Goal: Task Accomplishment & Management: Use online tool/utility

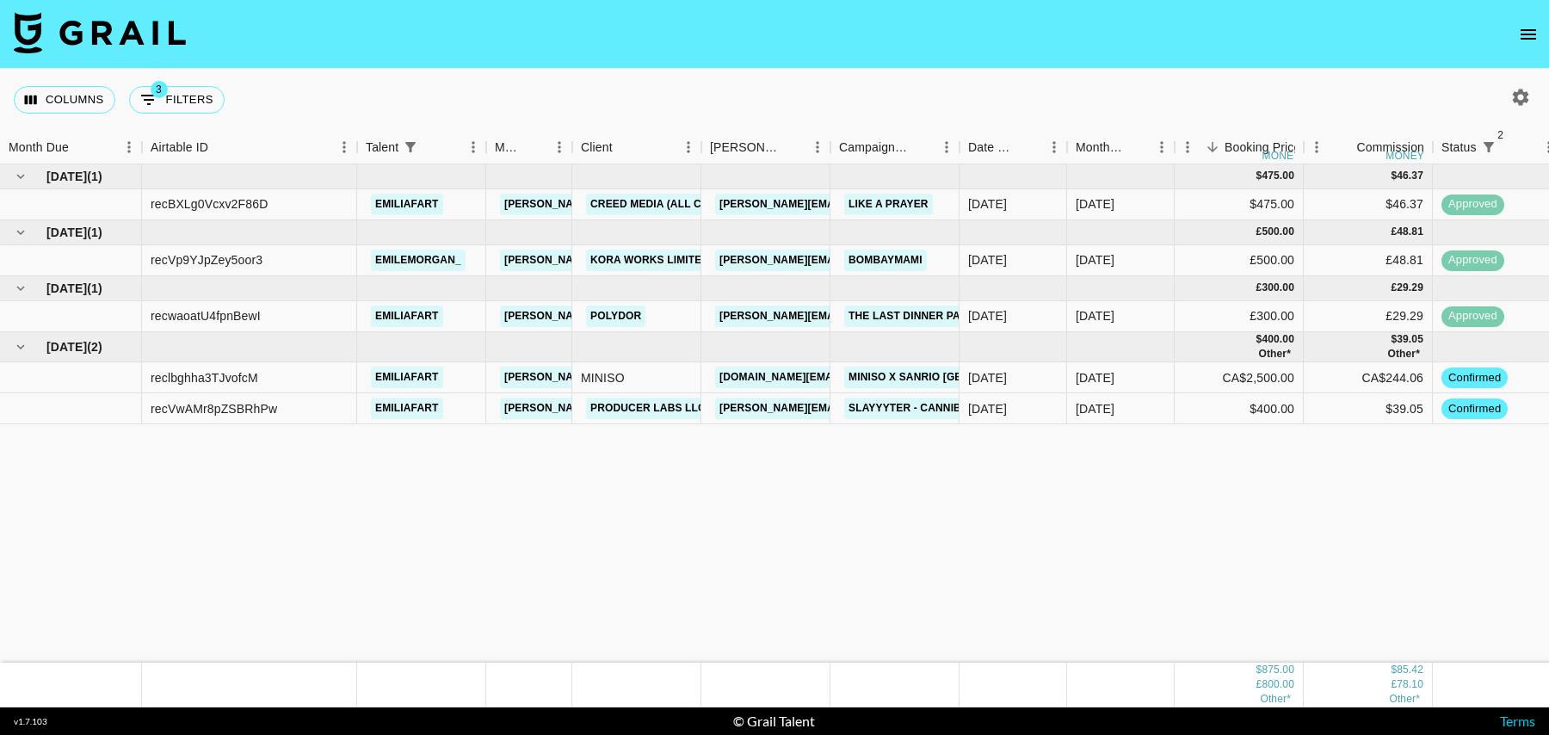
click at [178, 114] on div "Columns 3 Filters + Booking" at bounding box center [123, 100] width 218 height 62
click at [197, 97] on button "3 Filters" at bounding box center [176, 100] width 95 height 28
select select "status"
select select "isNotAnyOf"
select select "status"
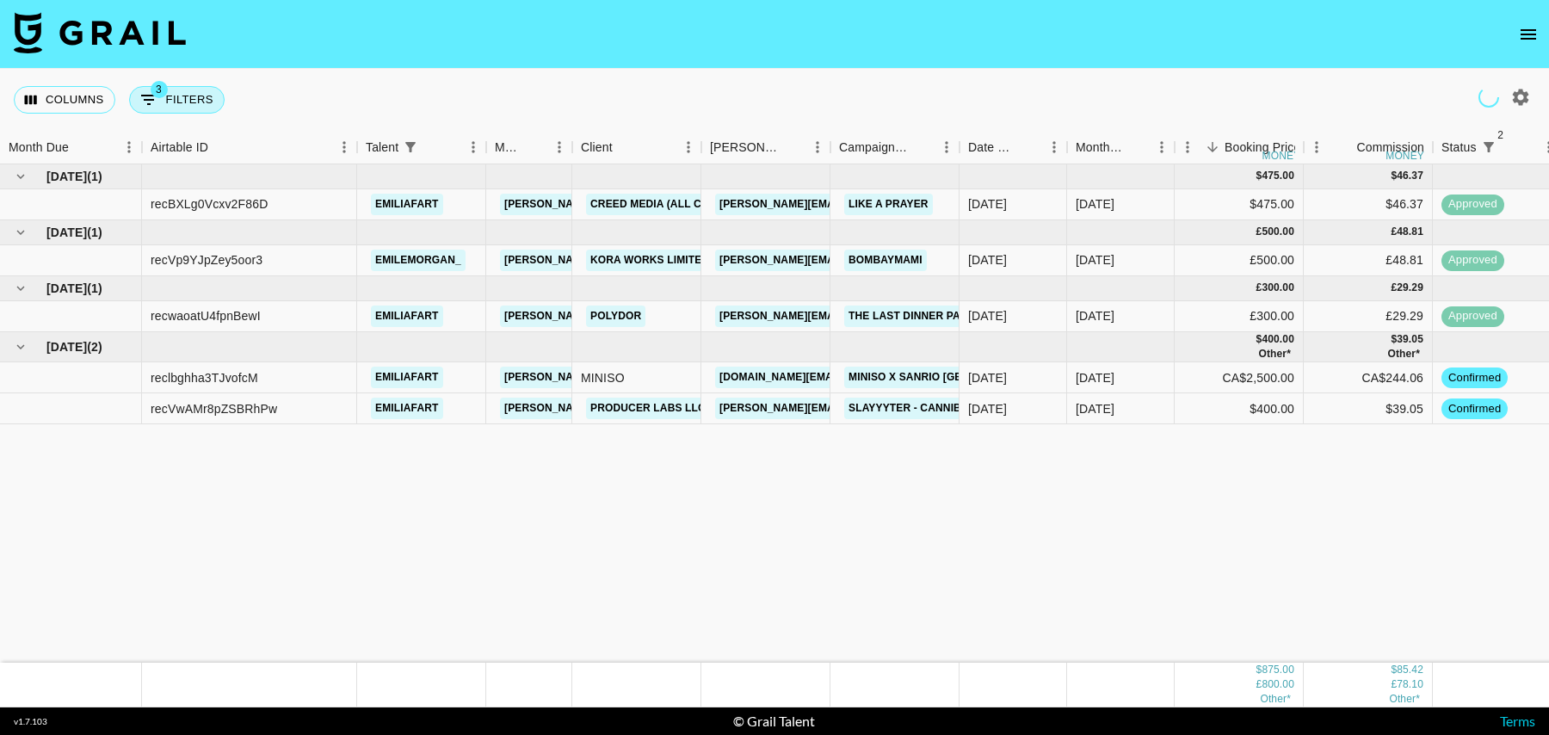
select select "isNotAnyOf"
select select "talentName"
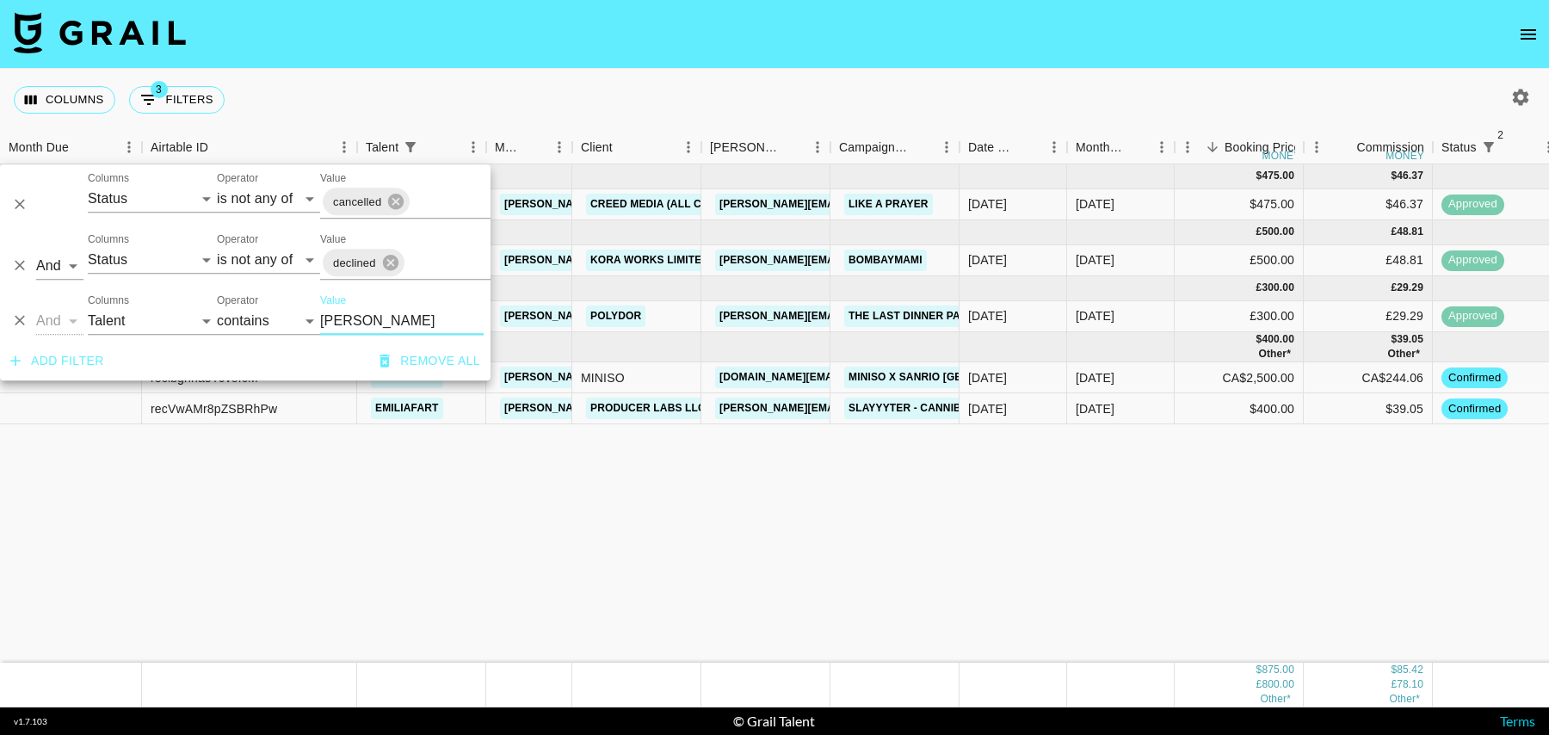
drag, startPoint x: 363, startPoint y: 315, endPoint x: 262, endPoint y: 315, distance: 101.5
click at [262, 315] on div "And Or Columns Grail Platform ID Airtable ID Talent Manager Client [PERSON_NAME…" at bounding box center [245, 313] width 490 height 55
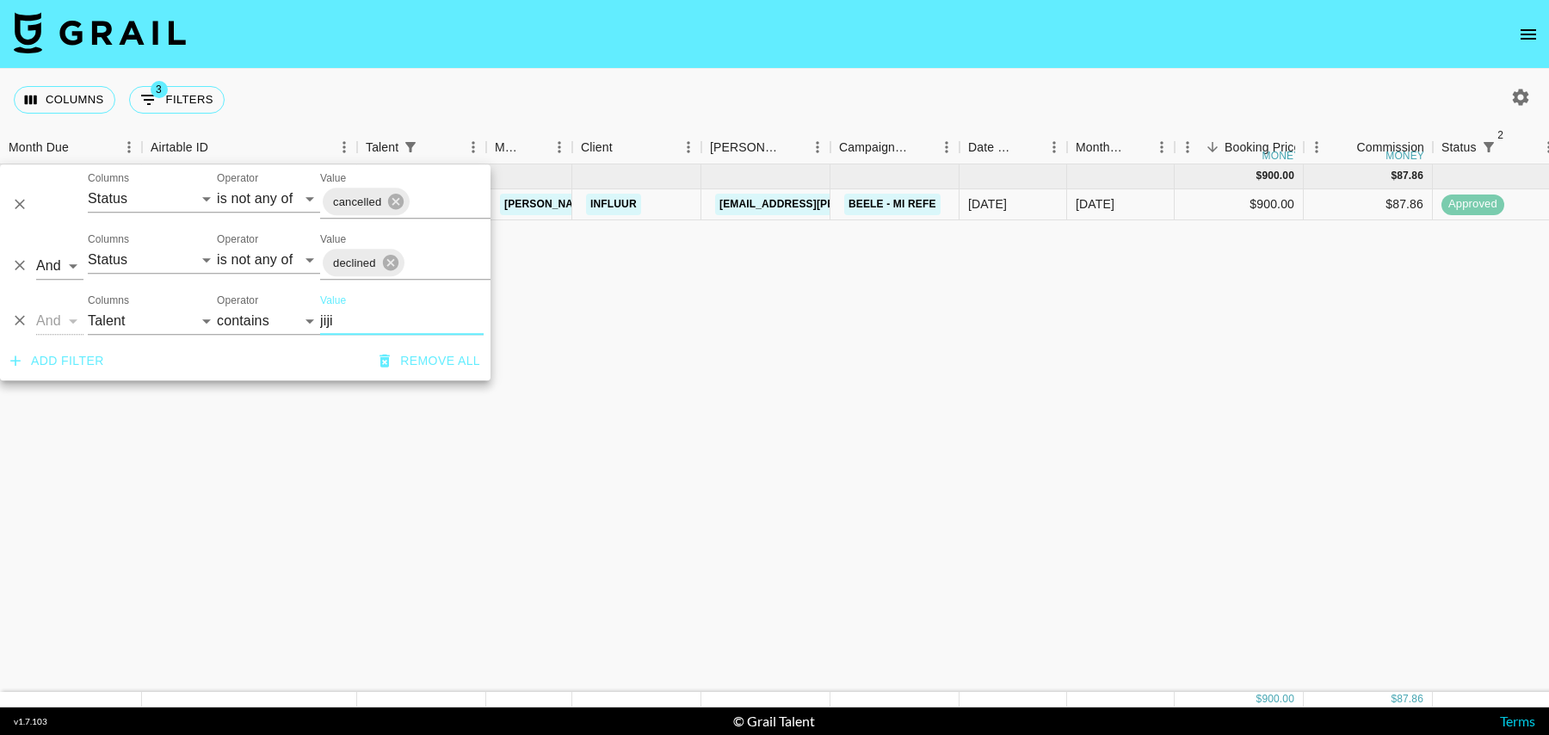
type input "jiji"
click at [818, 347] on div "[DATE] ( 1 ) $ 900.00 $ 87.86 recEwtHRRnpUdDmzd jiji.wonder [PERSON_NAME][EMAIL…" at bounding box center [1396, 427] width 2792 height 527
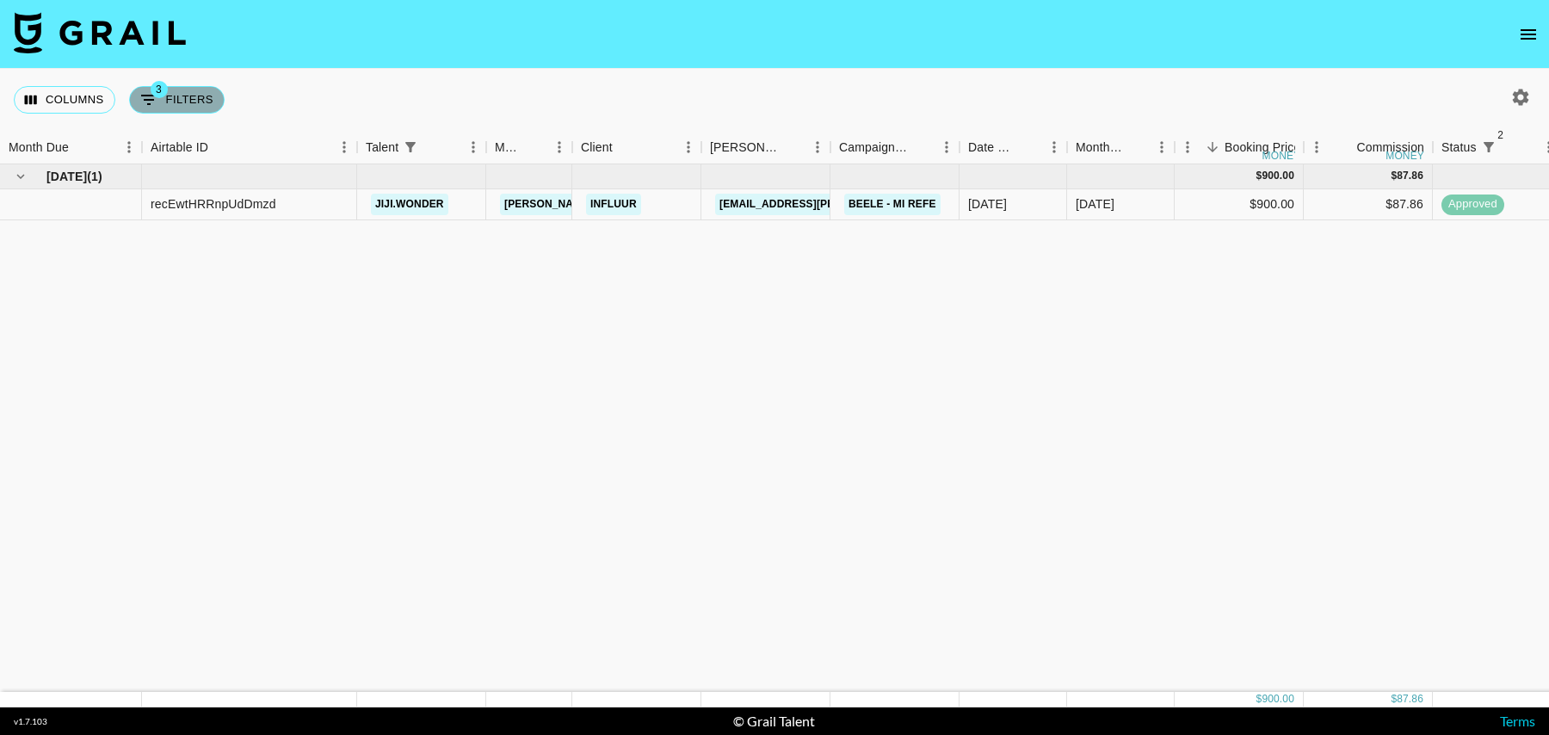
click at [184, 96] on button "3 Filters" at bounding box center [176, 100] width 95 height 28
select select "status"
select select "isNotAnyOf"
select select "status"
select select "isNotAnyOf"
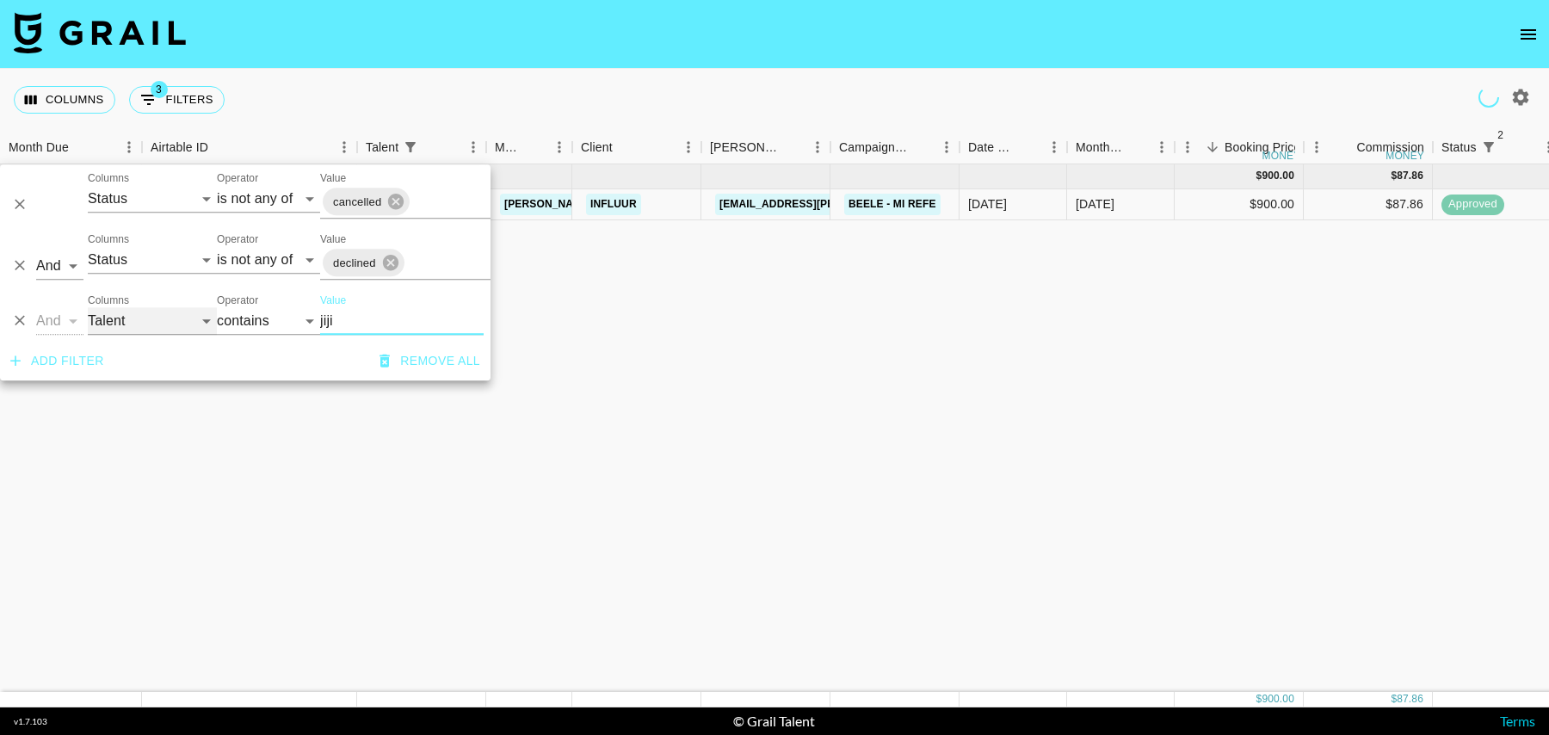
click at [144, 318] on select "Grail Platform ID Airtable ID Talent Manager Client [PERSON_NAME] Campaign (Typ…" at bounding box center [152, 321] width 129 height 28
select select "bookerId"
click at [88, 307] on select "Grail Platform ID Airtable ID Talent Manager Client [PERSON_NAME] Campaign (Typ…" at bounding box center [152, 321] width 129 height 28
select select "is"
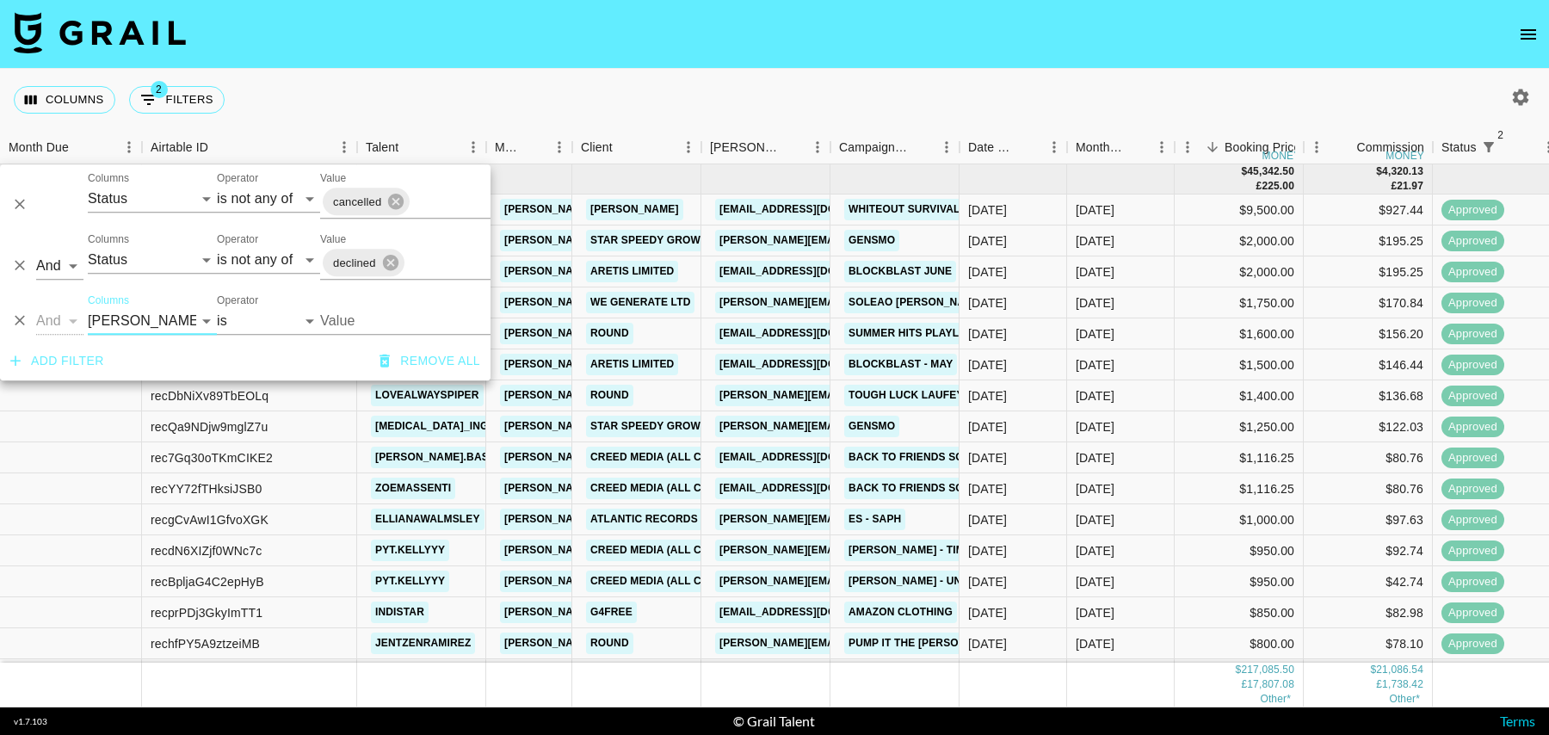
click at [360, 325] on input "Value" at bounding box center [436, 320] width 232 height 27
click at [403, 318] on input "Value" at bounding box center [436, 320] width 232 height 27
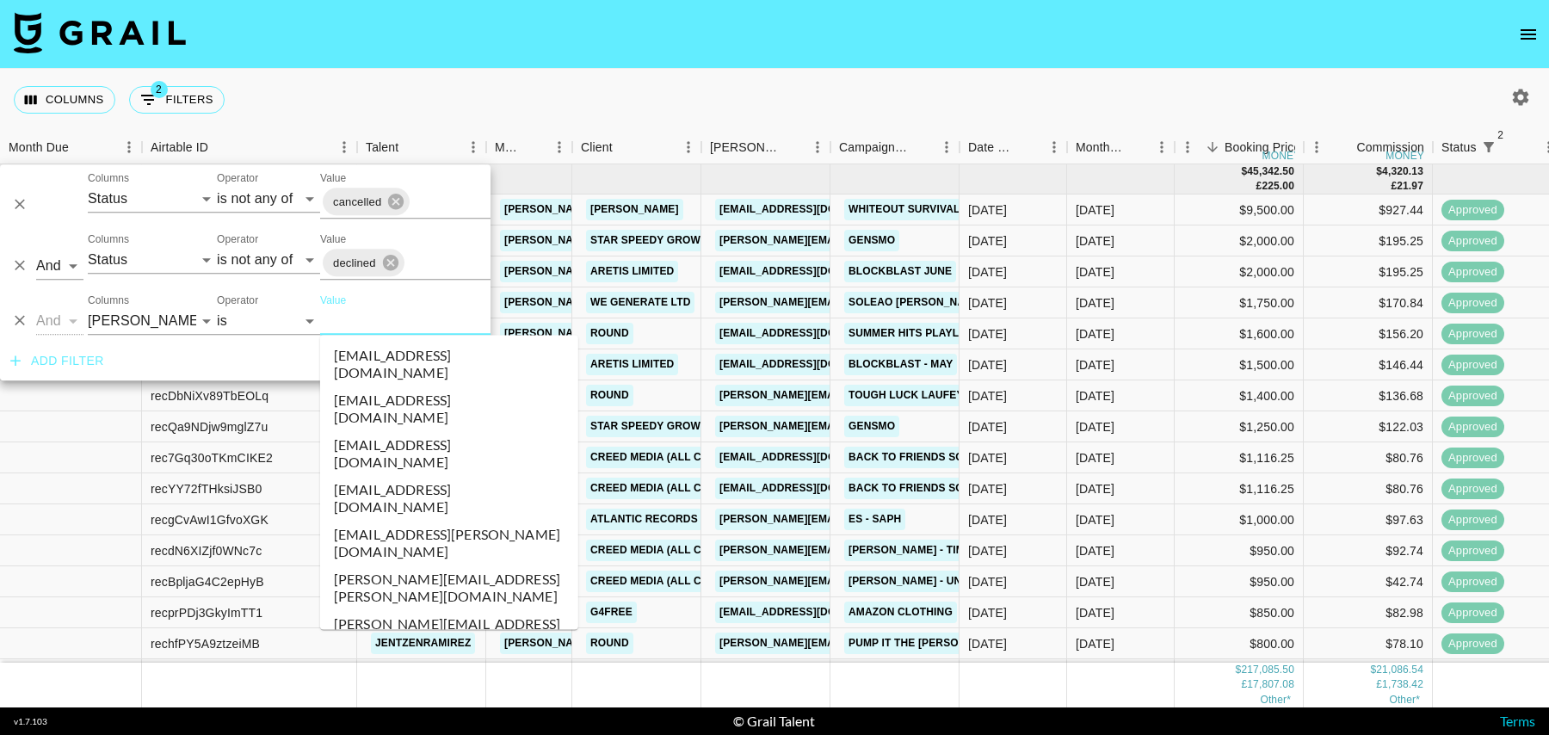
paste input "ines@influmarket.net"
type input "ines@influmarket.net"
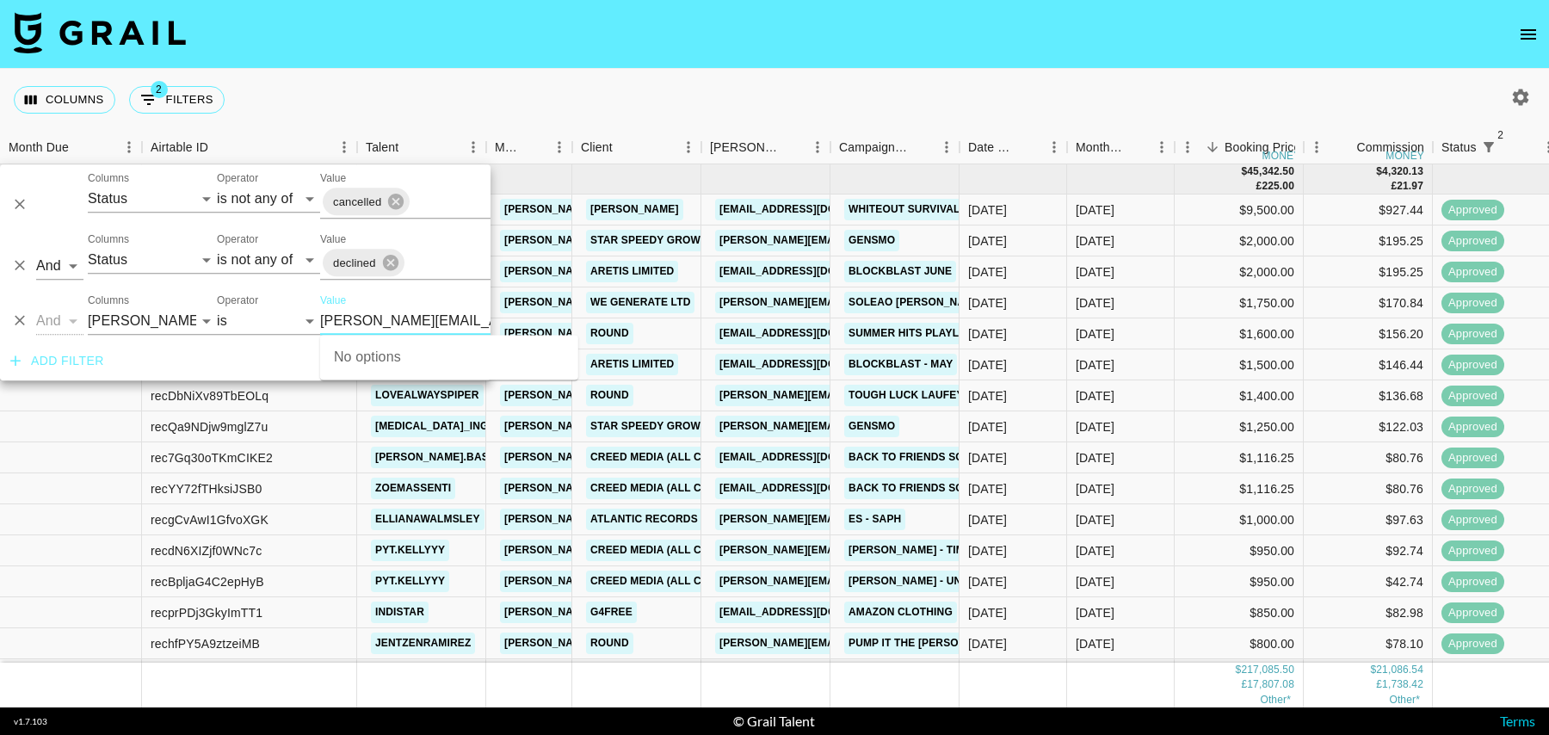
drag, startPoint x: 459, startPoint y: 323, endPoint x: 305, endPoint y: 321, distance: 154.9
click at [305, 321] on div "And Or Columns Grail Platform ID Airtable ID Talent Manager Client Booker Campa…" at bounding box center [245, 313] width 490 height 55
click at [115, 323] on select "Grail Platform ID Airtable ID Talent Manager Client Booker Campaign (Type) Date…" at bounding box center [152, 321] width 129 height 28
select select "airtableId"
click at [88, 307] on select "Grail Platform ID Airtable ID Talent Manager Client Booker Campaign (Type) Date…" at bounding box center [152, 321] width 129 height 28
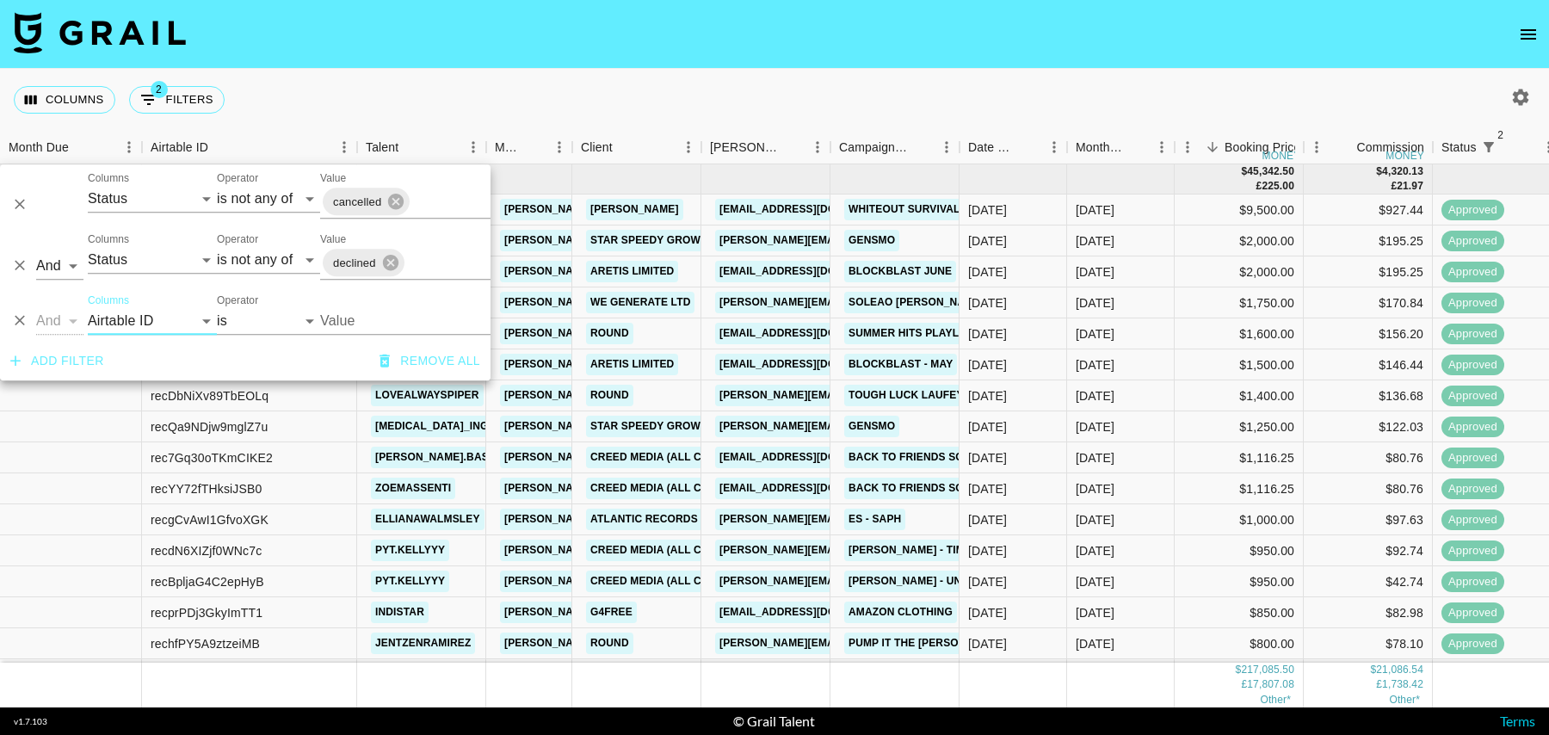
select select "contains"
click at [385, 321] on input "Value" at bounding box center [401, 321] width 163 height 28
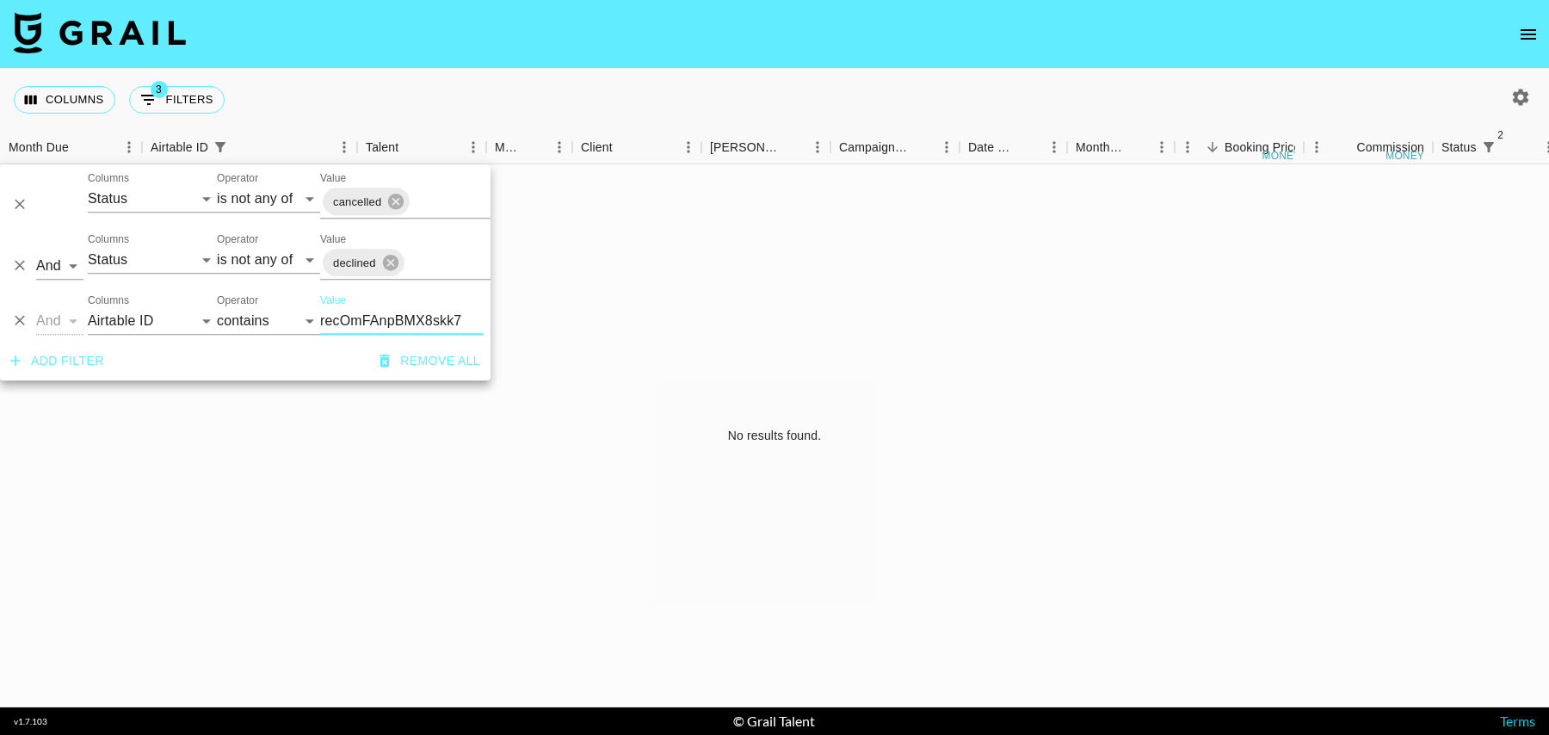
type input "recOmFAnpBMX8skk7"
click at [759, 312] on div "No results found." at bounding box center [774, 435] width 1549 height 543
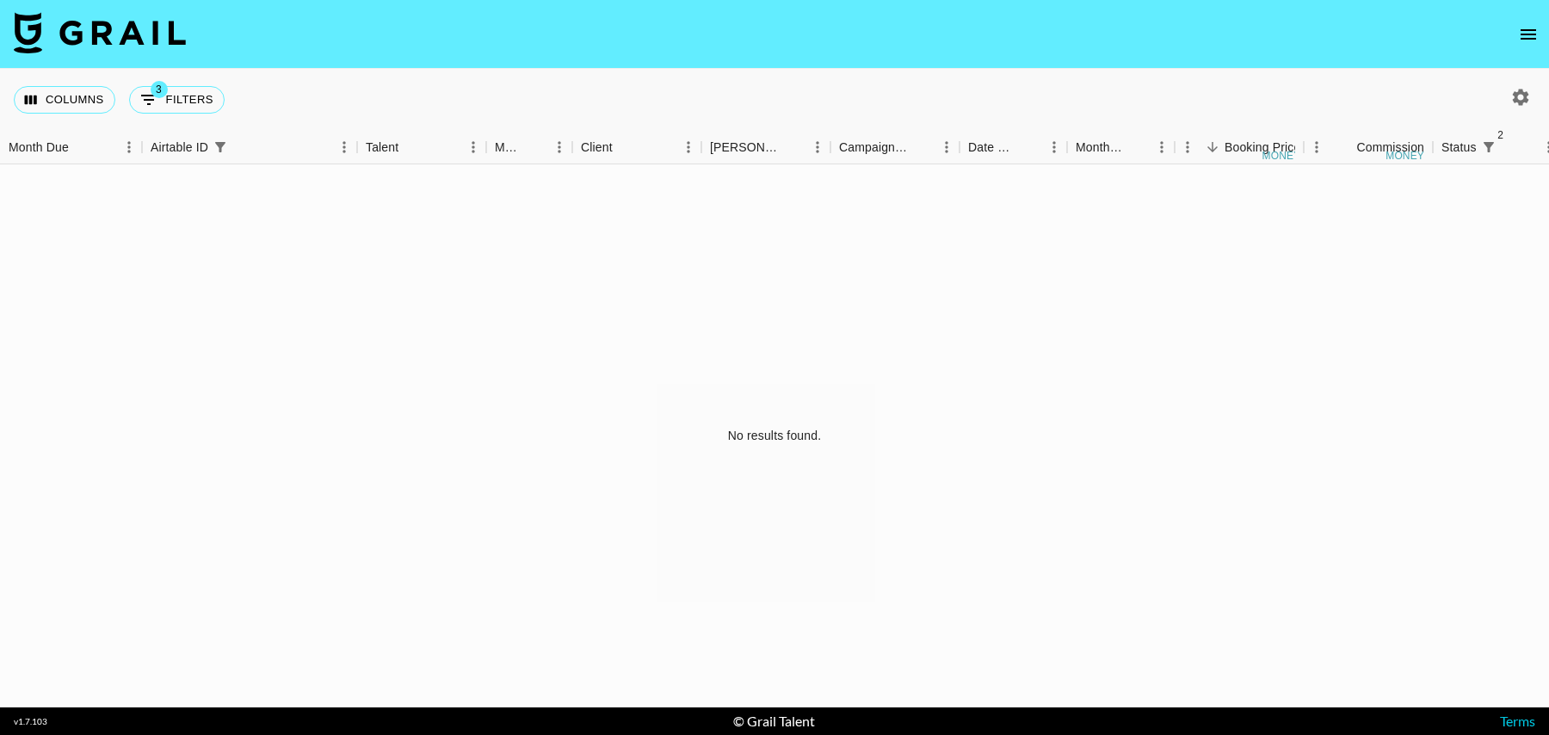
click at [1510, 89] on icon "button" at bounding box center [1520, 97] width 21 height 21
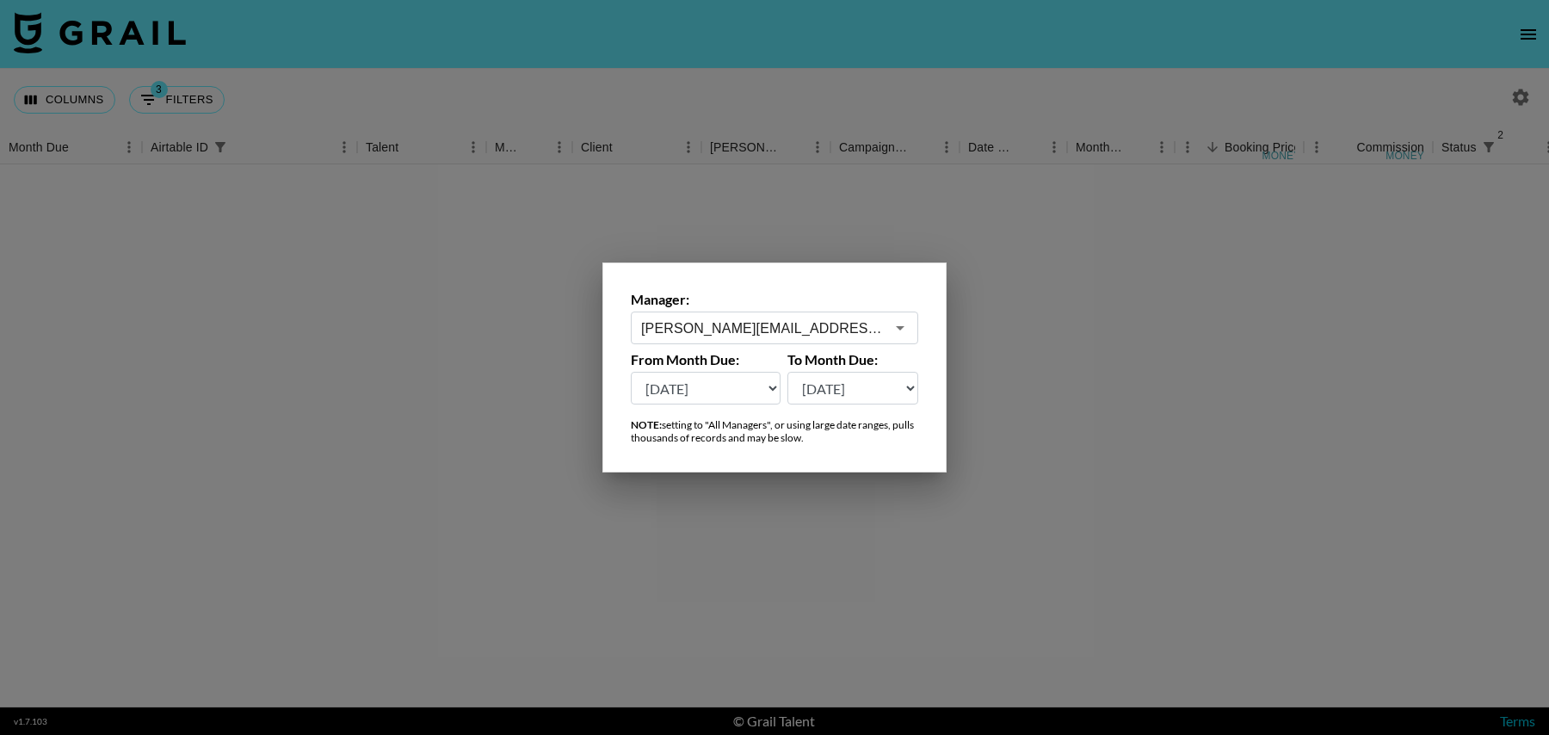
click at [666, 391] on select "Sep '26 Aug '26 Jul '26 Jun '26 May '26 Apr '26 Mar '26 Feb '26 Jan '26 Dec '25…" at bounding box center [706, 388] width 150 height 33
select select "Oct '24"
click at [631, 372] on select "Sep '26 Aug '26 Jul '26 Jun '26 May '26 Apr '26 Mar '26 Feb '26 Jan '26 Dec '25…" at bounding box center [706, 388] width 150 height 33
click at [558, 331] on div at bounding box center [774, 367] width 1549 height 735
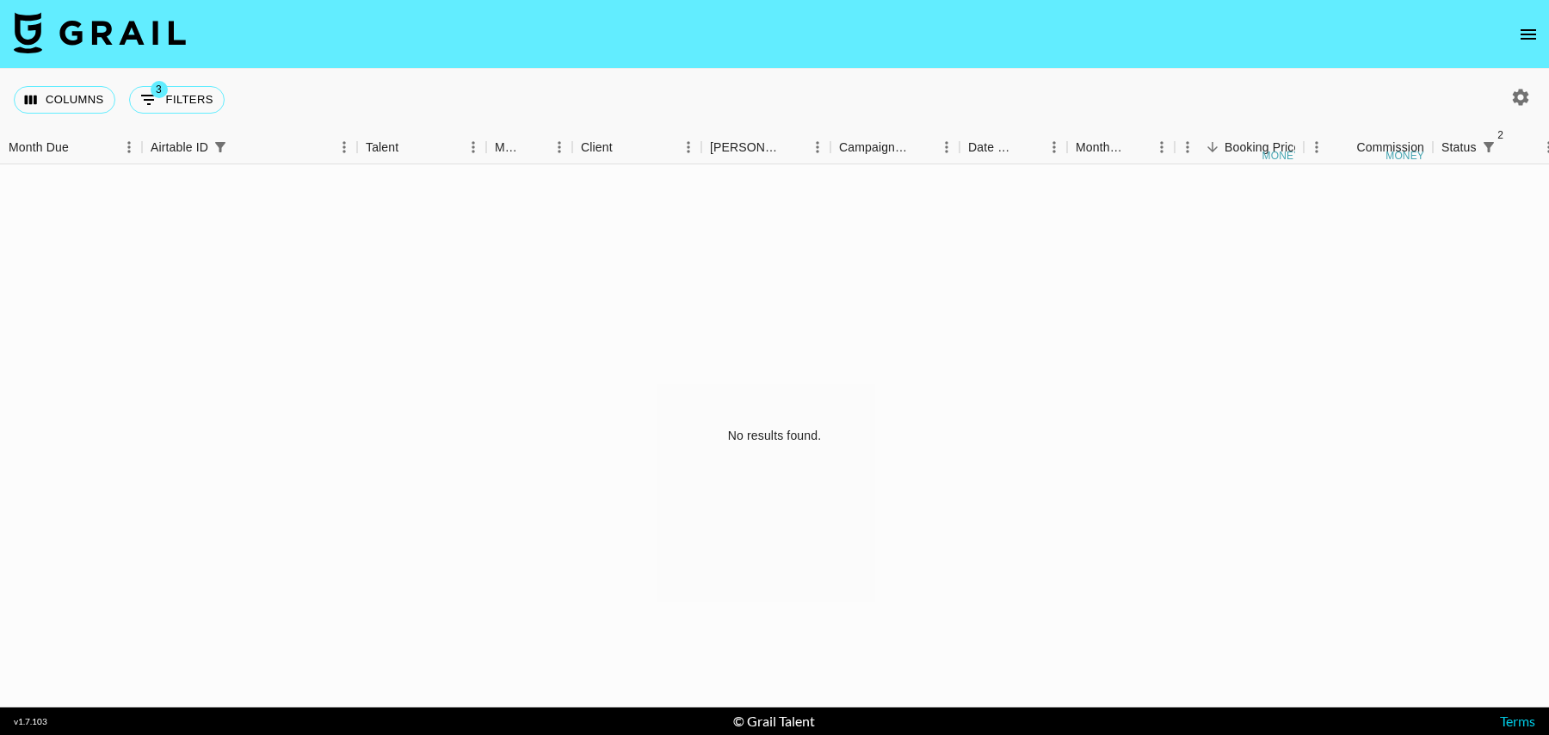
click at [1533, 78] on div "Columns 3 Filters + Booking" at bounding box center [774, 100] width 1549 height 62
click at [1506, 107] on div at bounding box center [1520, 97] width 29 height 29
click at [1515, 95] on icon "button" at bounding box center [1521, 97] width 16 height 16
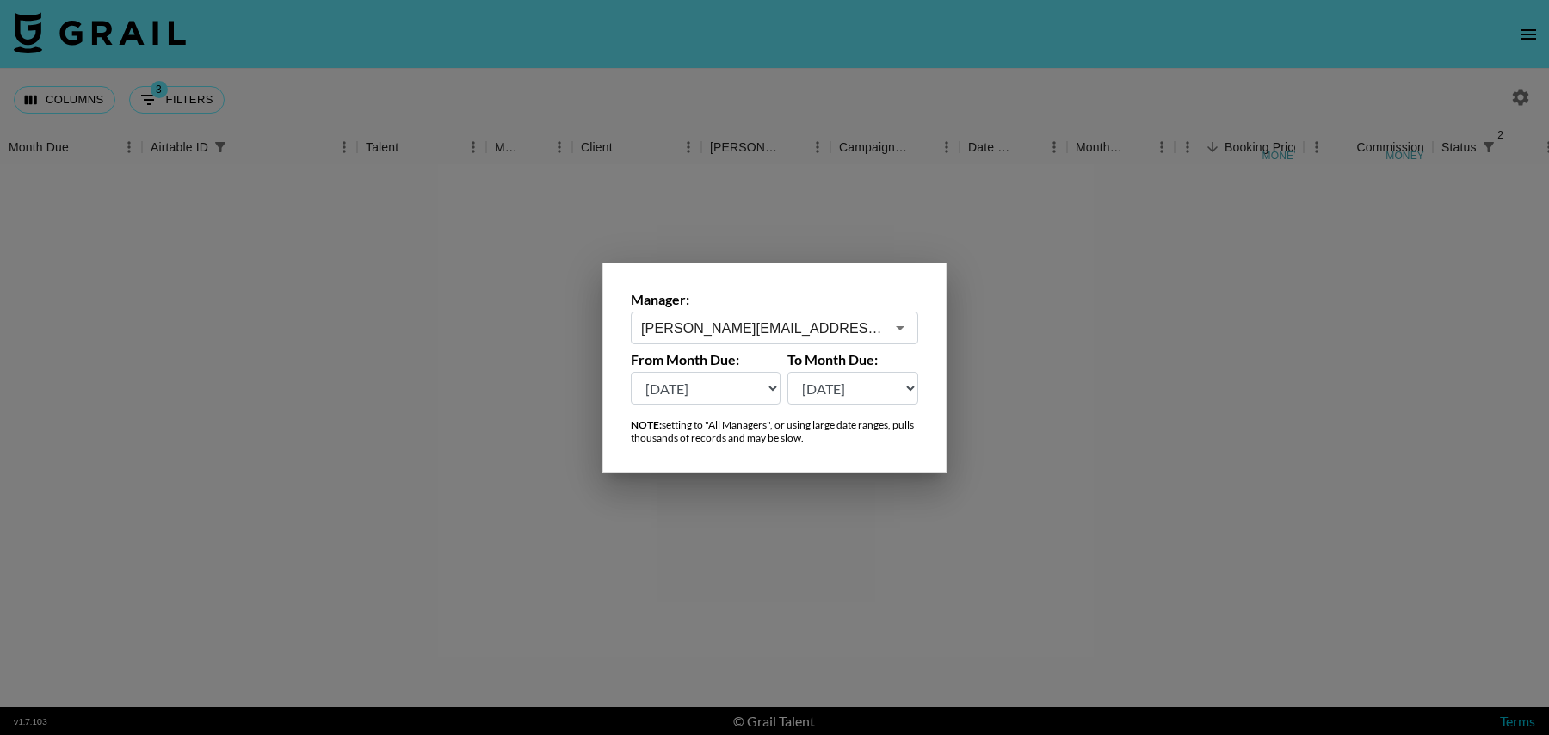
click at [756, 381] on select "Sep '26 Aug '26 Jul '26 Jun '26 May '26 Apr '26 Mar '26 Feb '26 Jan '26 Dec '25…" at bounding box center [706, 388] width 150 height 33
select select "Sep '24"
click at [631, 372] on select "Sep '26 Aug '26 Jul '26 Jun '26 May '26 Apr '26 Mar '26 Feb '26 Jan '26 Dec '25…" at bounding box center [706, 388] width 150 height 33
click at [401, 273] on div at bounding box center [774, 367] width 1549 height 735
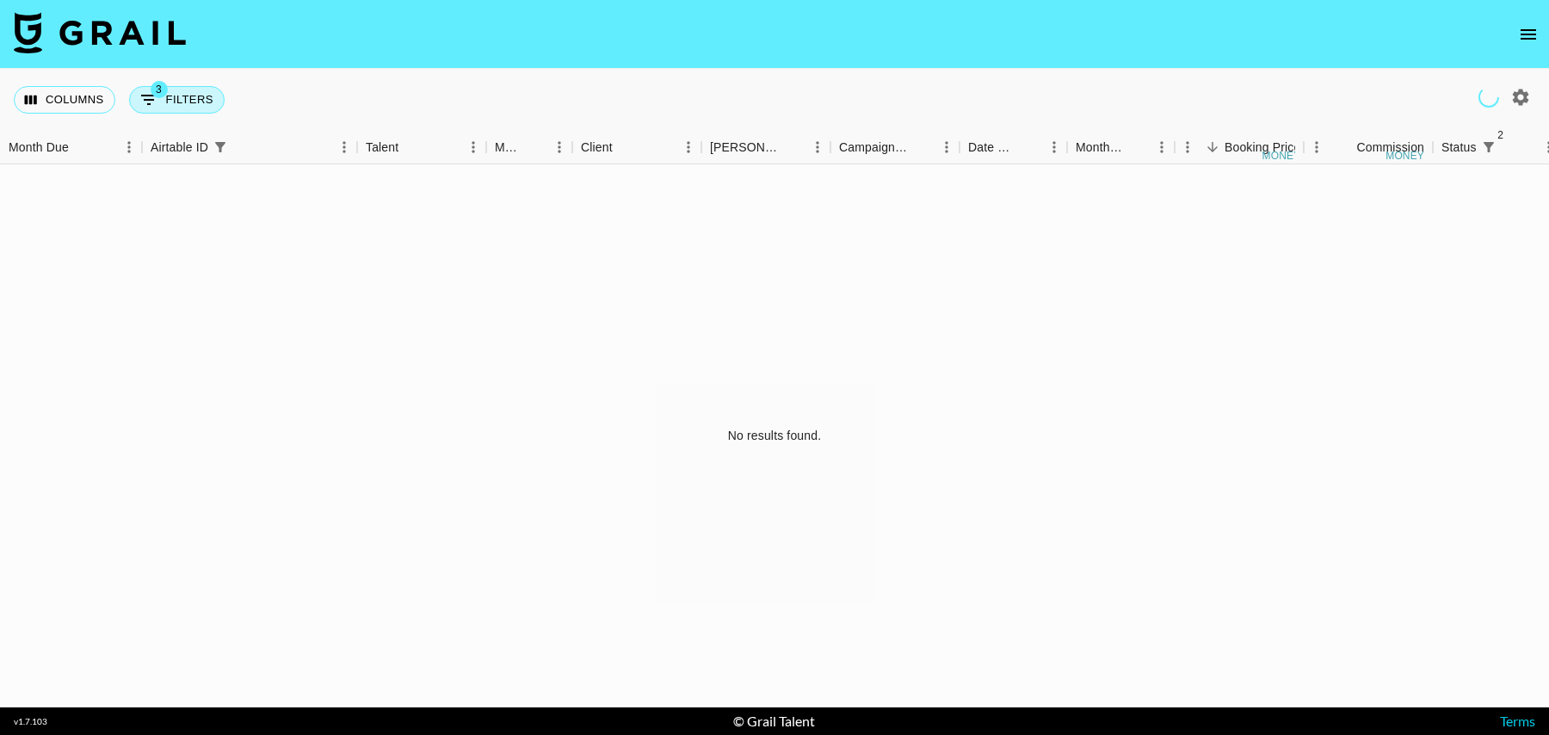
click at [168, 87] on button "3 Filters" at bounding box center [176, 100] width 95 height 28
select select "status"
select select "isNotAnyOf"
select select "status"
select select "isNotAnyOf"
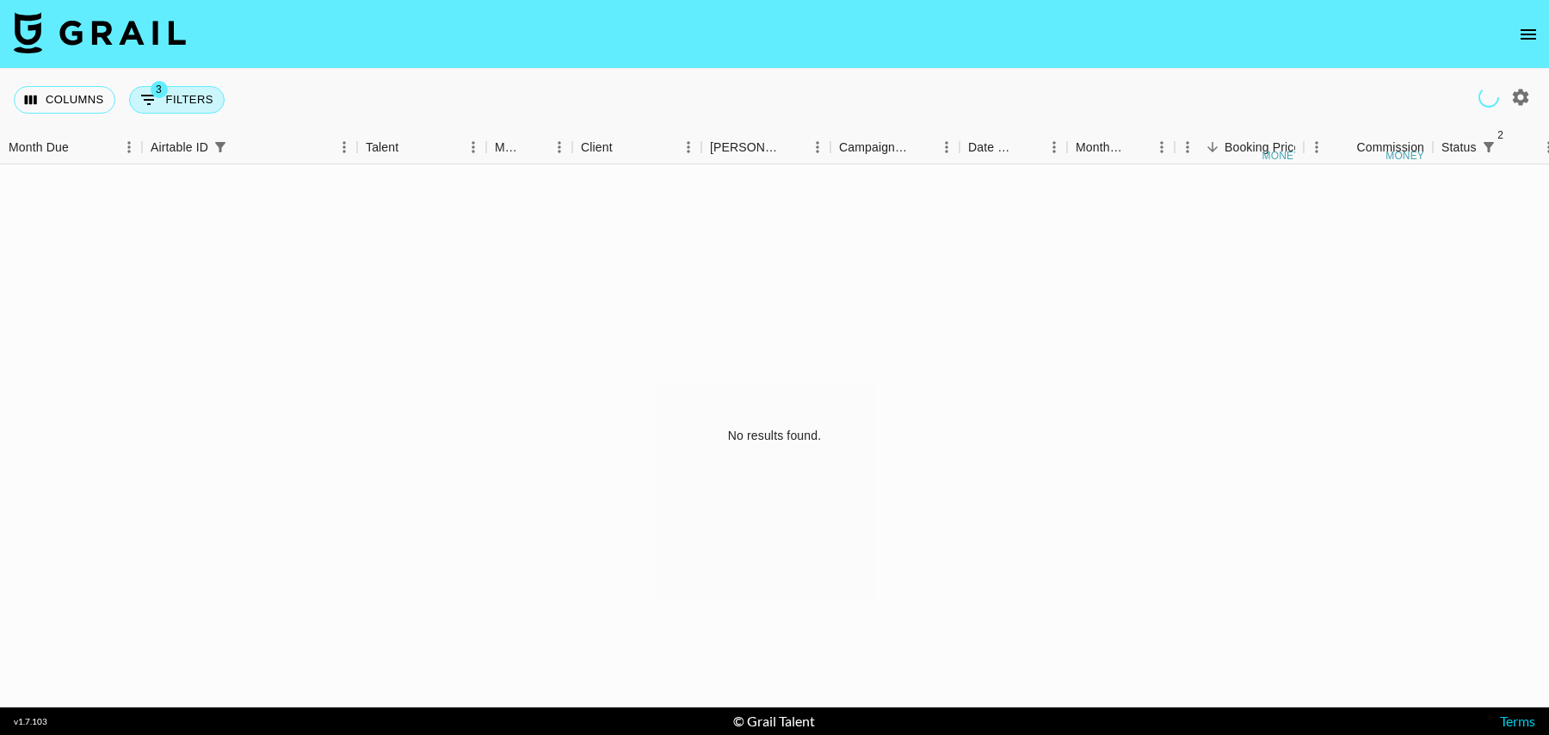
select select "airtableId"
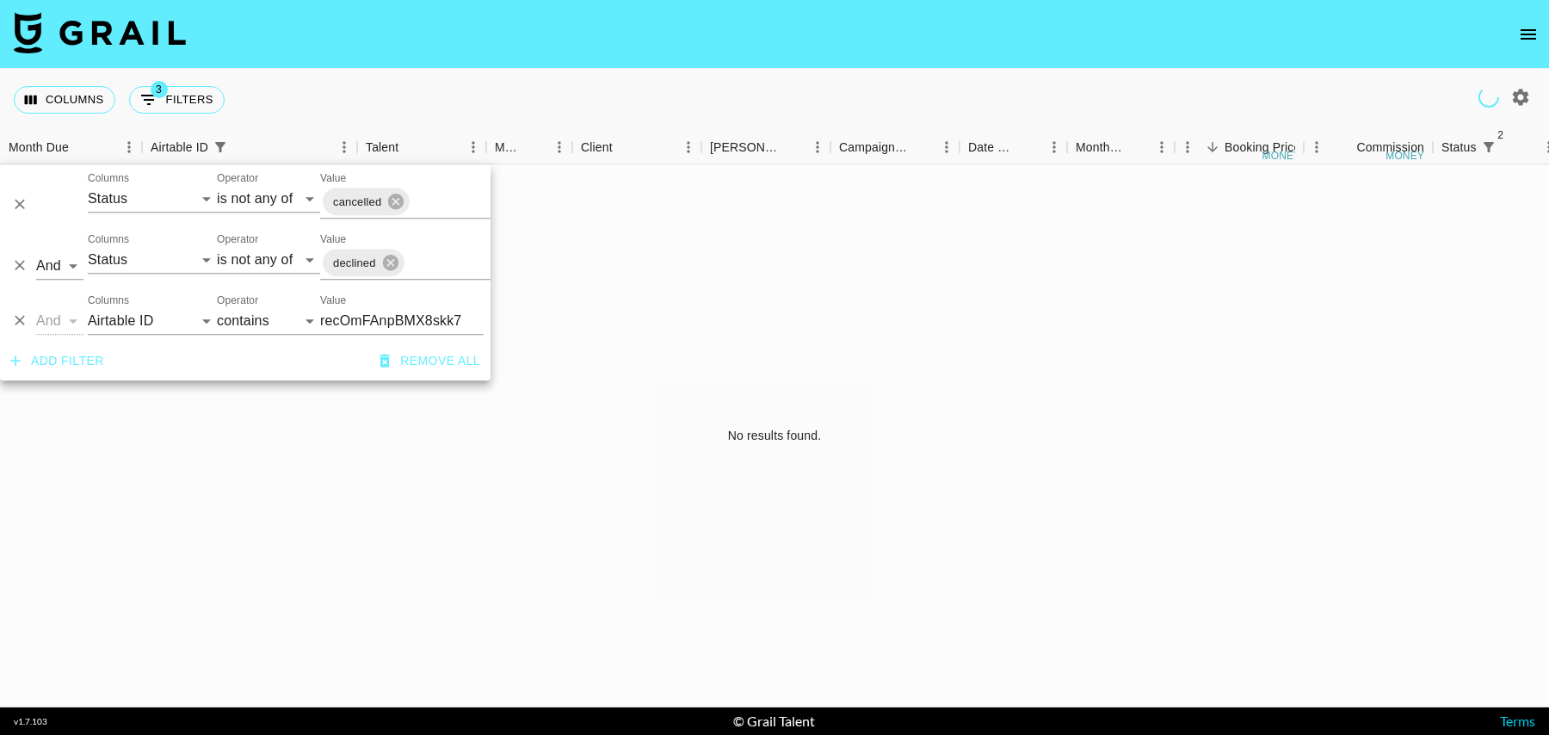
click at [315, 95] on div "Columns 3 Filters + Booking" at bounding box center [774, 100] width 1549 height 62
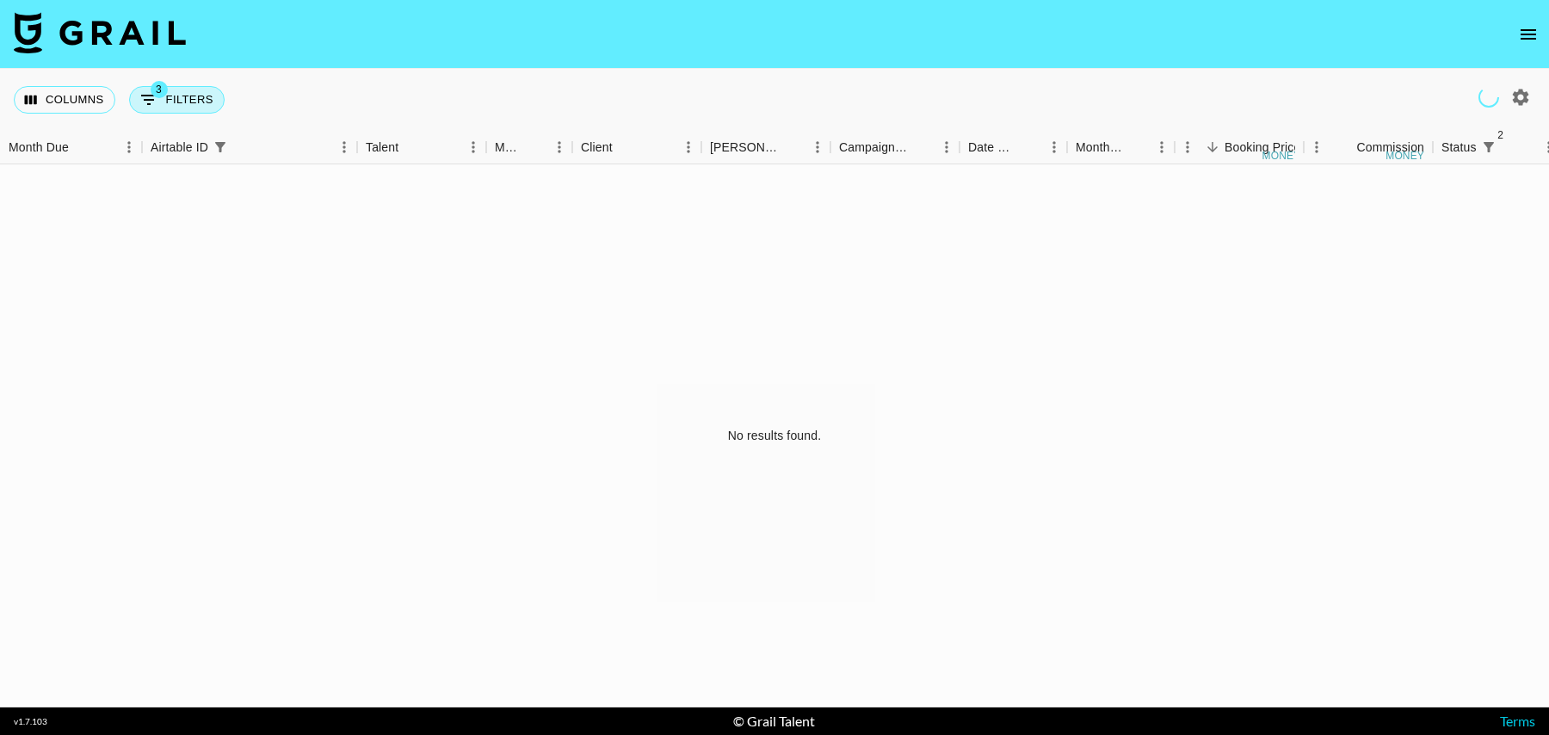
click at [185, 98] on button "3 Filters" at bounding box center [176, 100] width 95 height 28
select select "status"
select select "isNotAnyOf"
select select "status"
select select "isNotAnyOf"
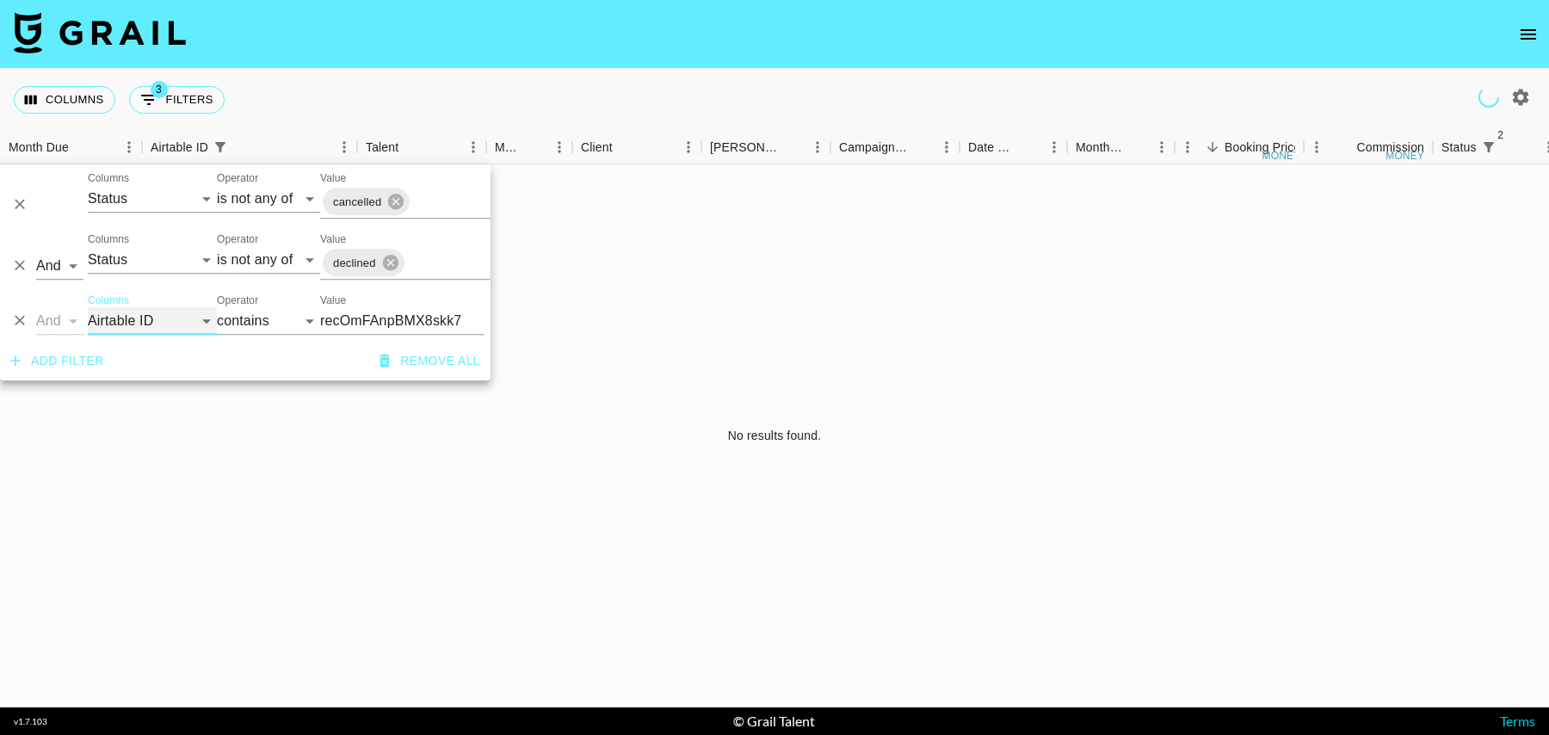
click at [135, 324] on select "Grail Platform ID Airtable ID Talent Manager Client Booker Campaign (Type) Date…" at bounding box center [152, 321] width 129 height 28
select select "talentName"
click at [88, 307] on select "Grail Platform ID Airtable ID Talent Manager Client Booker Campaign (Type) Date…" at bounding box center [152, 321] width 129 height 28
click at [371, 322] on input "recOmFAnpBMX8skk7" at bounding box center [401, 321] width 163 height 28
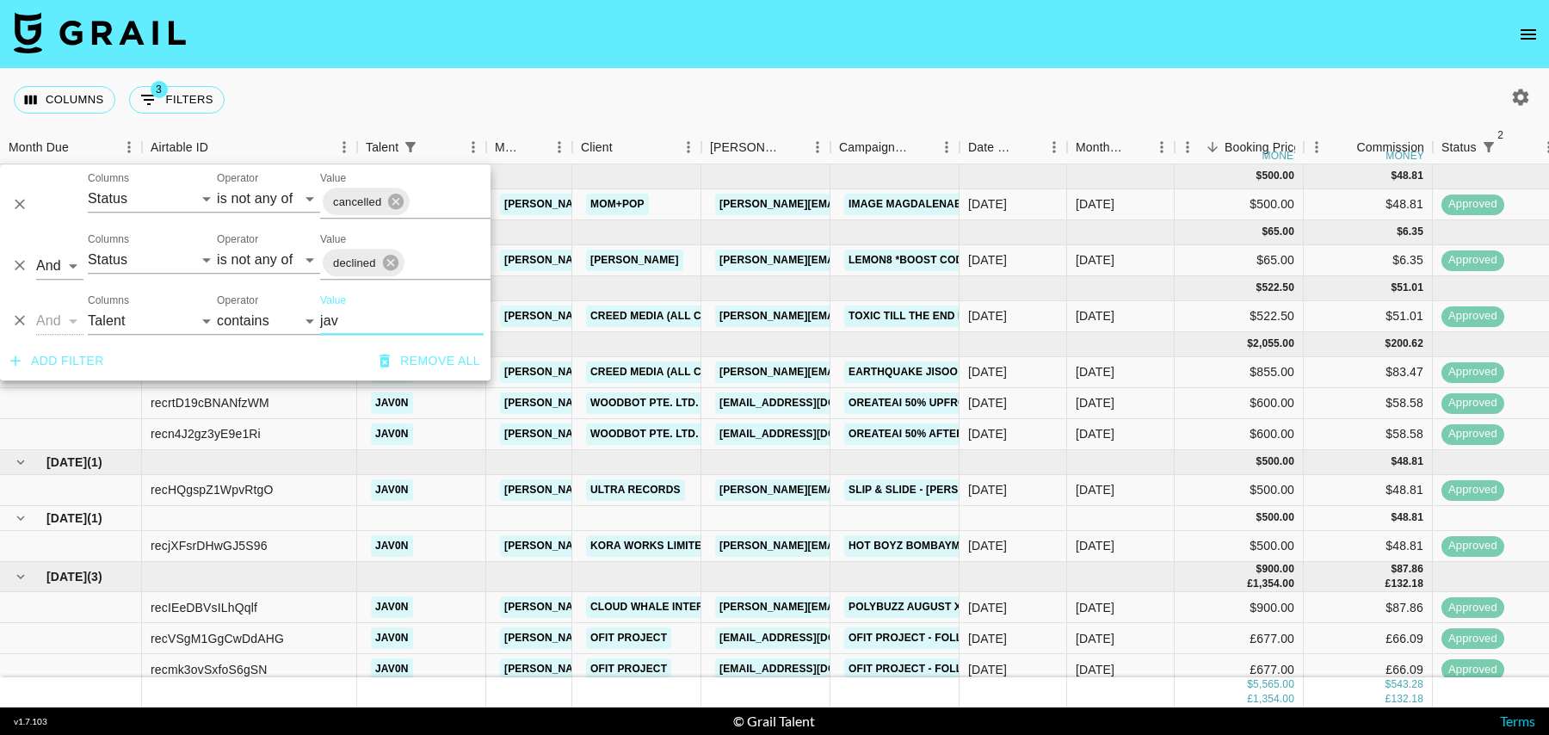
scroll to position [61, 0]
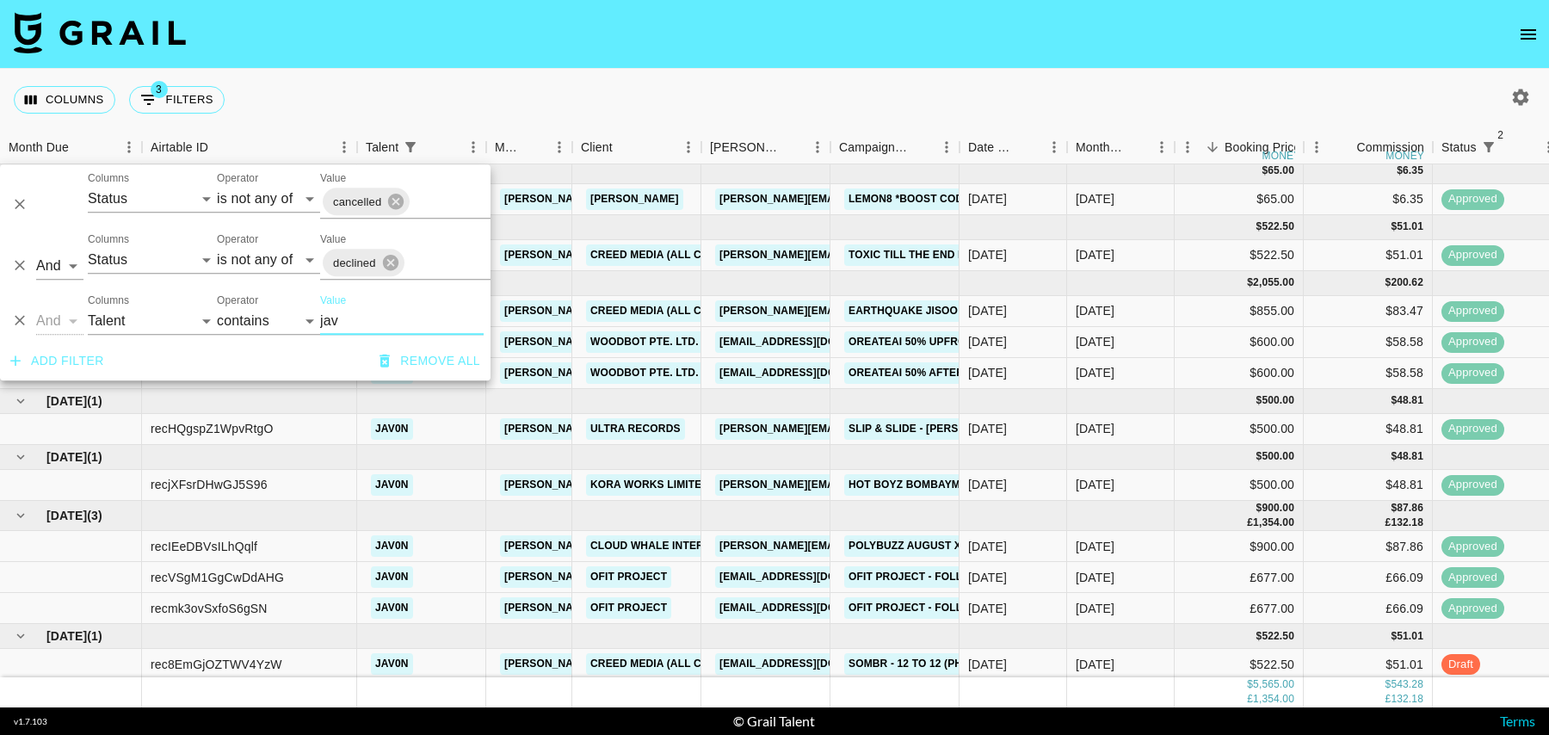
type input "jav"
click at [1203, 668] on div "$522.50" at bounding box center [1238, 664] width 129 height 31
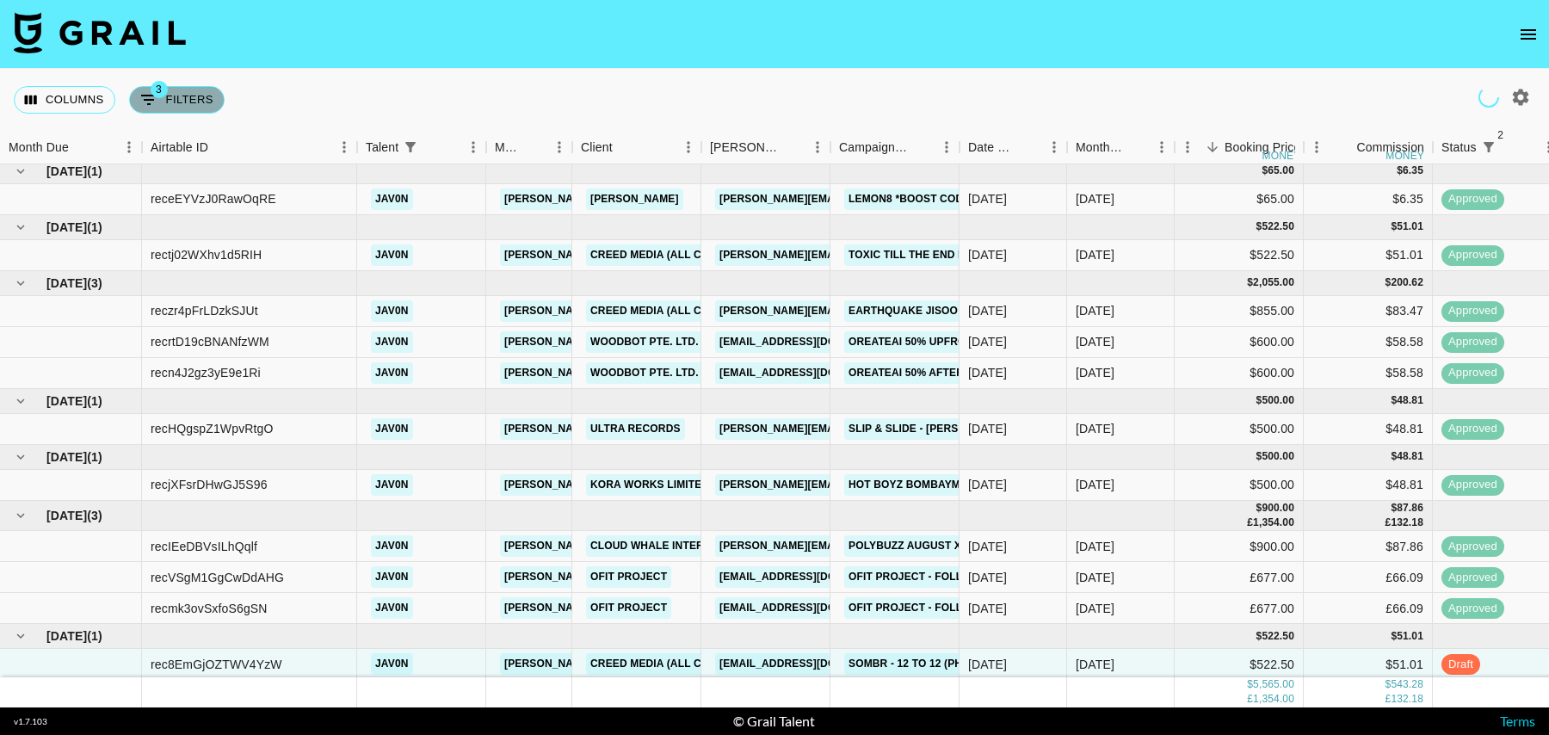
click at [194, 102] on button "3 Filters" at bounding box center [176, 100] width 95 height 28
select select "status"
select select "isNotAnyOf"
select select "status"
select select "isNotAnyOf"
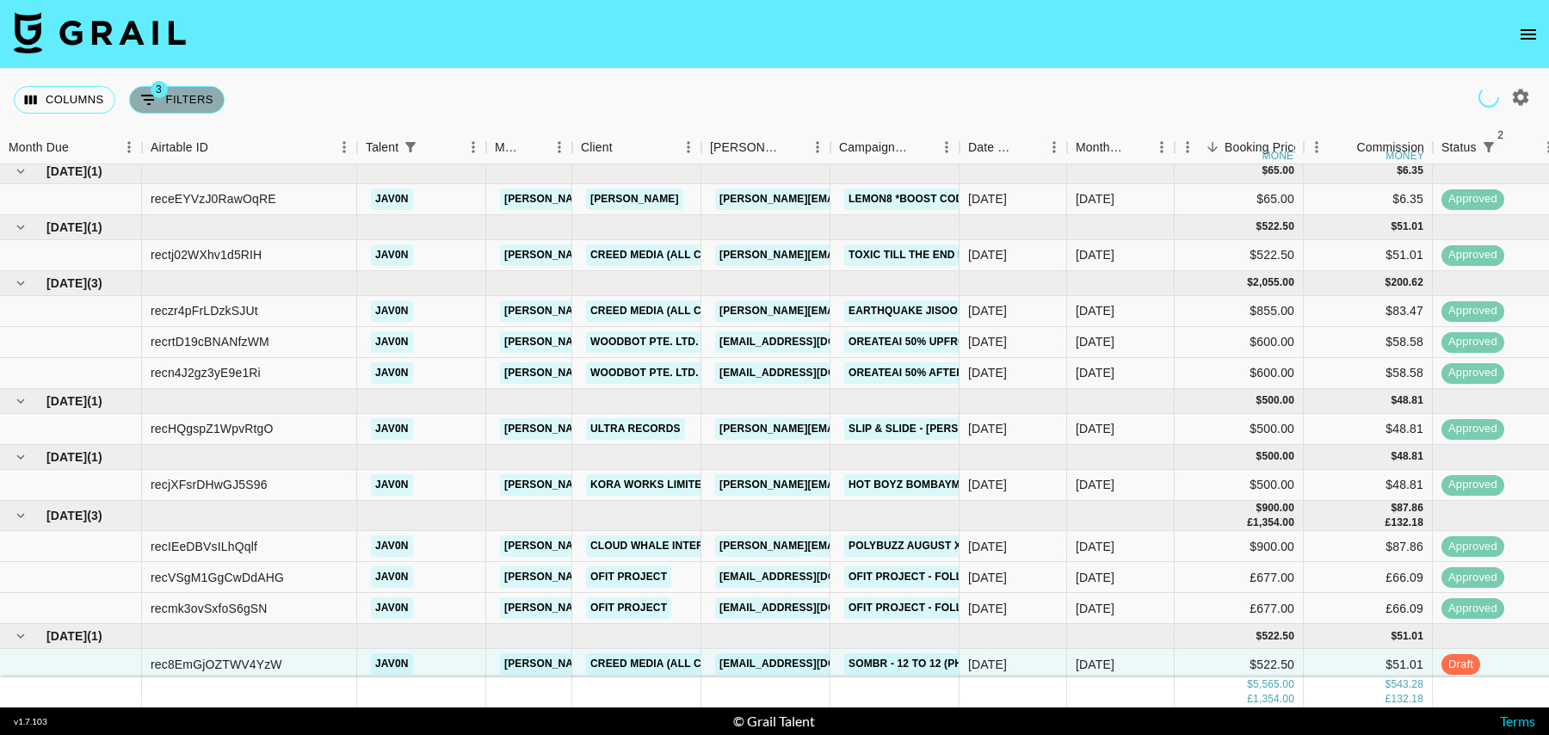
select select "talentName"
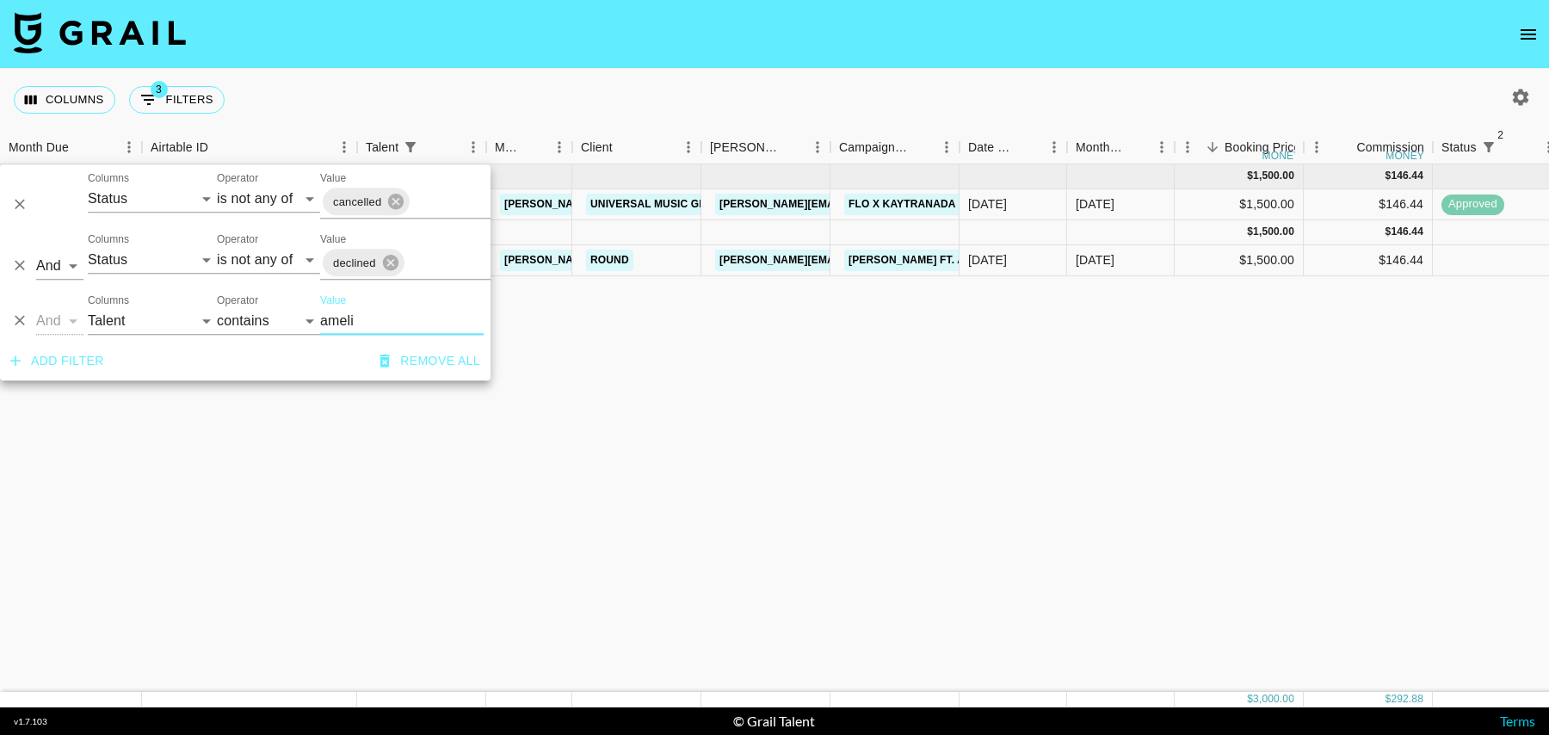
scroll to position [0, 0]
type input "ameli"
click at [1473, 247] on div at bounding box center [1496, 260] width 129 height 31
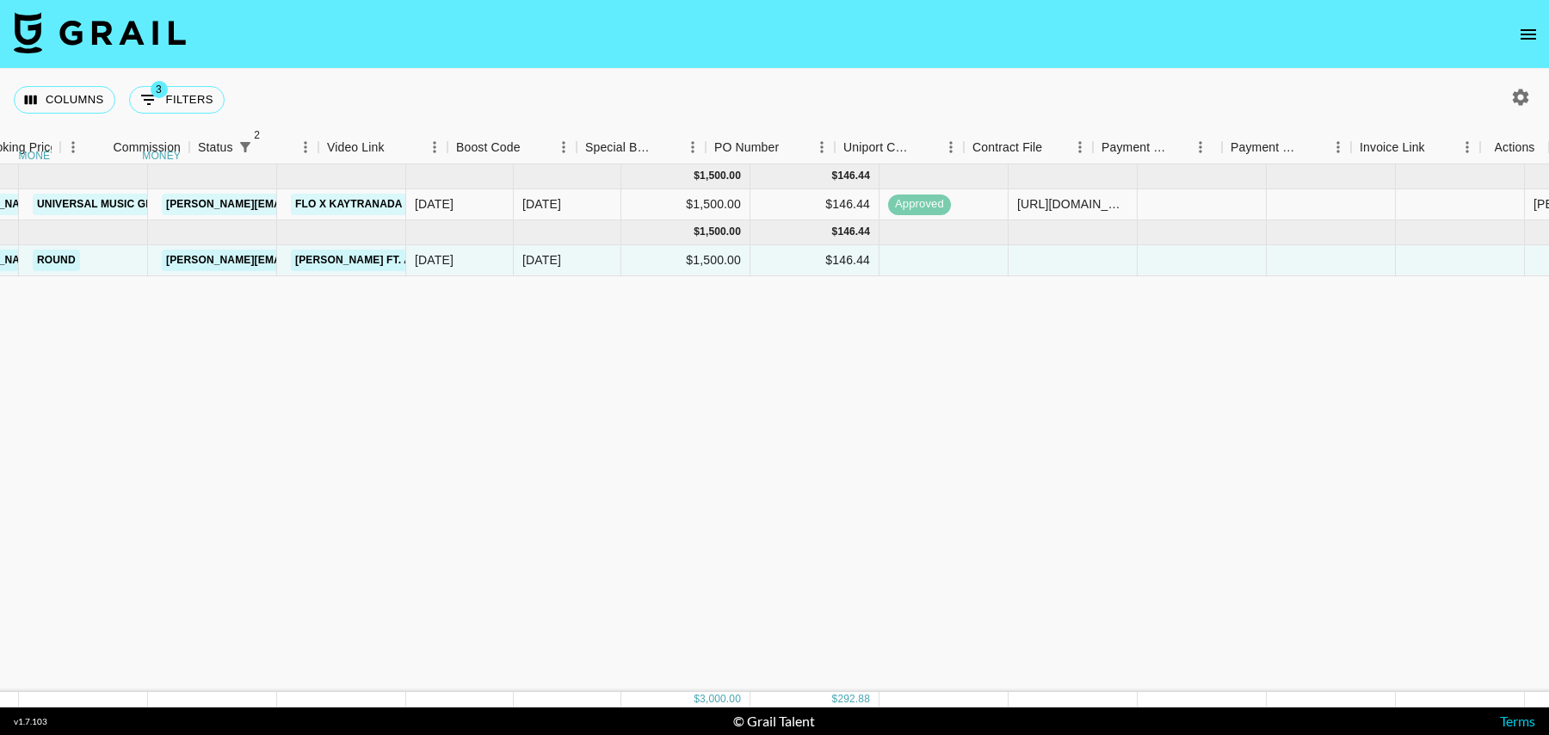
scroll to position [0, 1243]
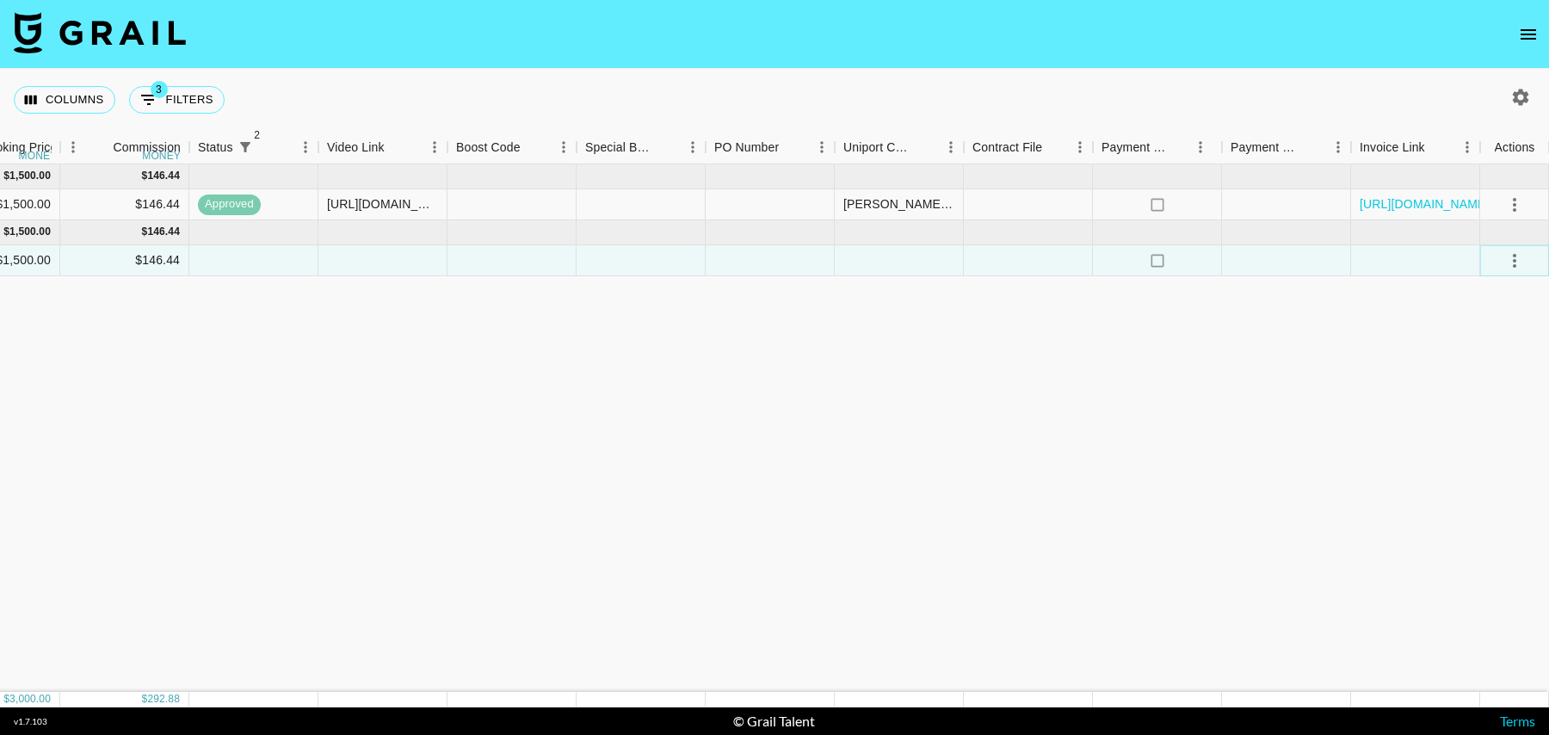
click at [1507, 257] on icon "select merge strategy" at bounding box center [1514, 260] width 21 height 21
click at [1484, 295] on li "Confirm" at bounding box center [1493, 296] width 112 height 31
click at [1525, 77] on div "Columns 3 Filters + Booking" at bounding box center [774, 100] width 1549 height 62
click at [1525, 95] on icon "button" at bounding box center [1521, 97] width 16 height 16
select select "Sep '24"
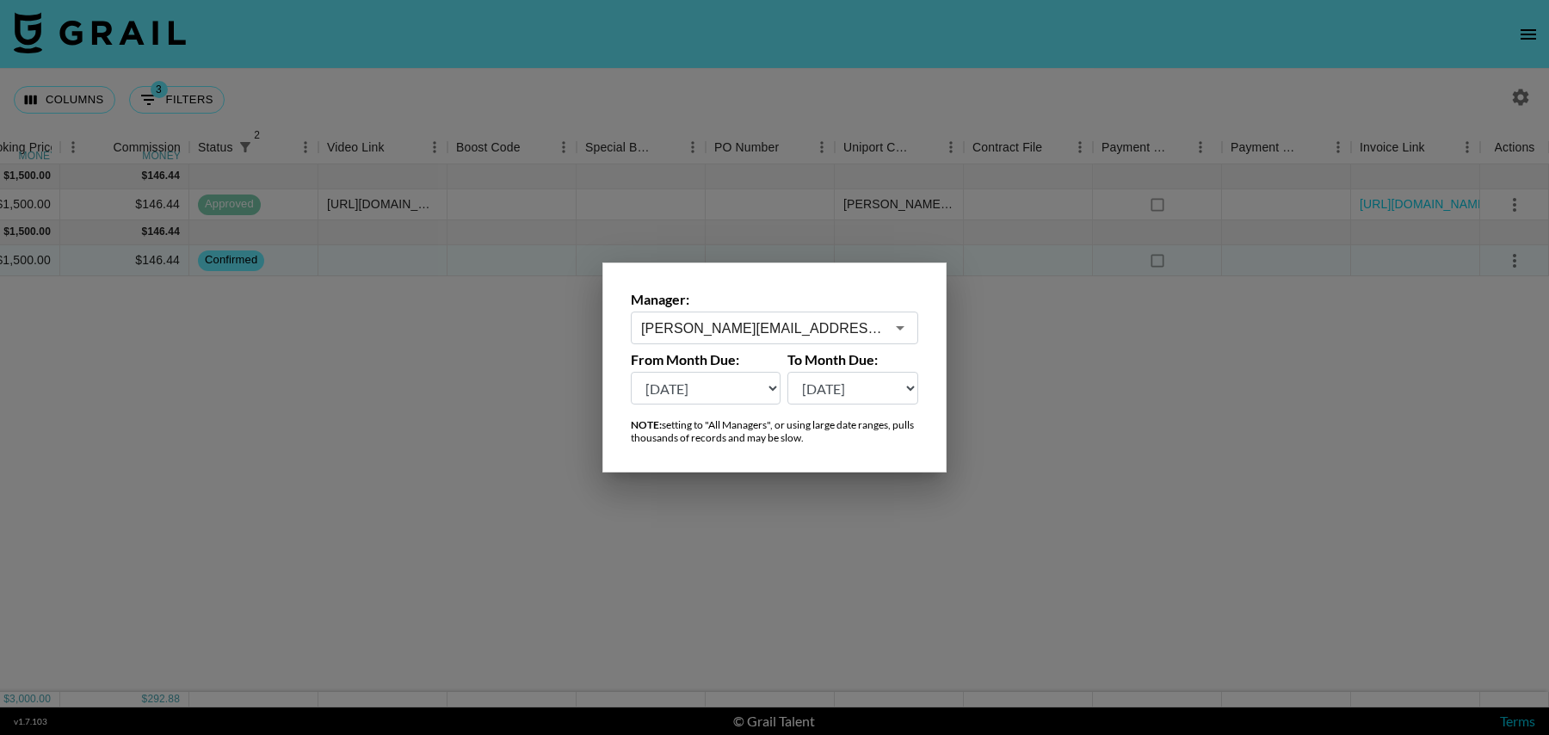
click at [745, 382] on select "Sep '26 Aug '26 Jul '26 Jun '26 May '26 Apr '26 Mar '26 Feb '26 Jan '26 Dec '25…" at bounding box center [706, 388] width 150 height 33
click at [631, 372] on select "Sep '26 Aug '26 Jul '26 Jun '26 May '26 Apr '26 Mar '26 Feb '26 Jan '26 Dec '25…" at bounding box center [706, 388] width 150 height 33
click at [529, 408] on div at bounding box center [774, 367] width 1549 height 735
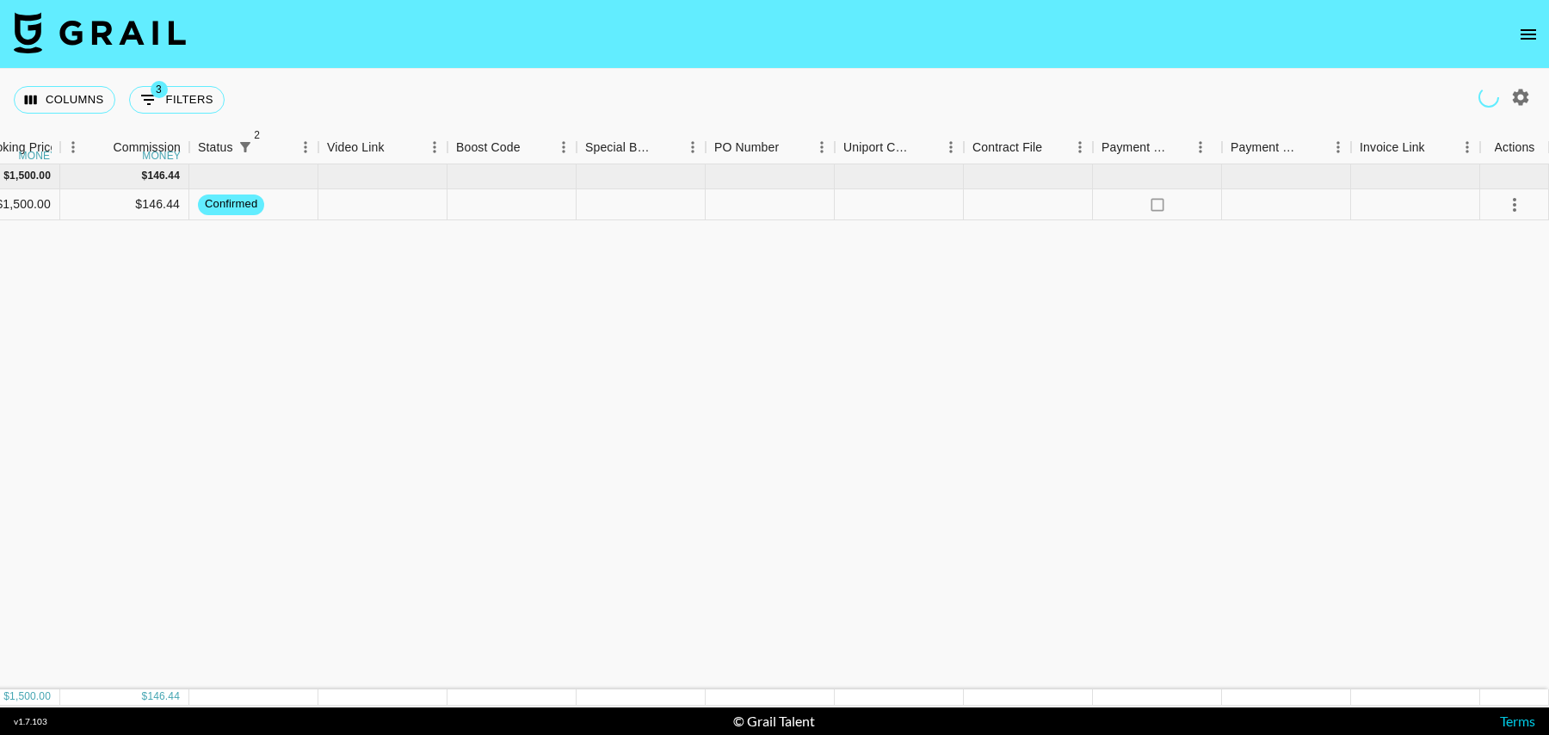
click at [174, 97] on button "3 Filters" at bounding box center [176, 100] width 95 height 28
select select "status"
select select "isNotAnyOf"
select select "status"
select select "isNotAnyOf"
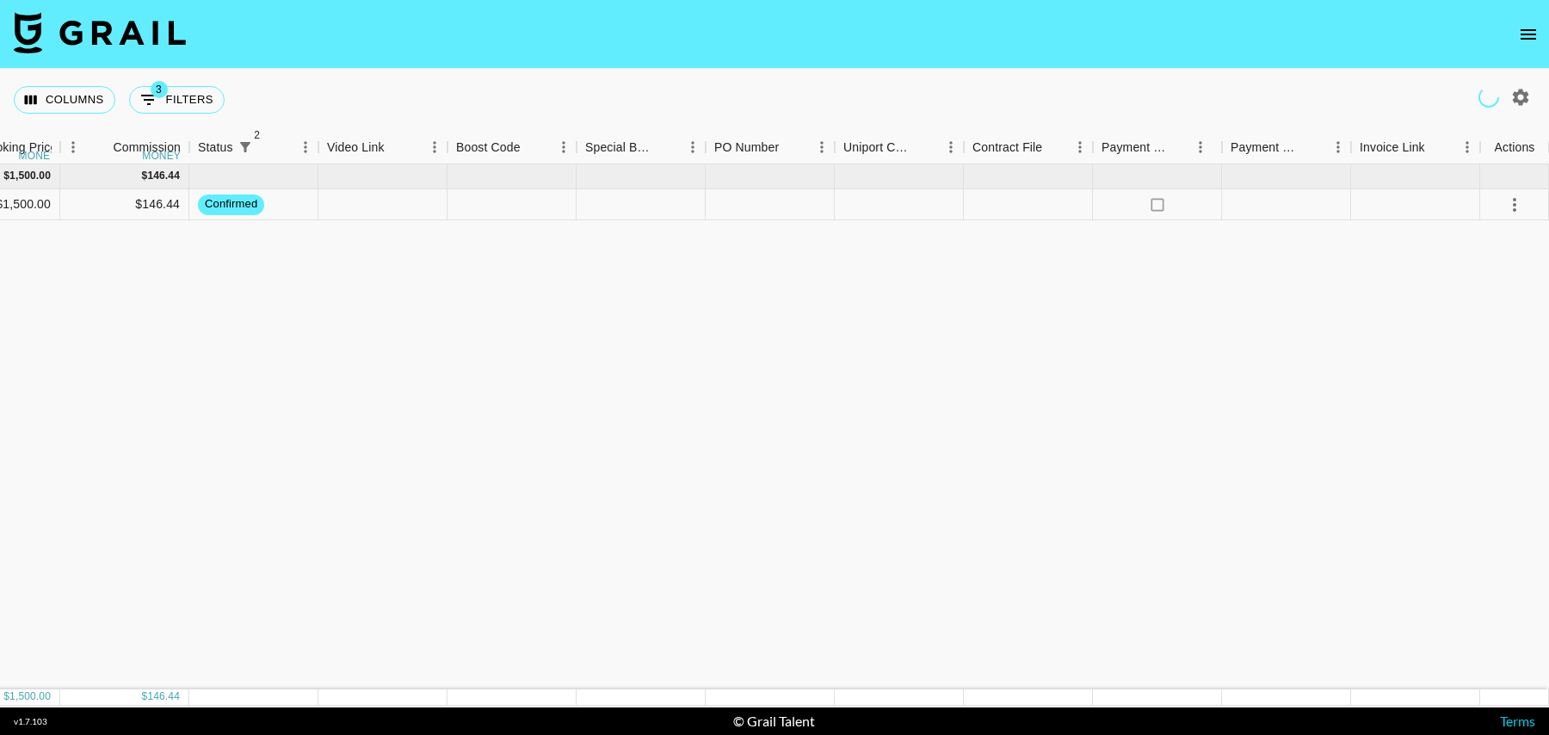
select select "talentName"
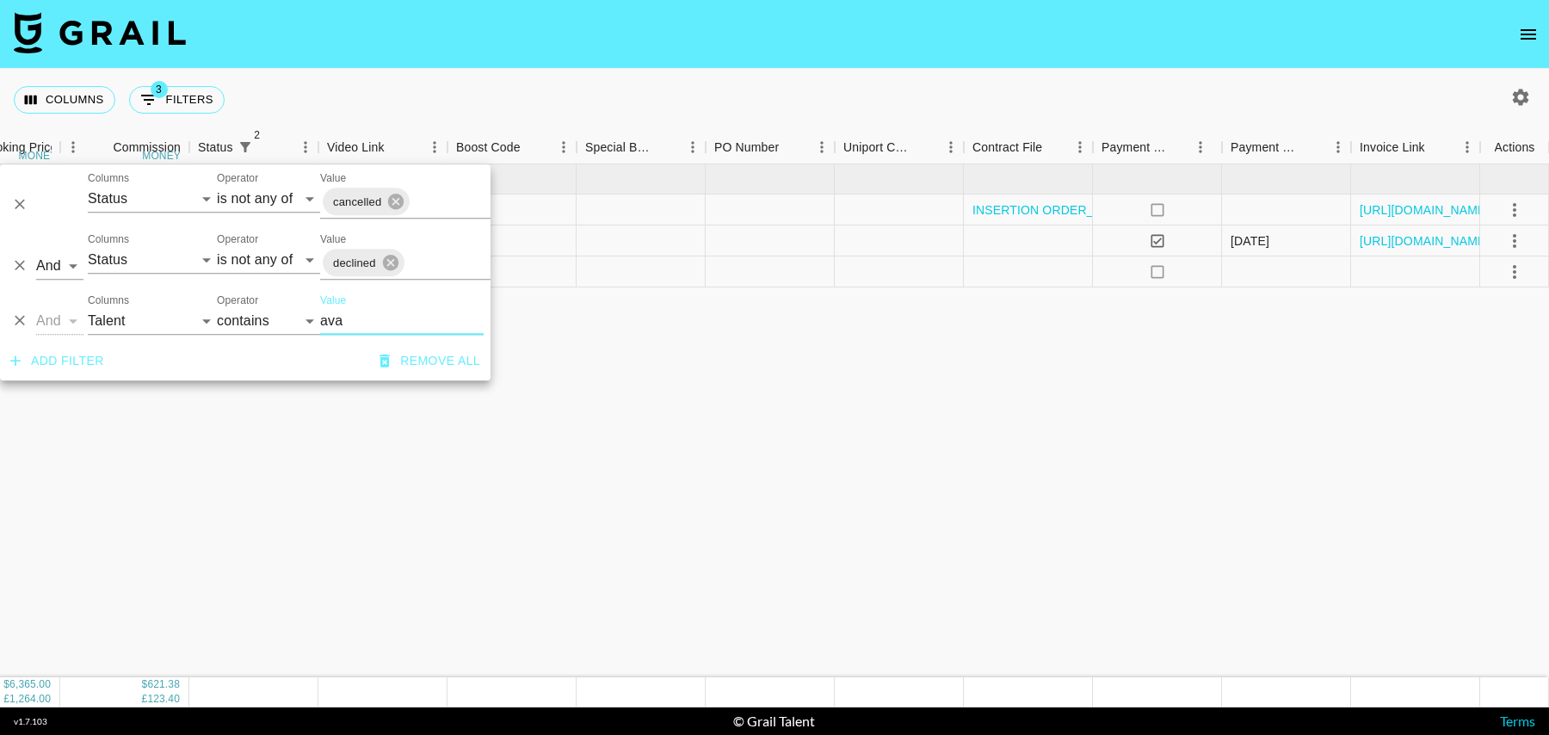
type input "ava"
click at [831, 413] on div "Sep '25 ( 3 ) $ 6,365.00 £ 1,264.00 $ 621.38 £ 123.40 recwzHQAdhaF9yhxX avanlea…" at bounding box center [153, 420] width 2792 height 513
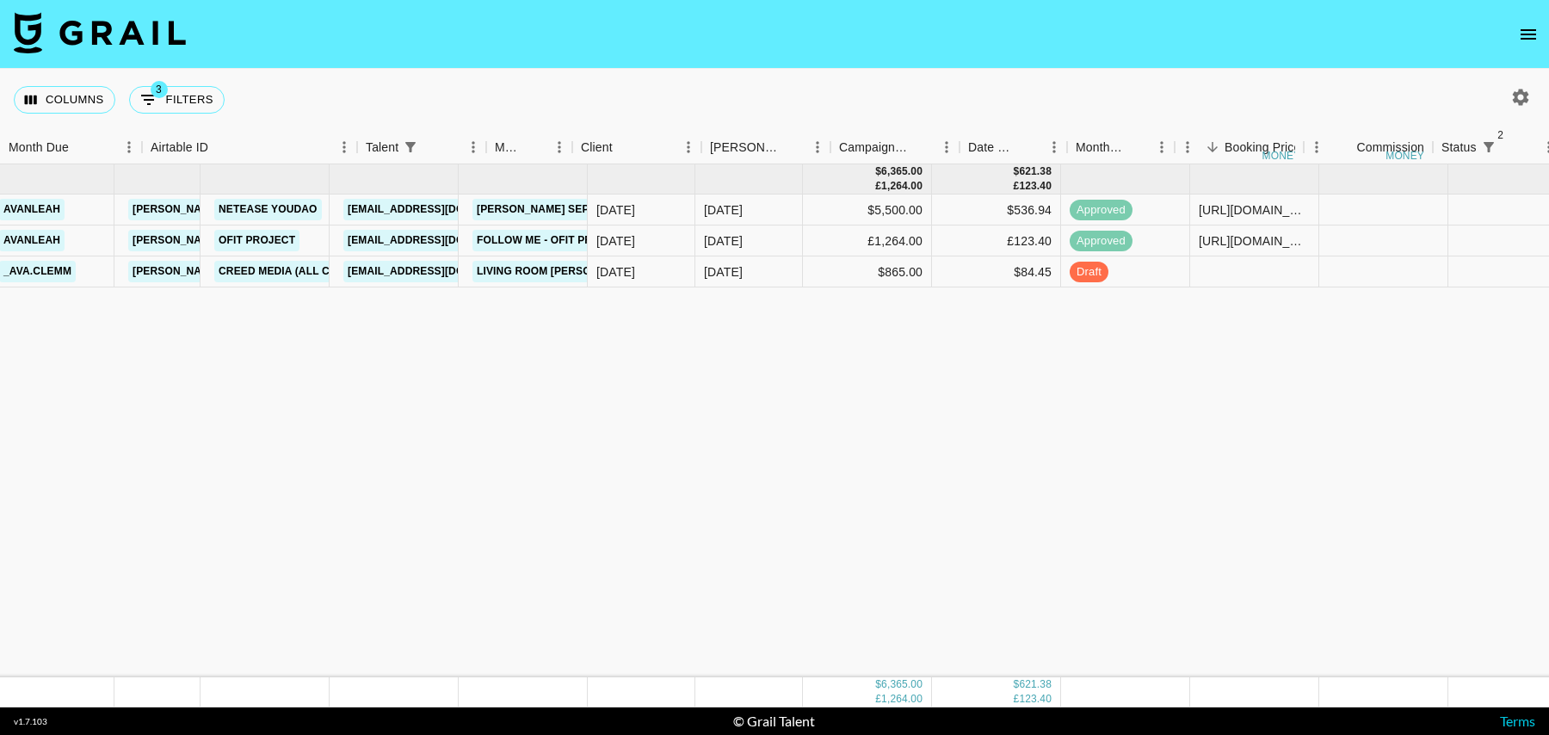
scroll to position [0, 0]
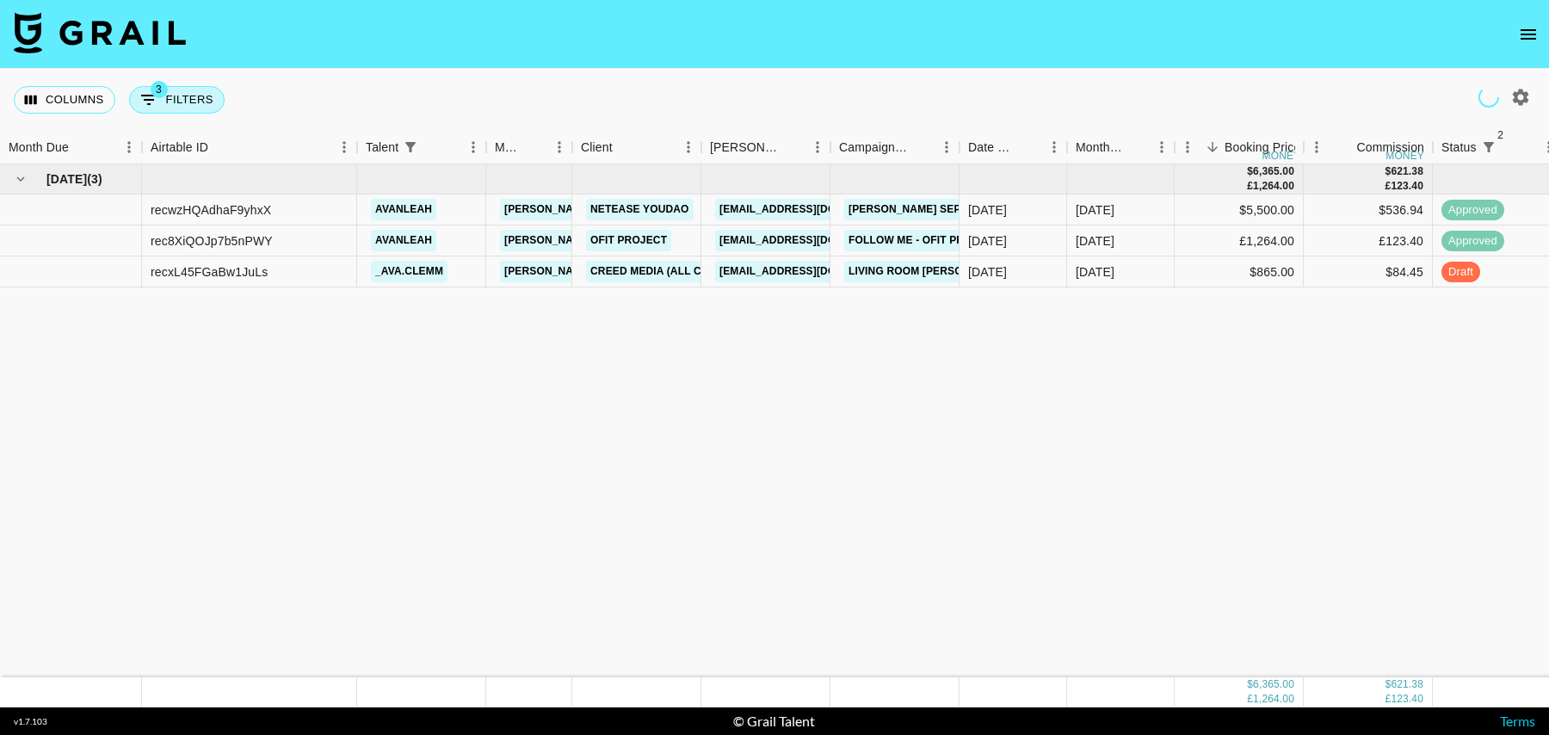
click at [159, 98] on button "3 Filters" at bounding box center [176, 100] width 95 height 28
select select "status"
select select "isNotAnyOf"
select select "status"
select select "isNotAnyOf"
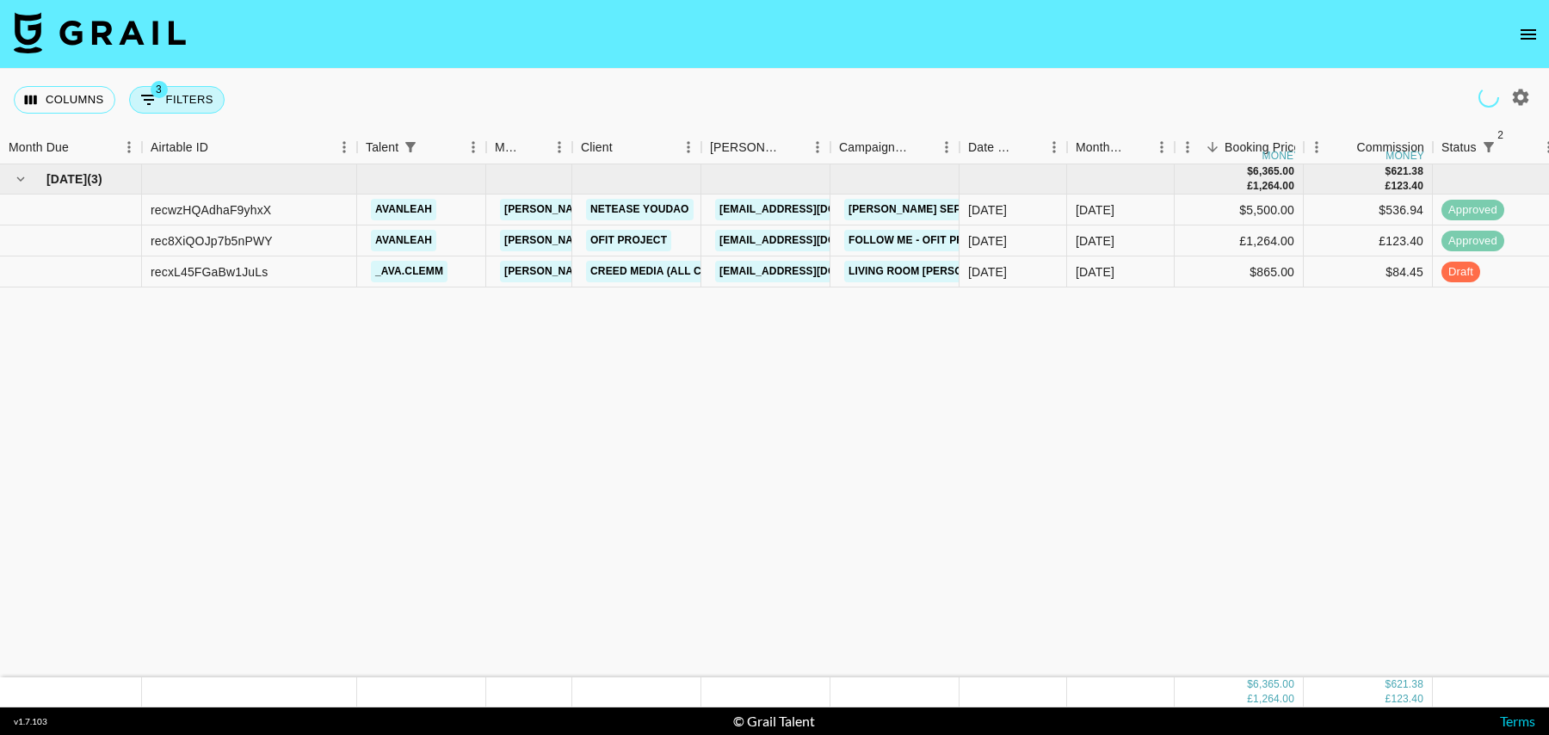
select select "talentName"
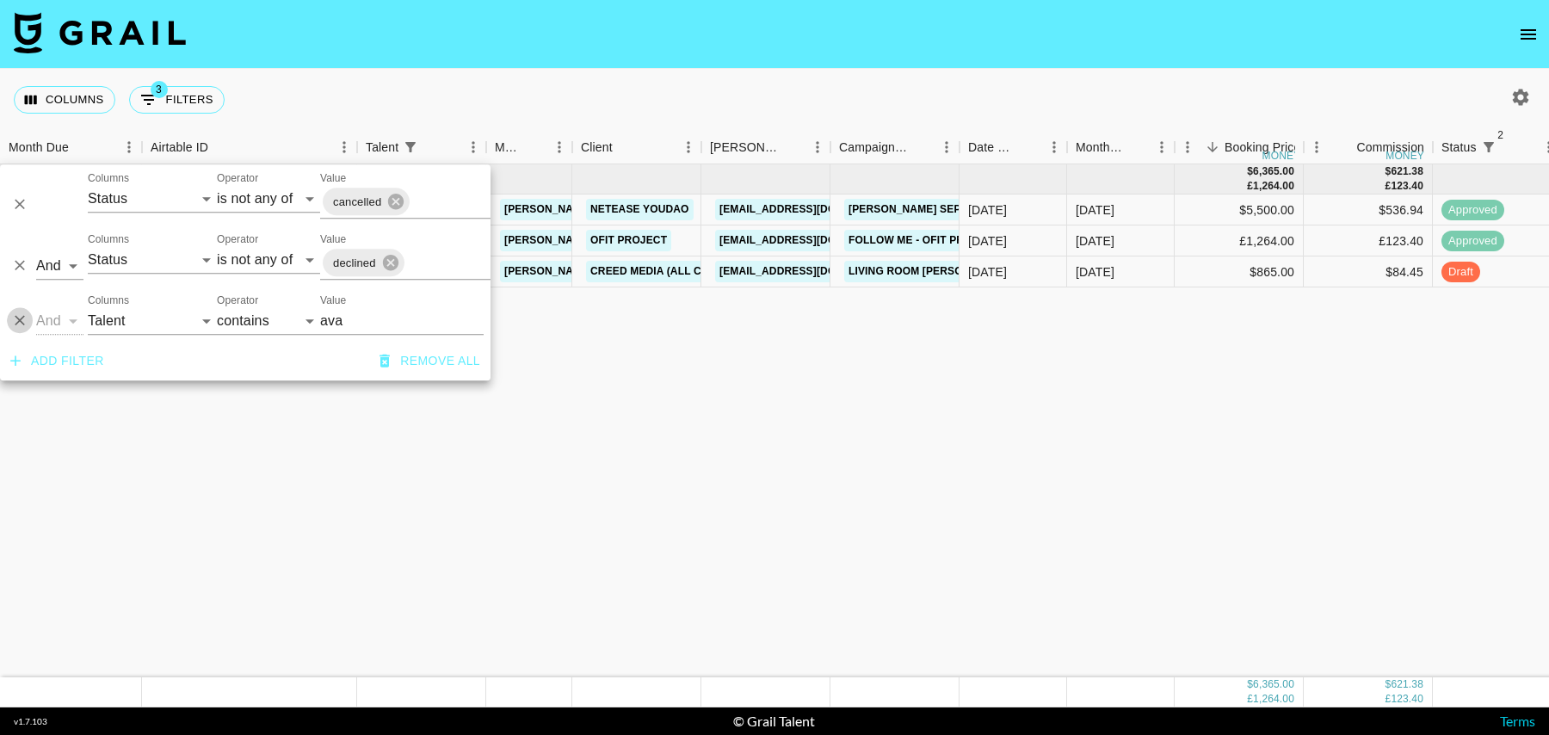
click at [20, 323] on icon "Delete" at bounding box center [19, 320] width 17 height 17
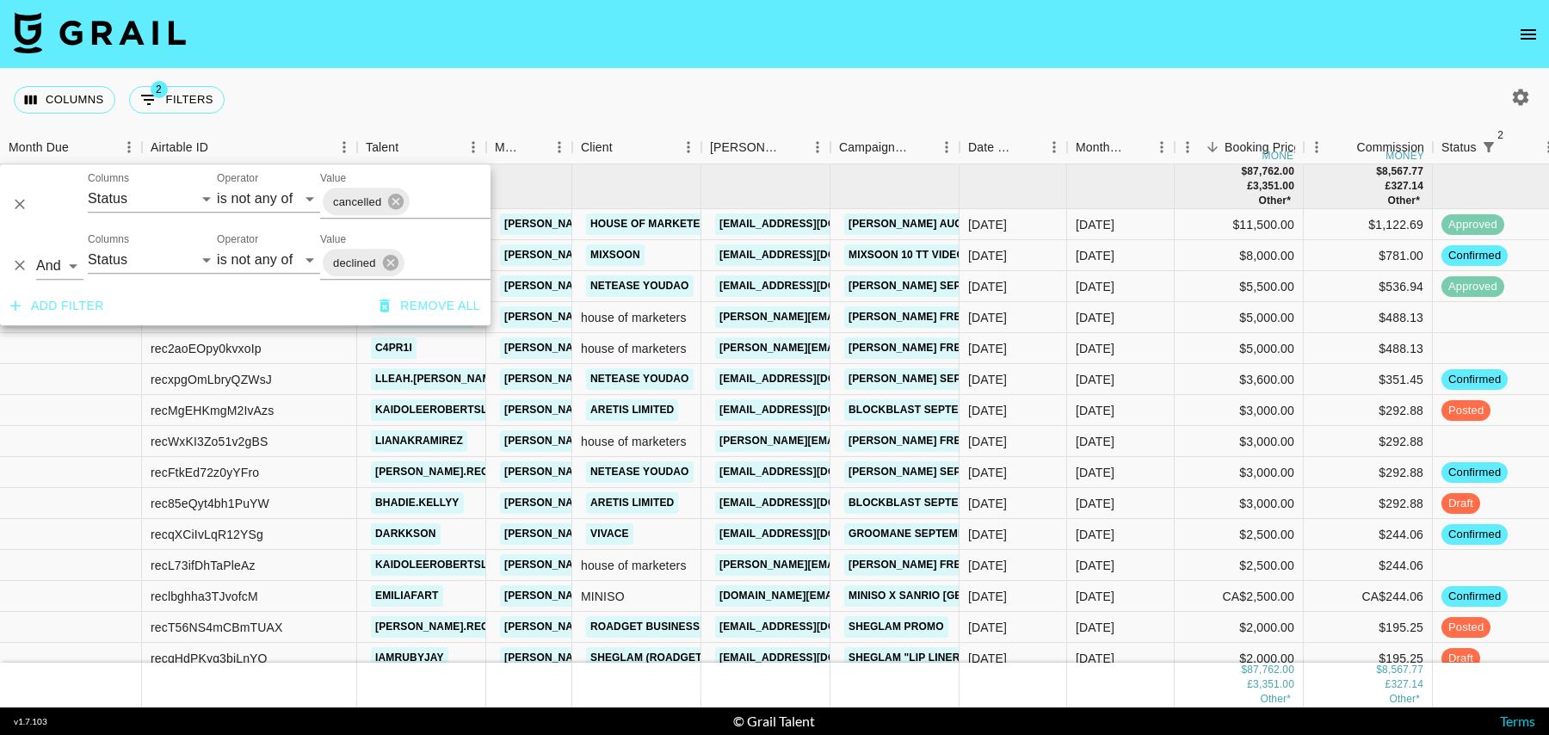
click at [518, 61] on nav at bounding box center [774, 34] width 1549 height 69
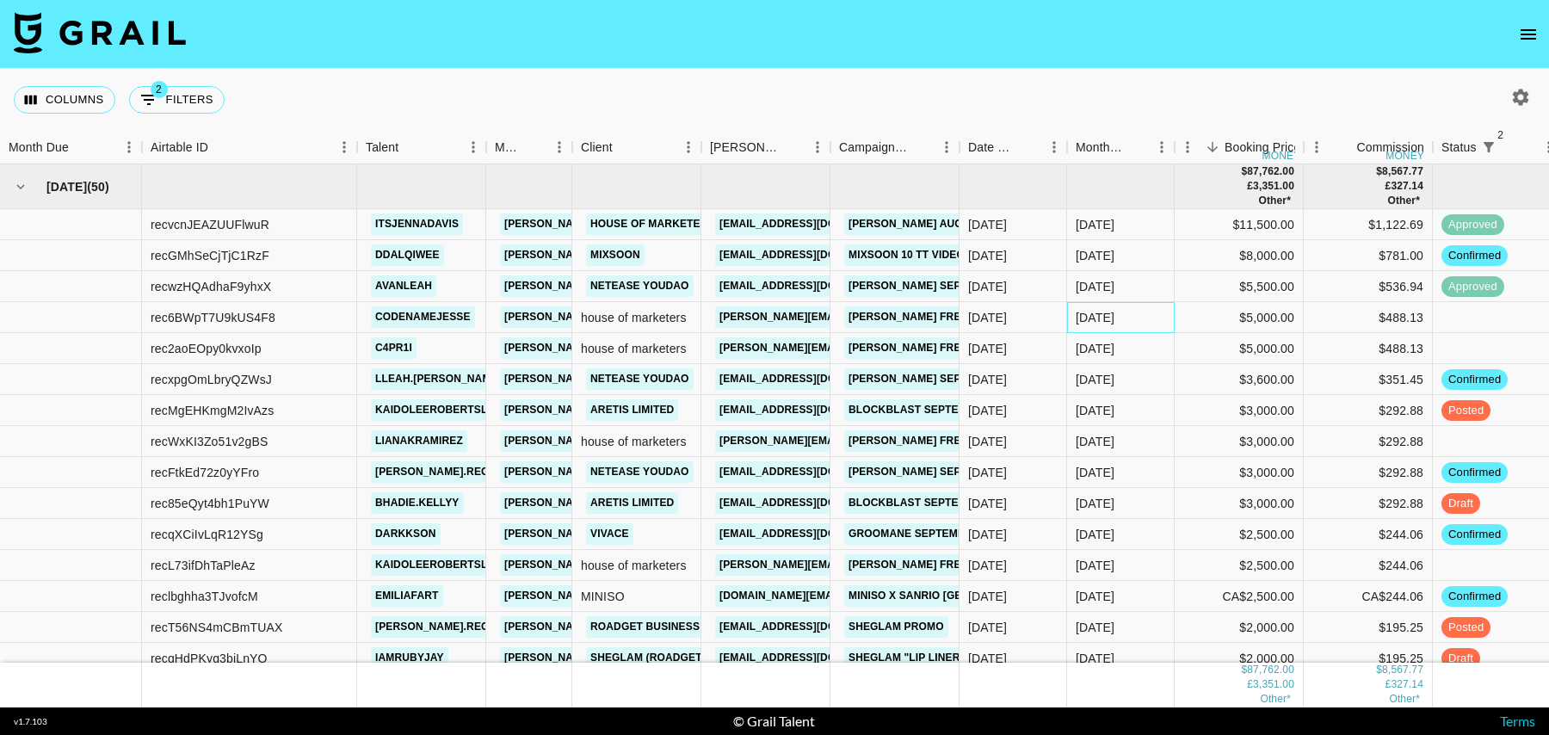
click at [1170, 313] on div "Sep '25" at bounding box center [1121, 317] width 108 height 31
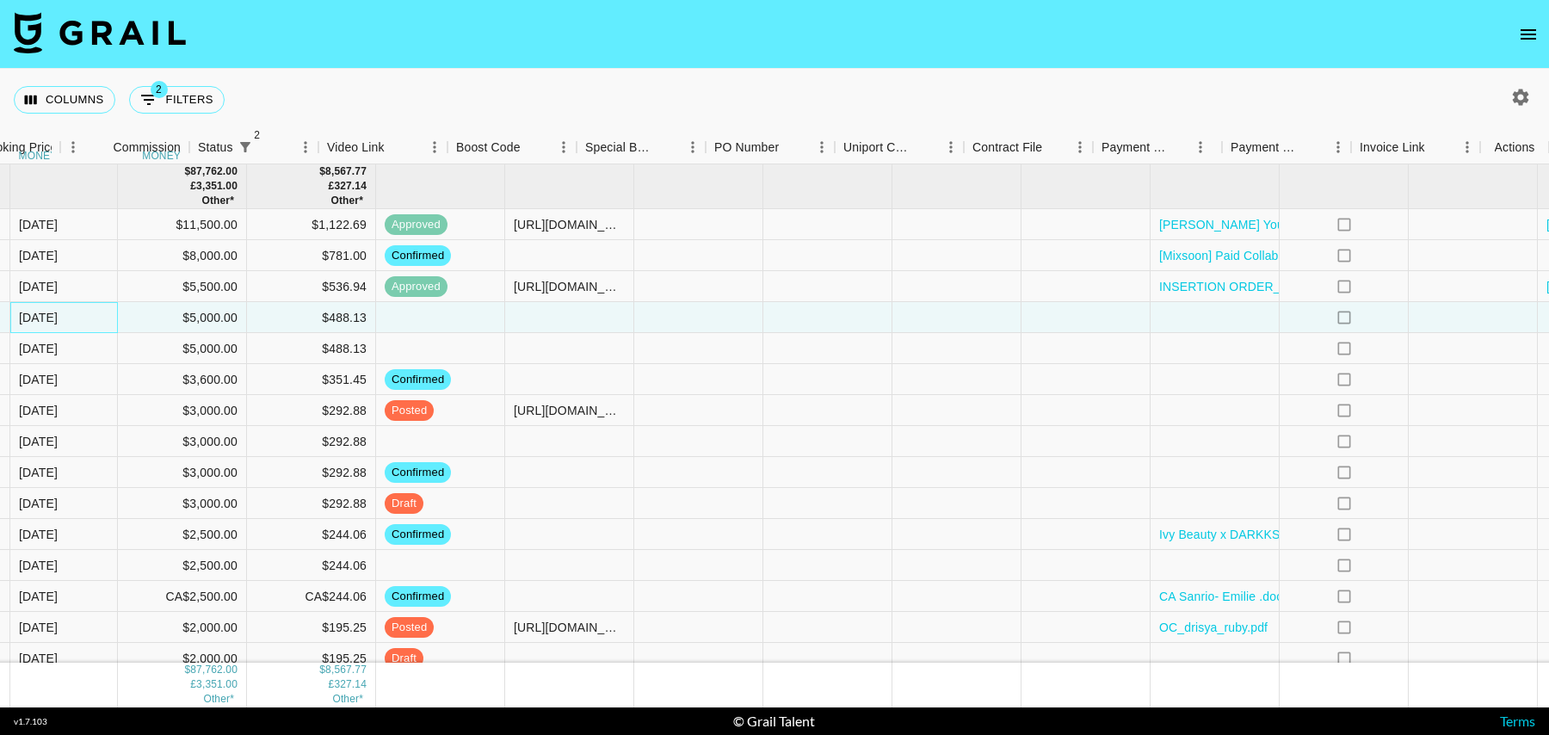
scroll to position [0, 1243]
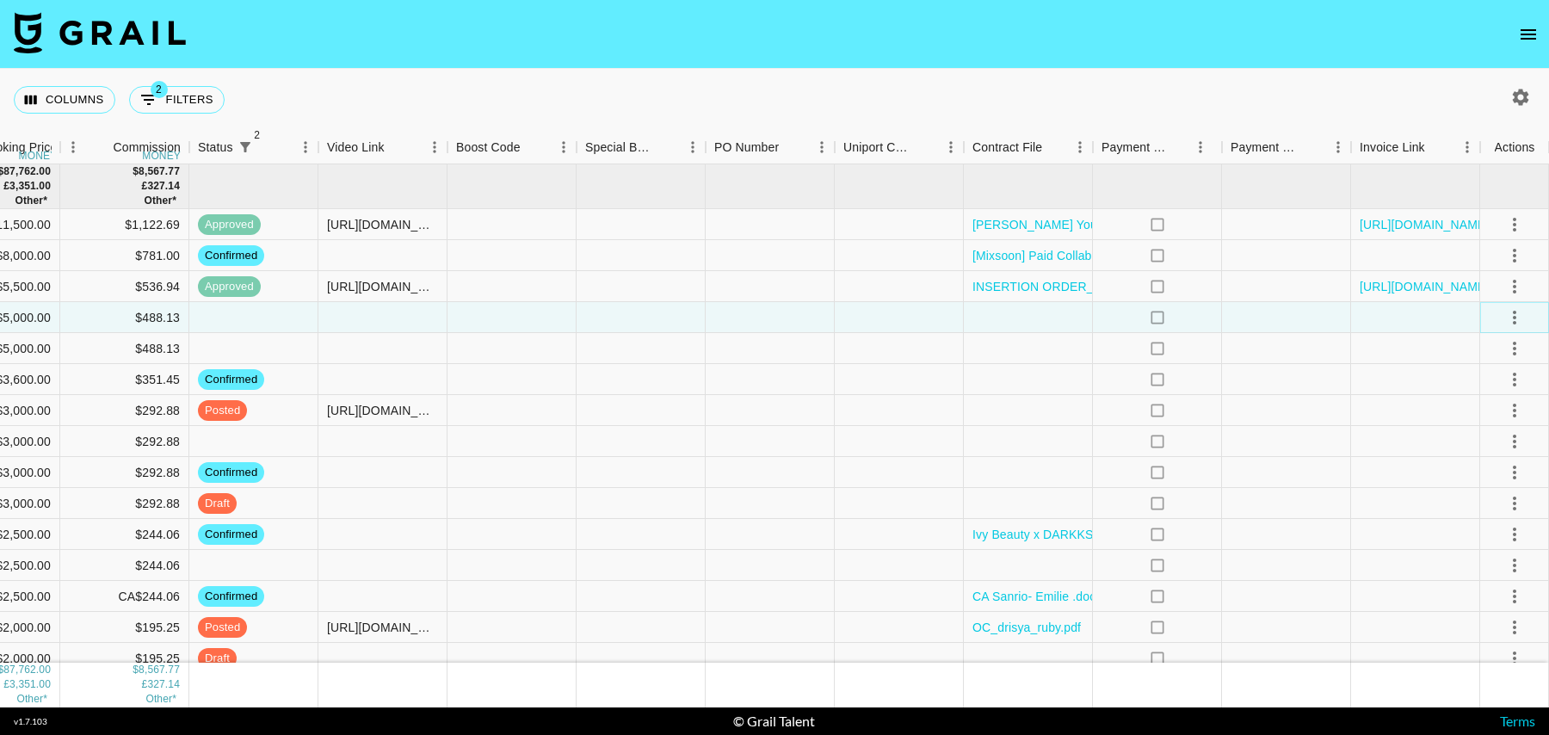
click at [1519, 313] on icon "select merge strategy" at bounding box center [1514, 317] width 21 height 21
click at [1486, 389] on li "Decline" at bounding box center [1493, 385] width 112 height 31
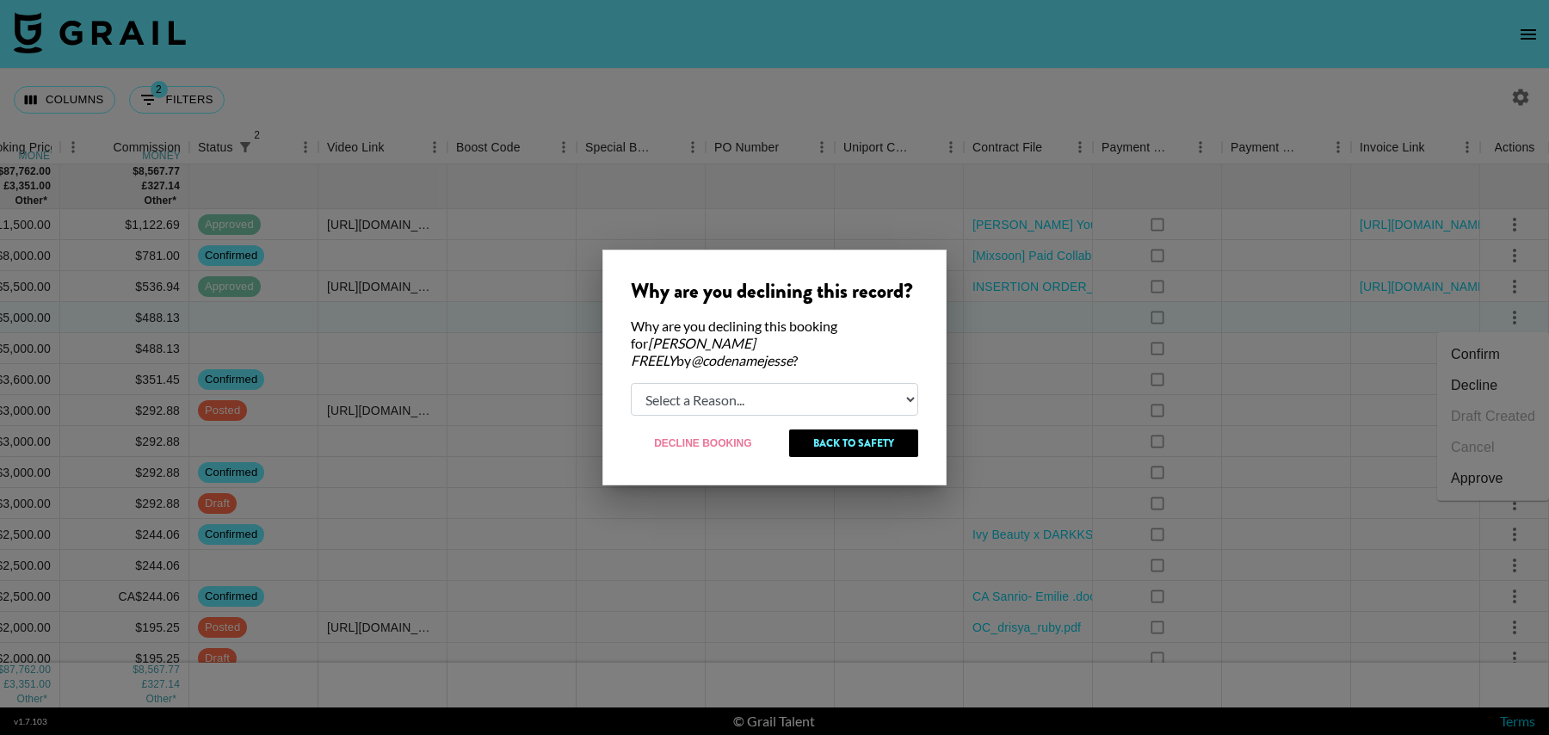
click at [806, 393] on select "Select a Reason... Relogging this deal due to a data issue The booker cancelled…" at bounding box center [774, 399] width 287 height 33
select select "creator_decline"
click at [631, 383] on select "Select a Reason... Relogging this deal due to a data issue The booker cancelled…" at bounding box center [774, 399] width 287 height 33
click at [717, 436] on button "Decline Booking" at bounding box center [703, 443] width 145 height 28
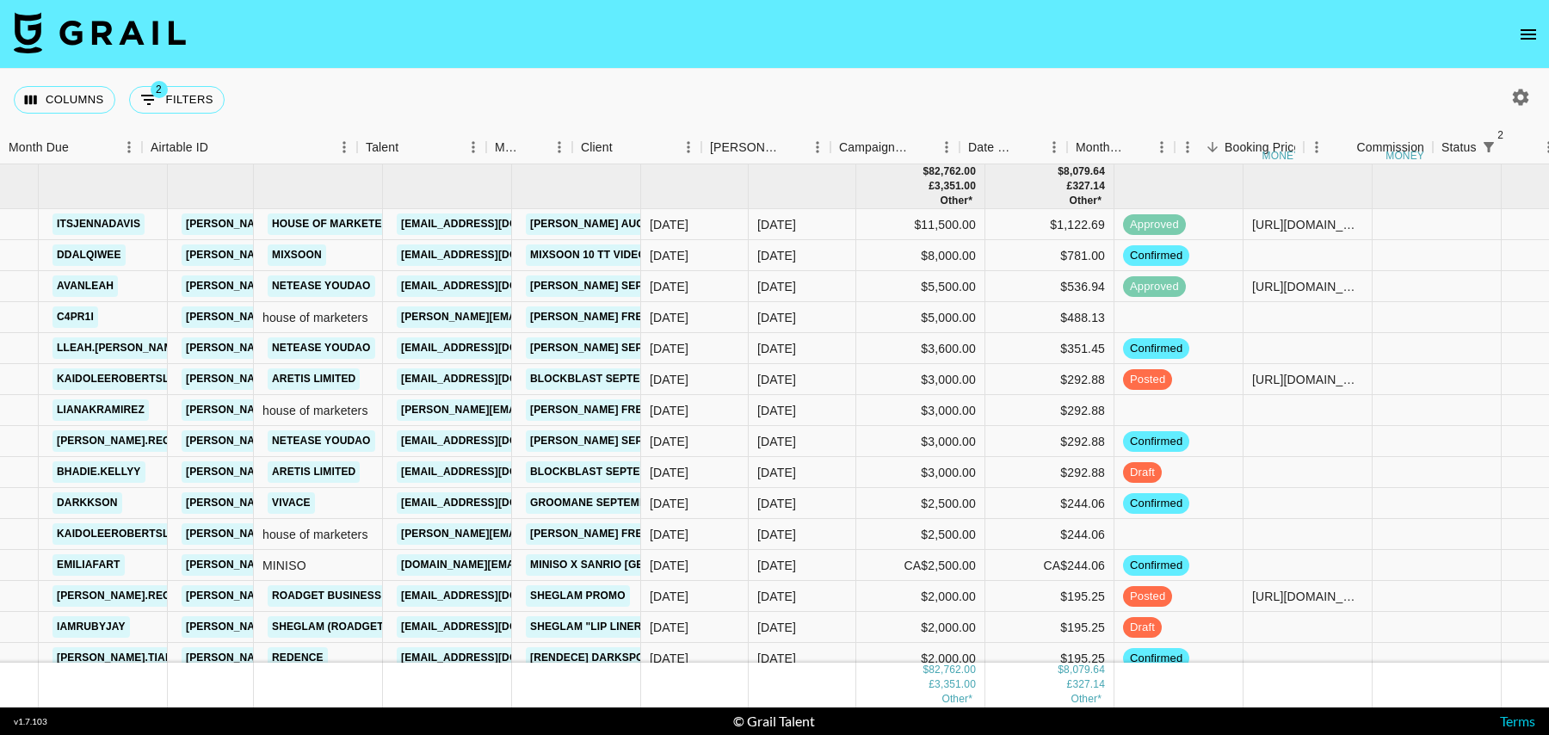
scroll to position [0, 0]
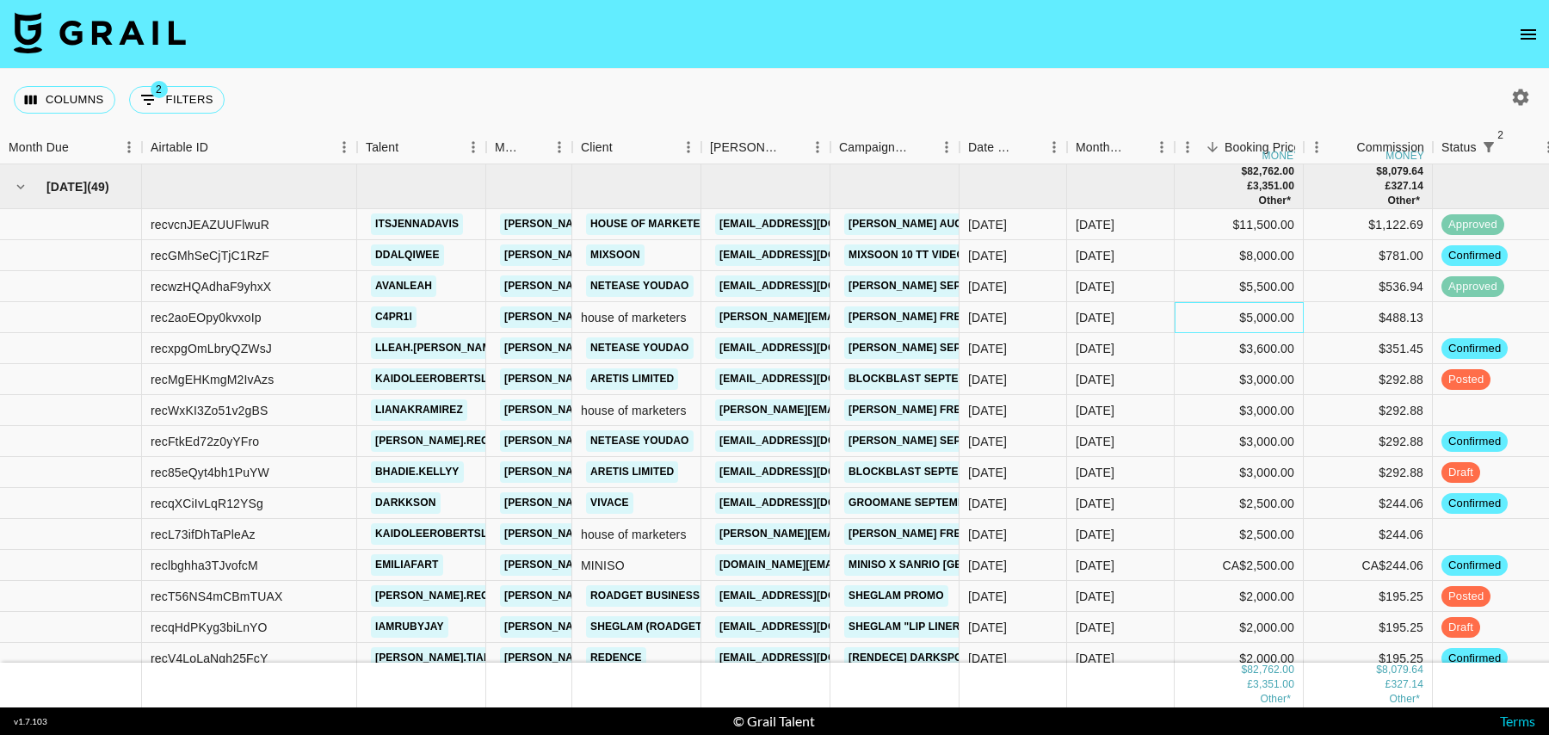
click at [1211, 308] on div "$5,000.00" at bounding box center [1238, 317] width 129 height 31
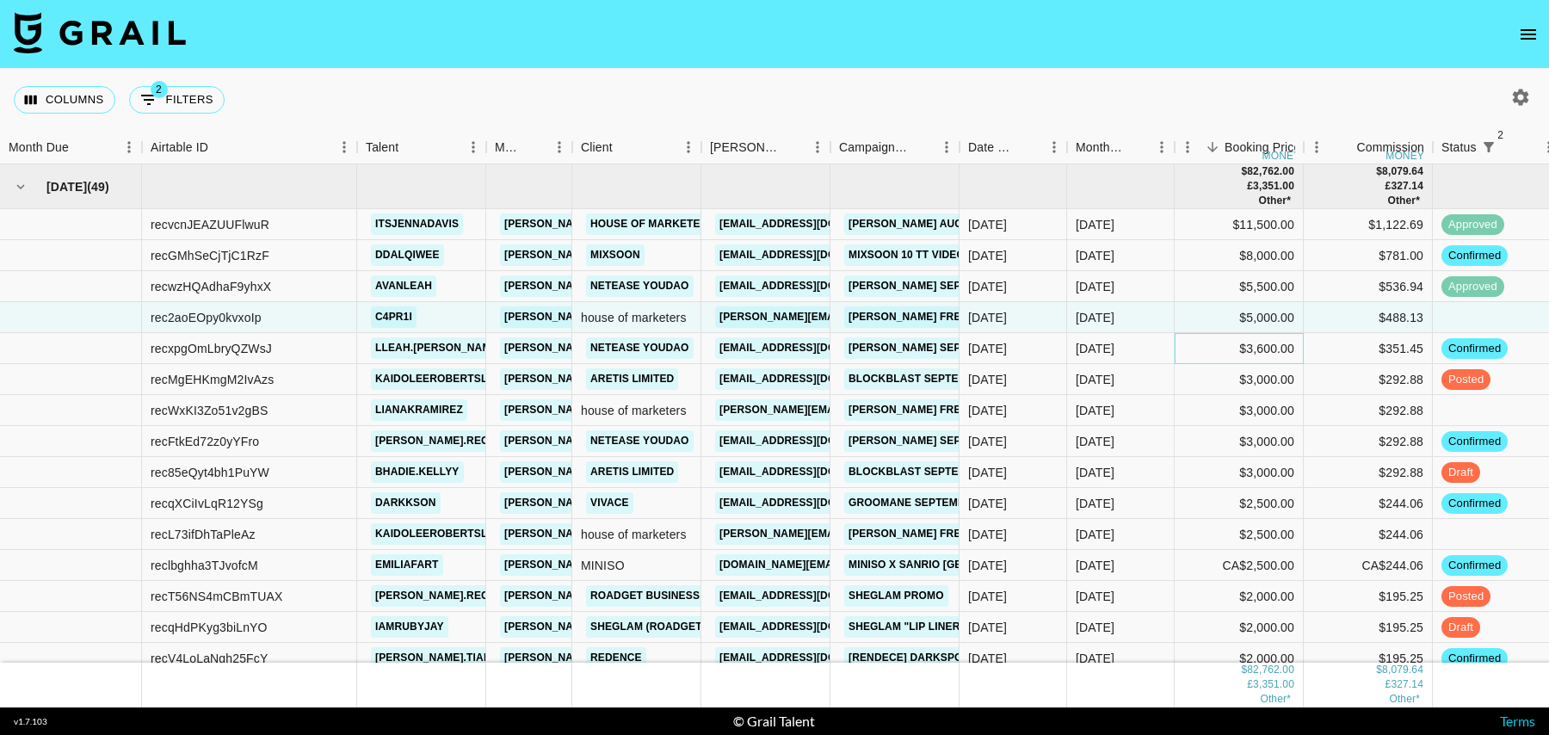
click at [1211, 336] on div "$3,600.00" at bounding box center [1238, 348] width 129 height 31
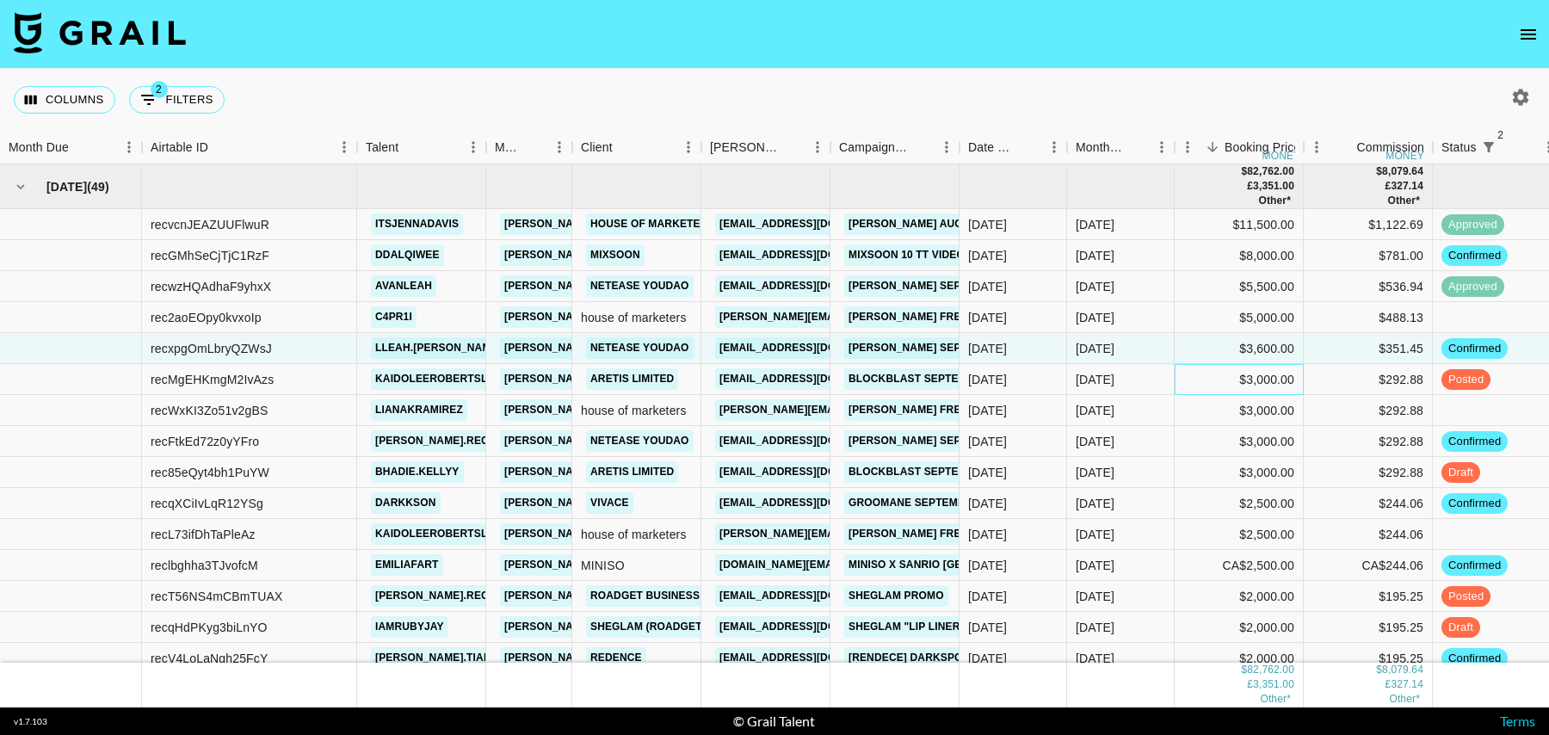
click at [1201, 375] on div "$3,000.00" at bounding box center [1238, 379] width 129 height 31
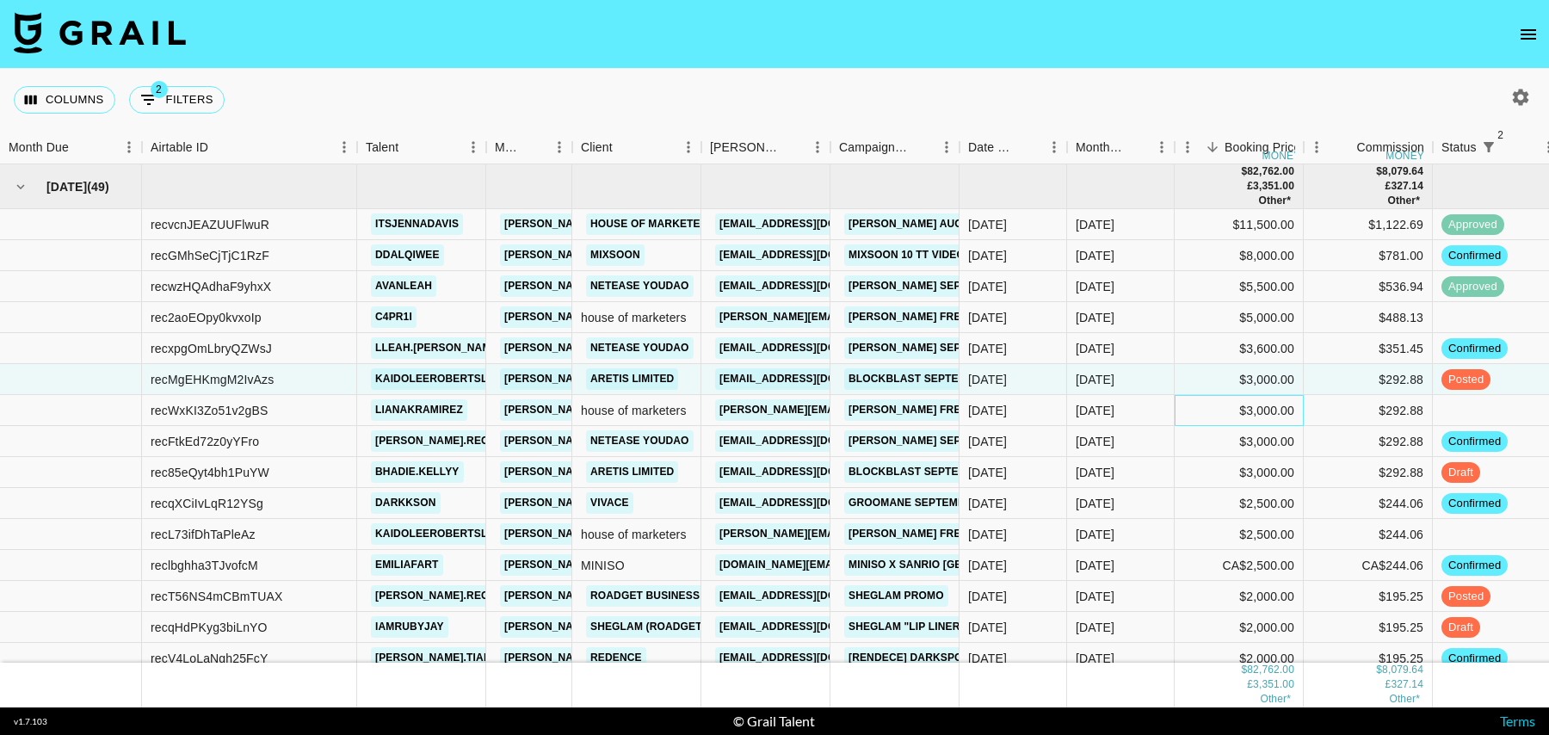
click at [1196, 407] on div "$3,000.00" at bounding box center [1238, 410] width 129 height 31
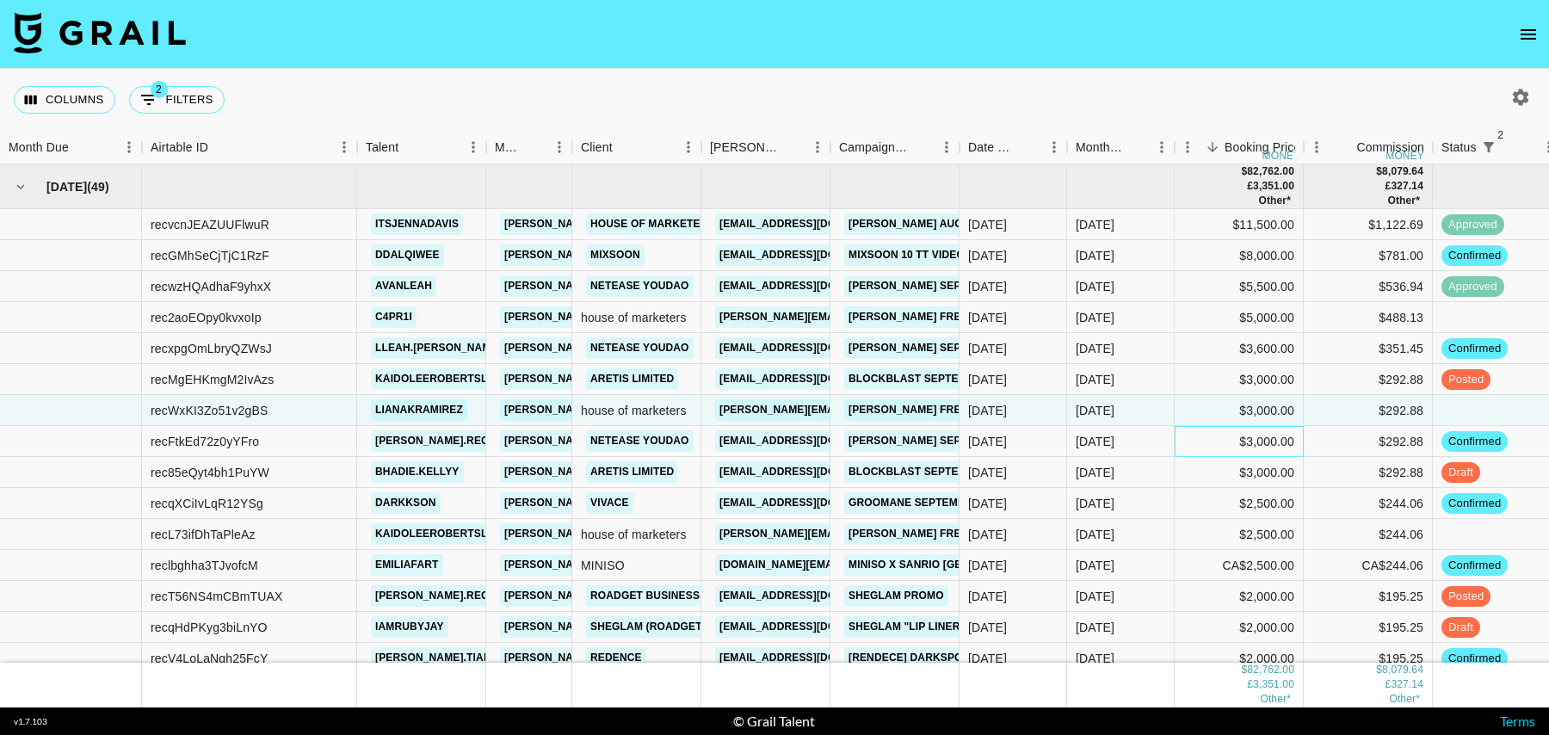
click at [1200, 442] on div "$3,000.00" at bounding box center [1238, 441] width 129 height 31
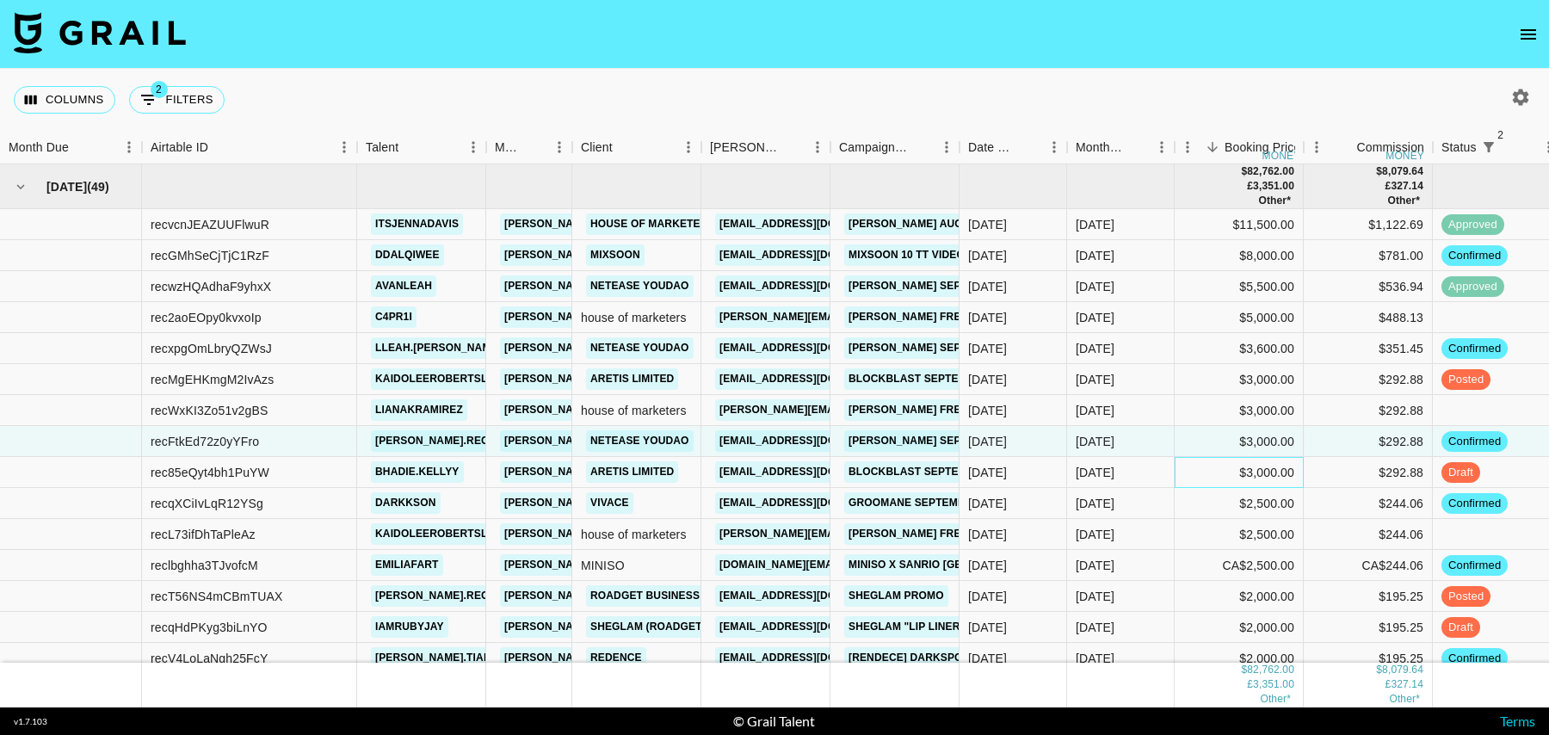
click at [1198, 477] on div "$3,000.00" at bounding box center [1238, 472] width 129 height 31
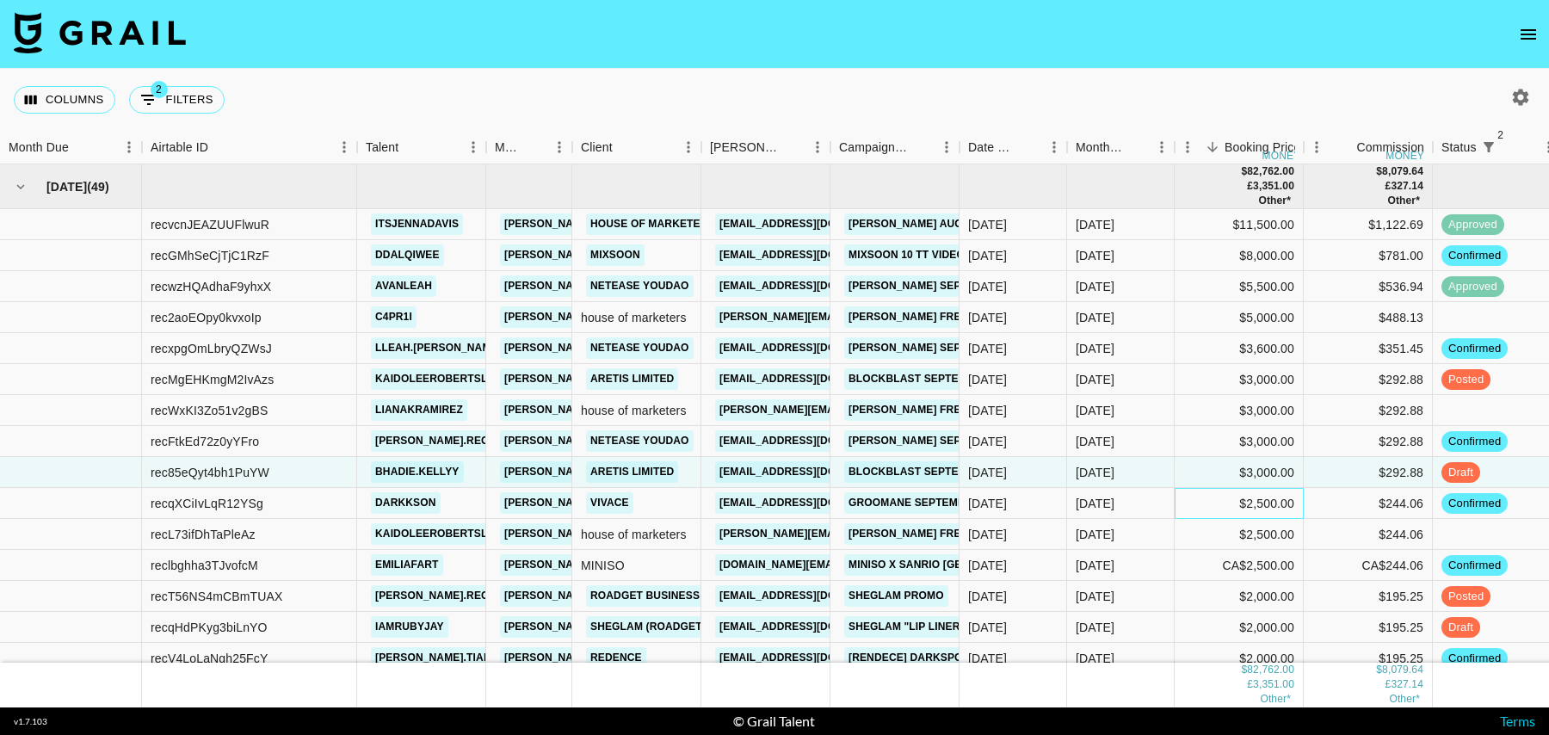
click at [1199, 497] on div "$2,500.00" at bounding box center [1238, 503] width 129 height 31
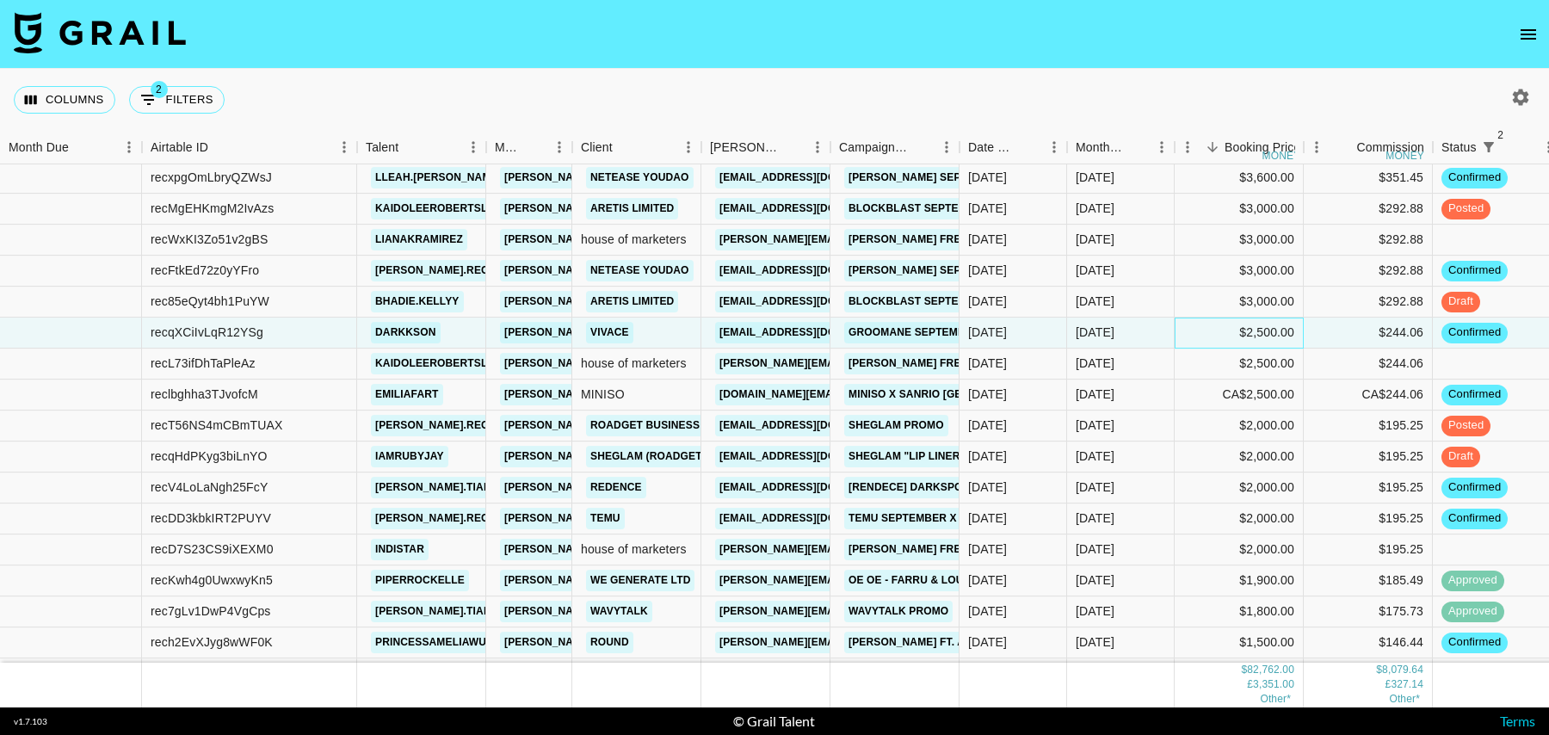
scroll to position [178, 0]
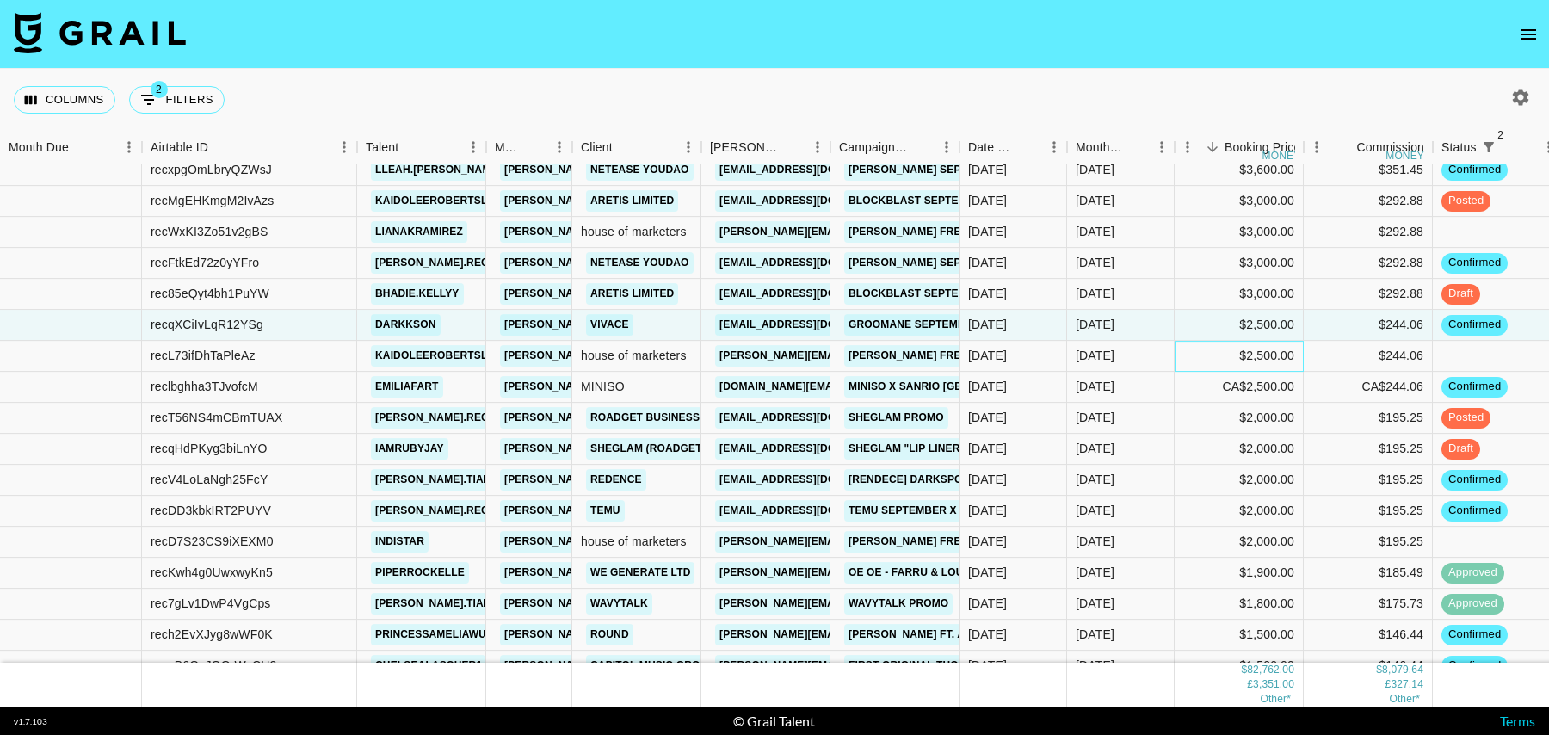
click at [1190, 354] on div "$2,500.00" at bounding box center [1238, 356] width 129 height 31
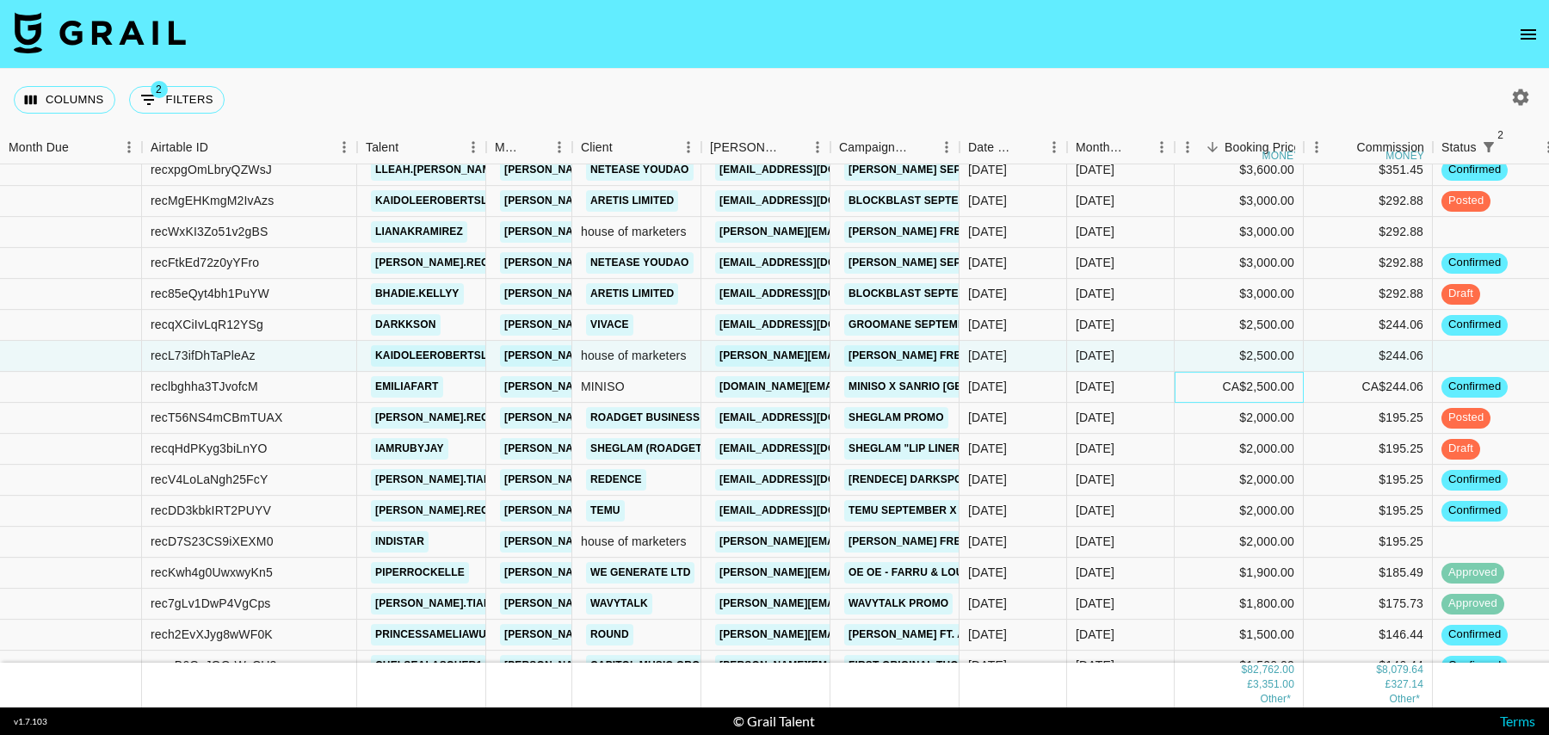
click at [1185, 383] on div "CA$2,500.00" at bounding box center [1238, 387] width 129 height 31
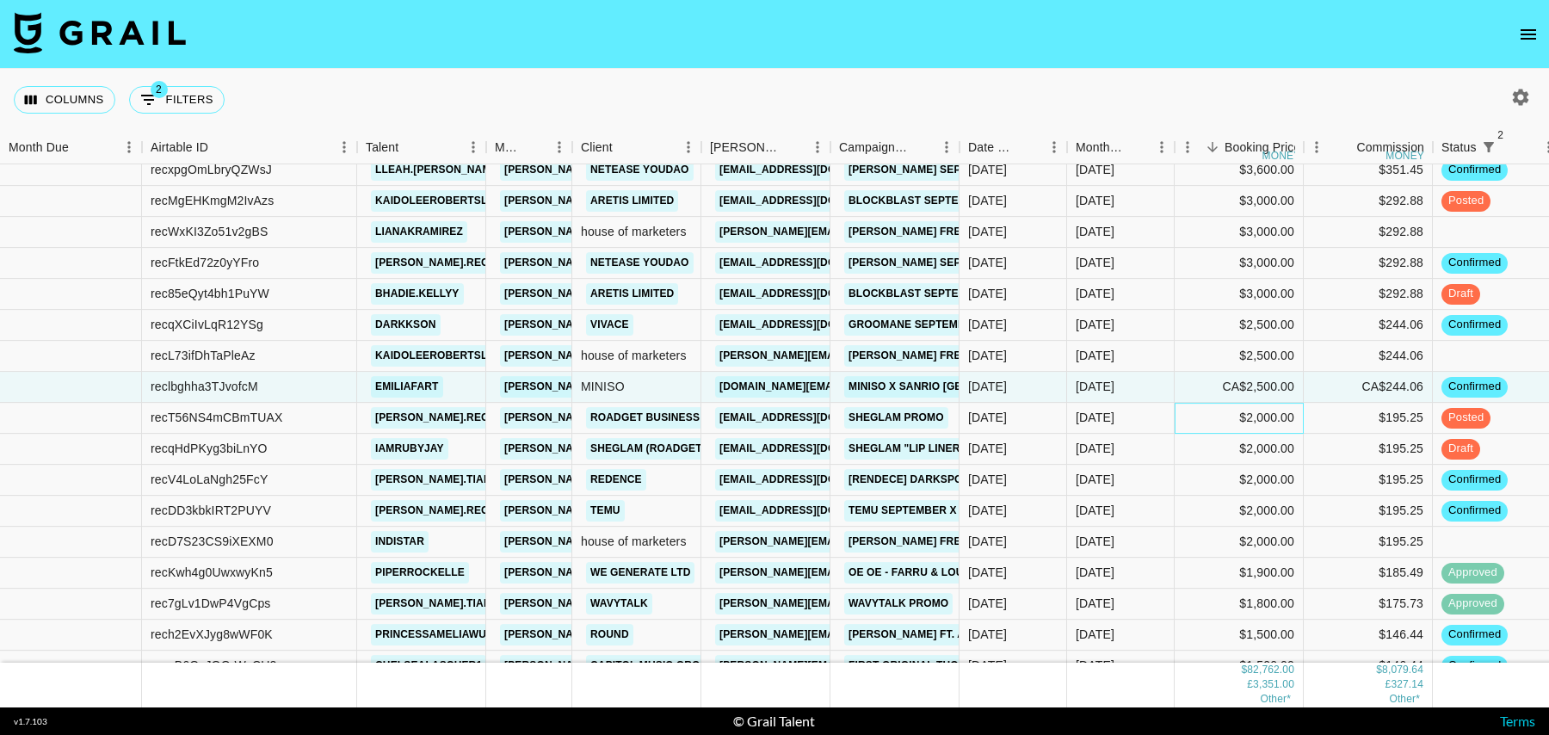
click at [1178, 422] on div "$2,000.00" at bounding box center [1238, 418] width 129 height 31
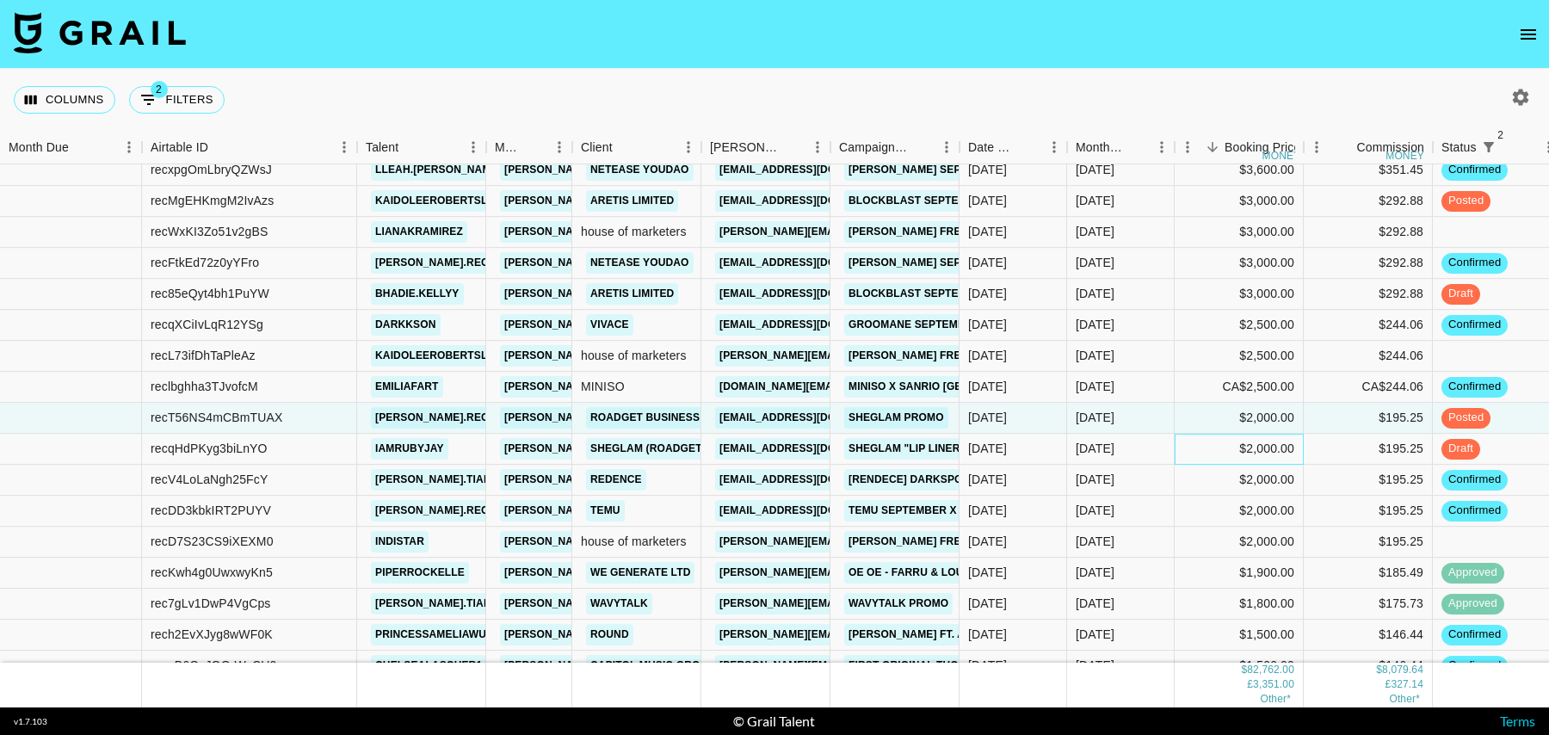
click at [1179, 446] on div "$2,000.00" at bounding box center [1238, 449] width 129 height 31
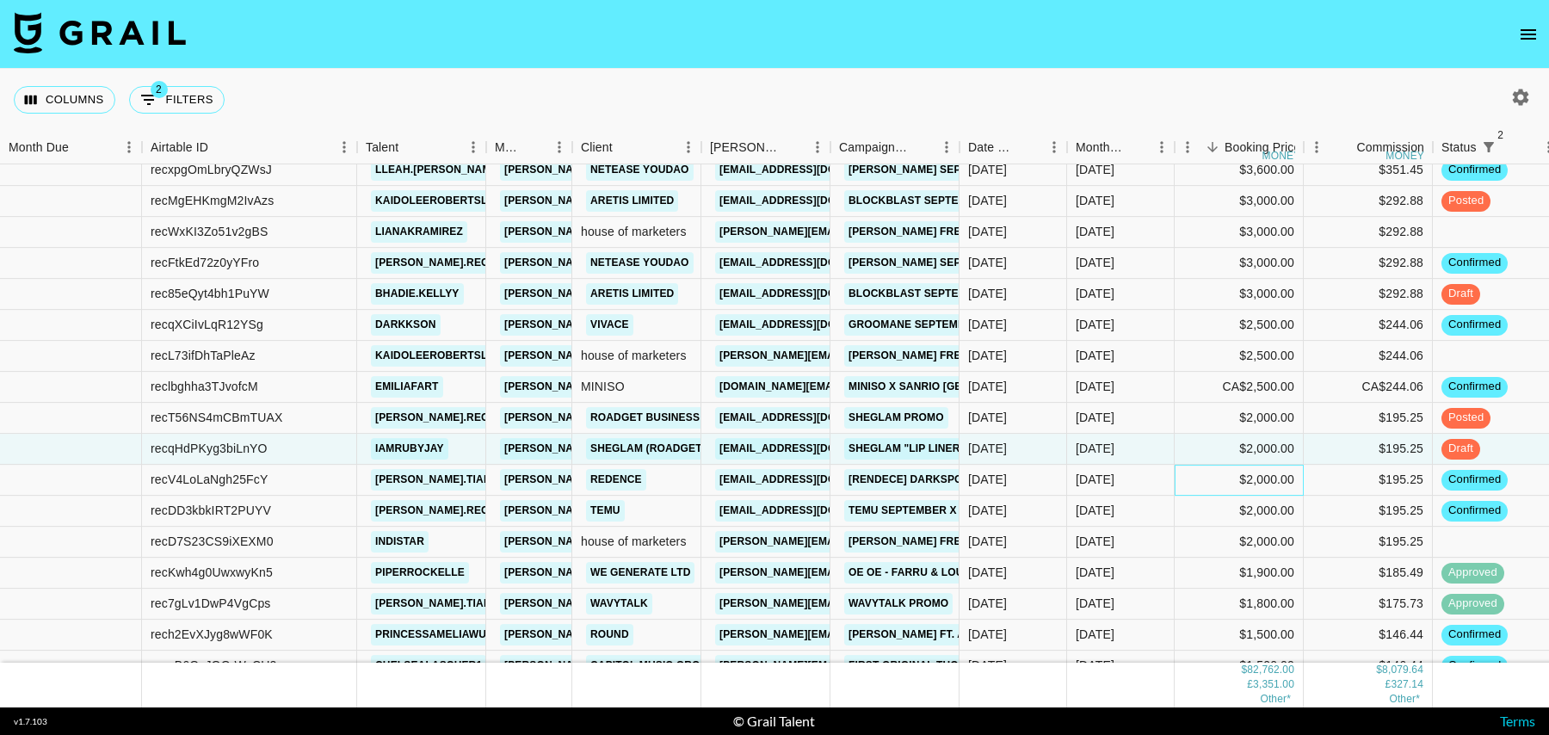
click at [1182, 484] on div "$2,000.00" at bounding box center [1238, 480] width 129 height 31
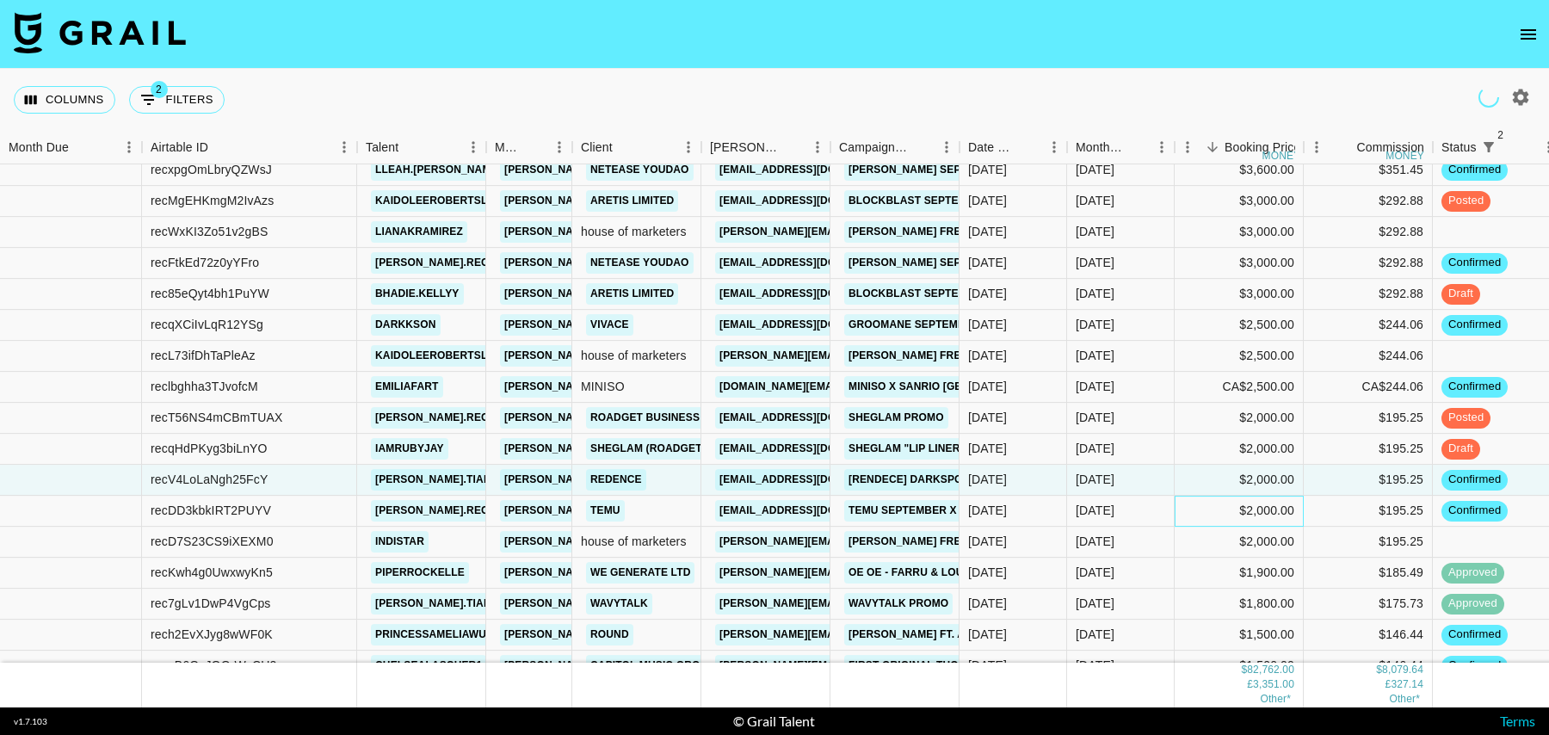
click at [1203, 508] on div "$2,000.00" at bounding box center [1238, 511] width 129 height 31
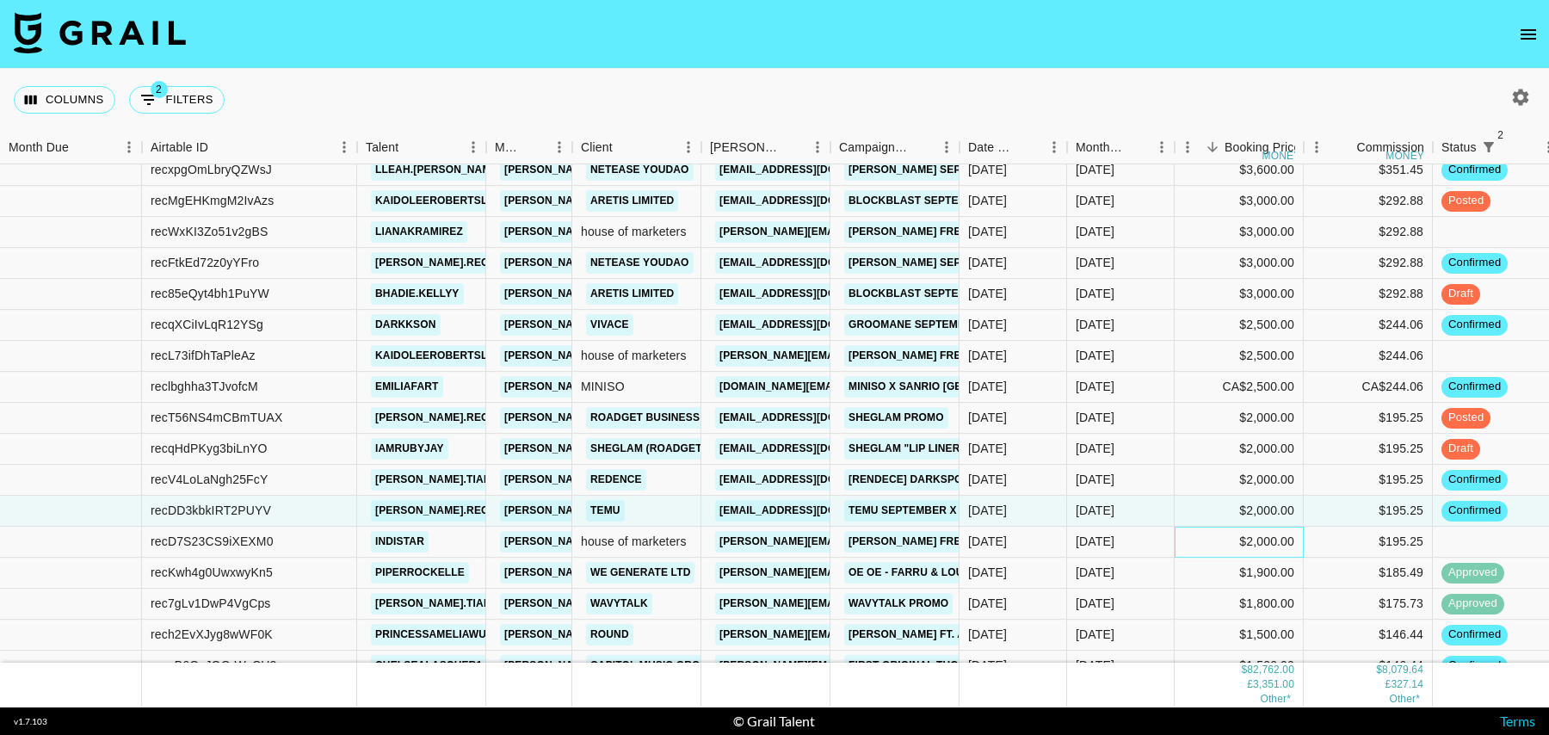
click at [1203, 538] on div "$2,000.00" at bounding box center [1238, 542] width 129 height 31
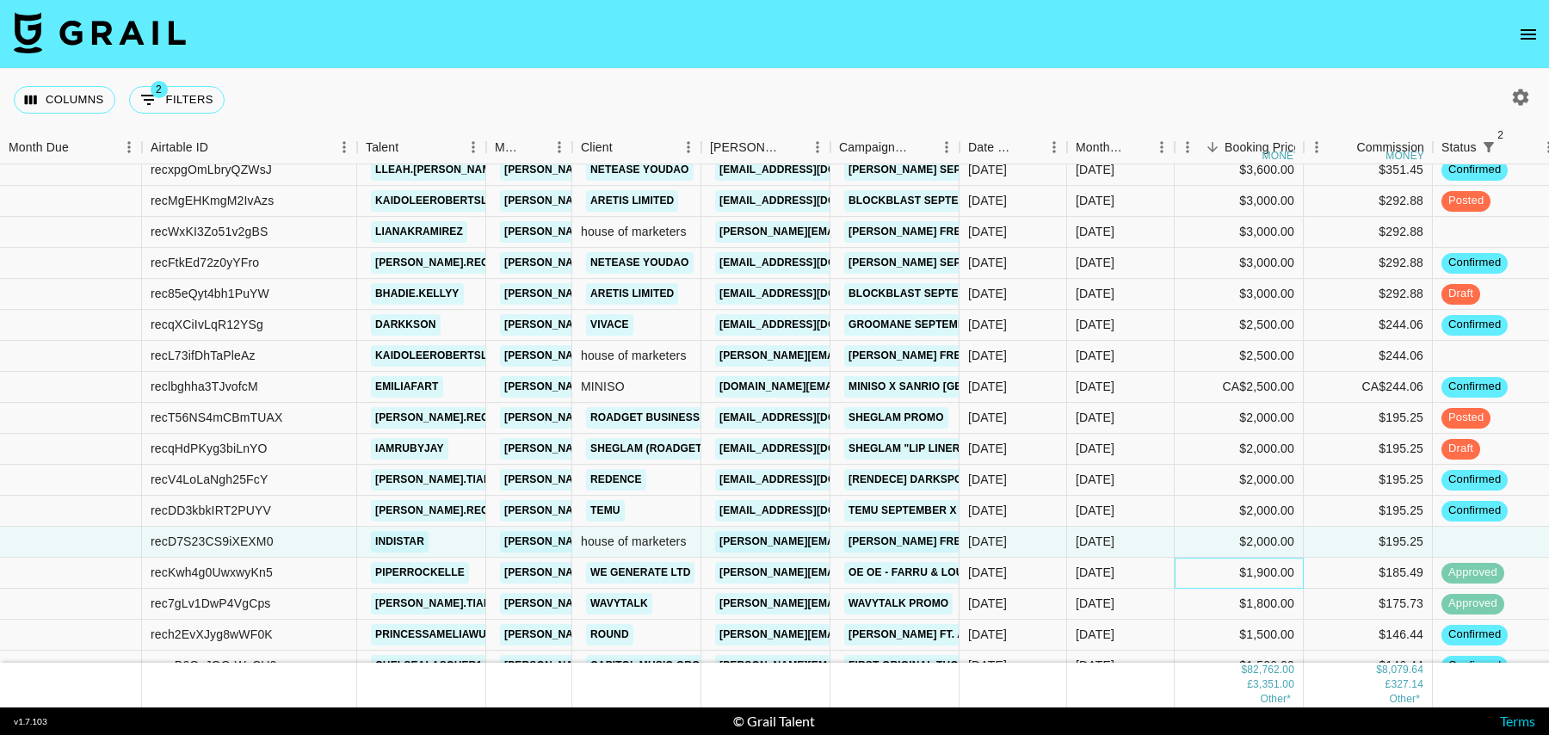
click at [1204, 572] on div "$1,900.00" at bounding box center [1238, 573] width 129 height 31
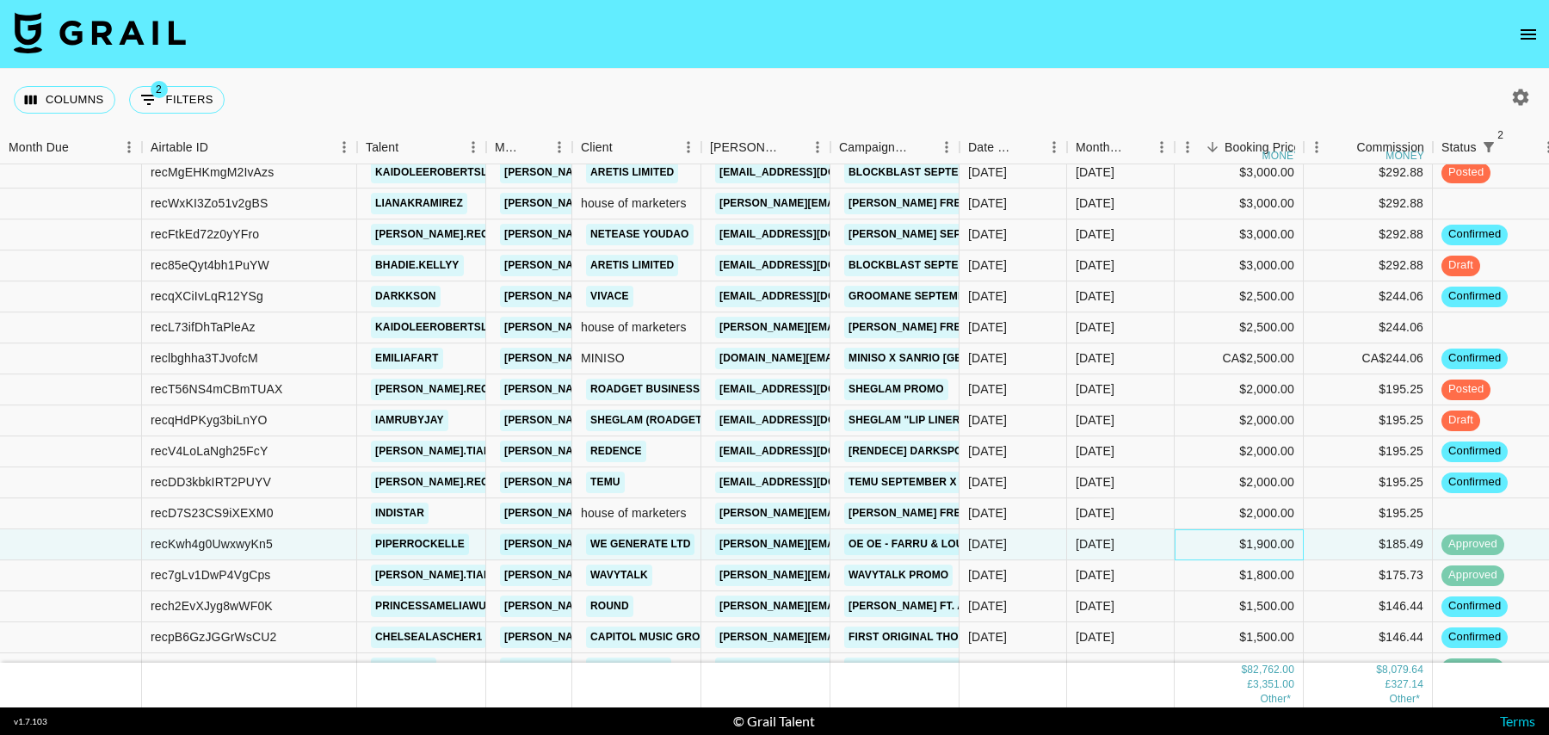
scroll to position [208, 0]
click at [1186, 597] on div "$1,500.00" at bounding box center [1238, 604] width 129 height 31
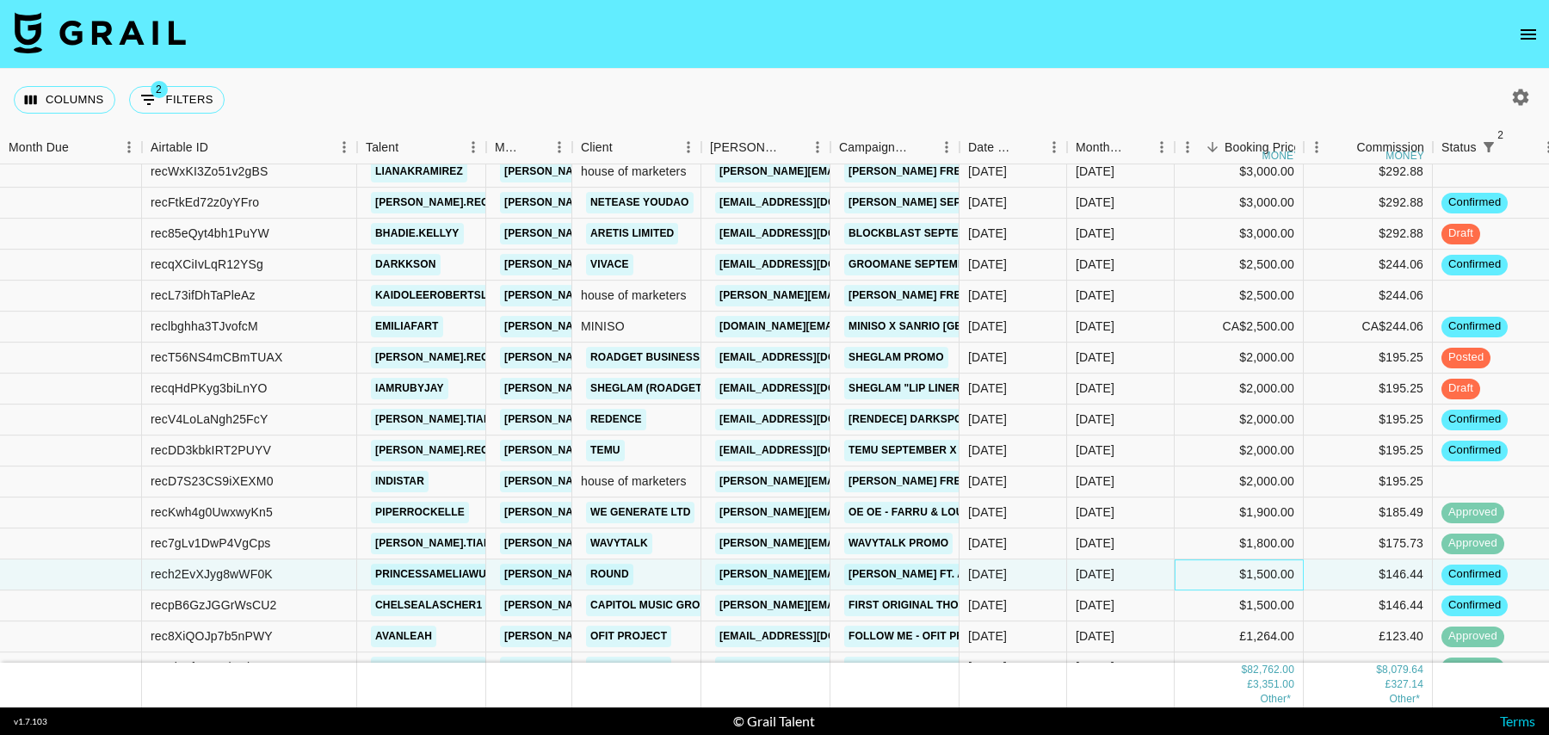
scroll to position [299, 0]
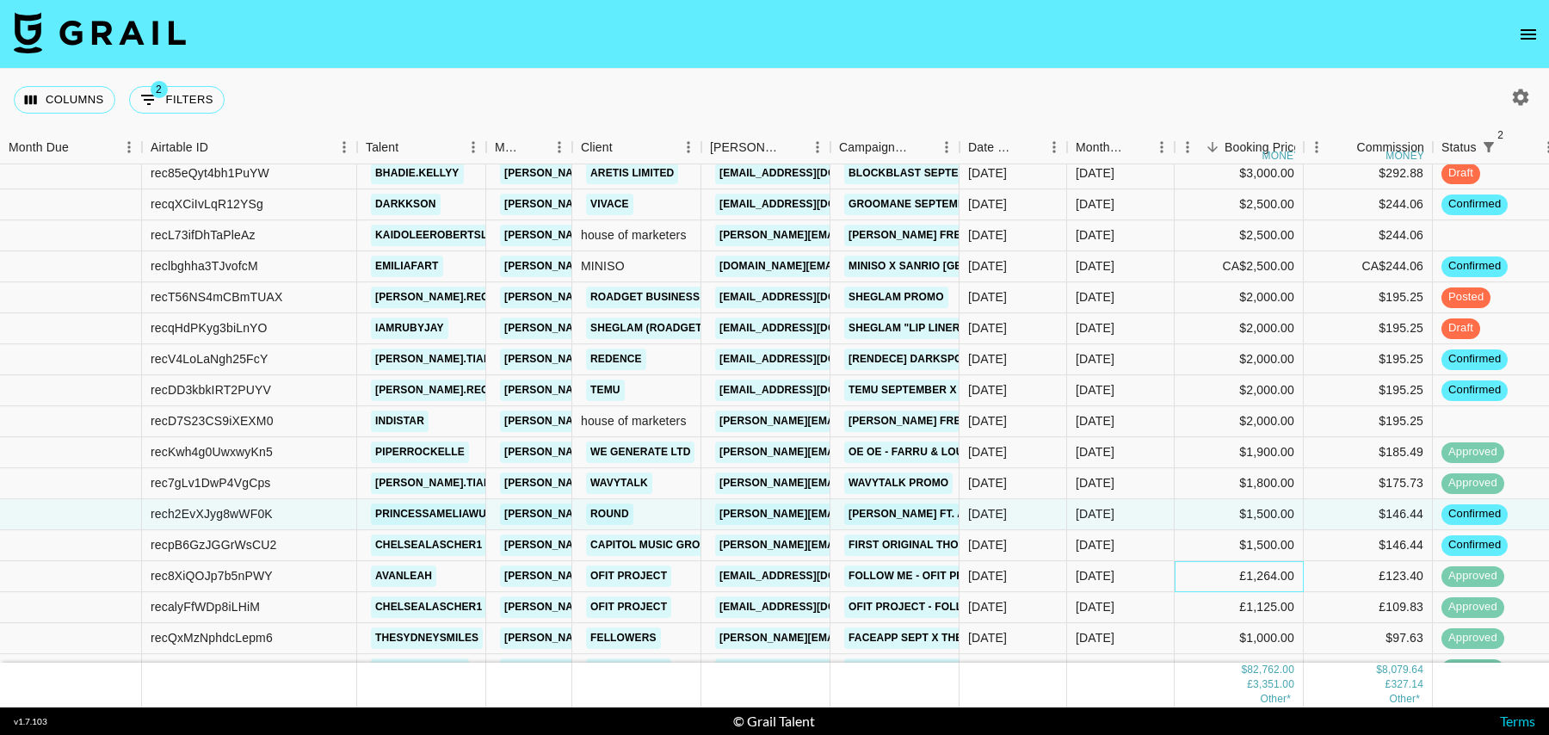
click at [1183, 573] on div "£1,264.00" at bounding box center [1238, 576] width 129 height 31
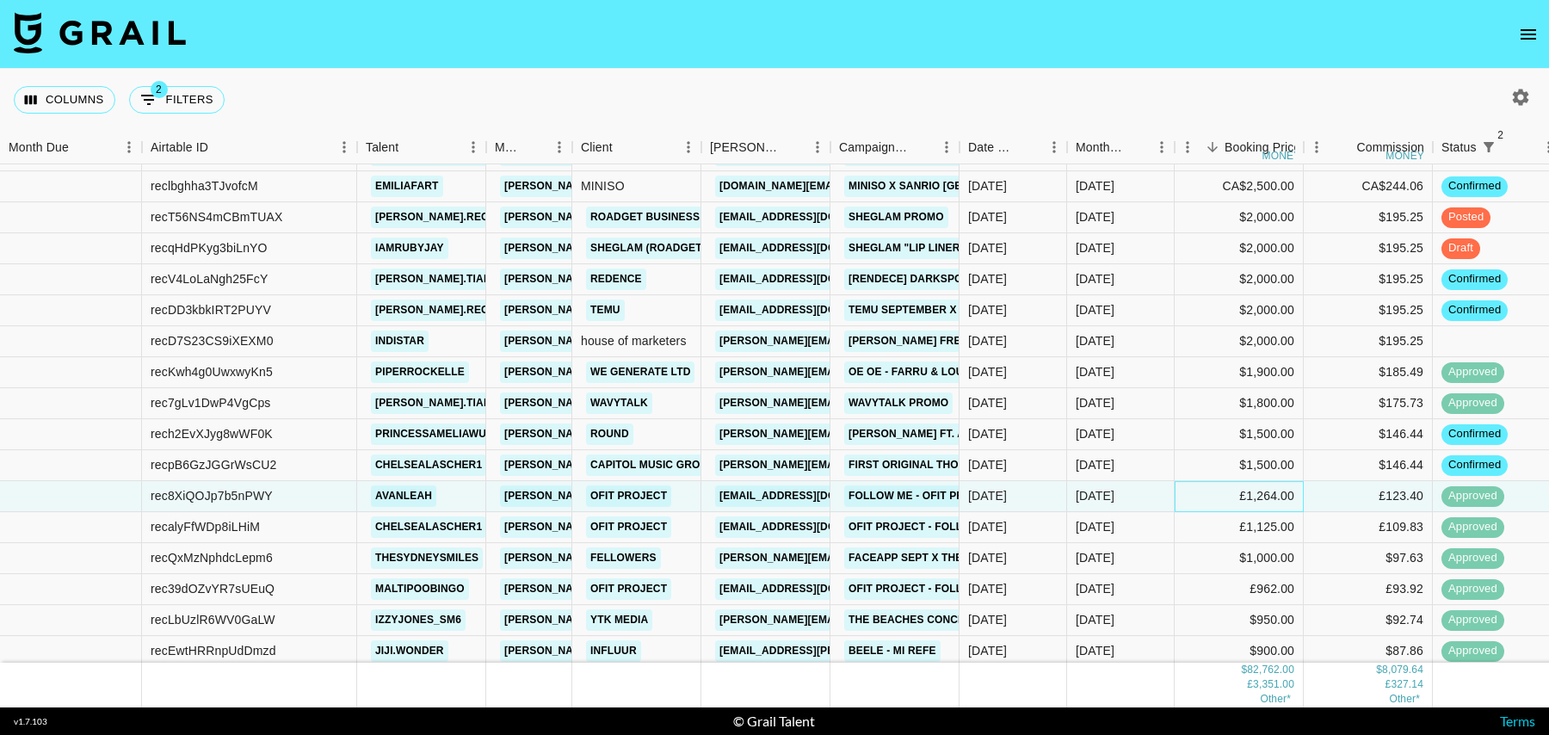
scroll to position [508, 0]
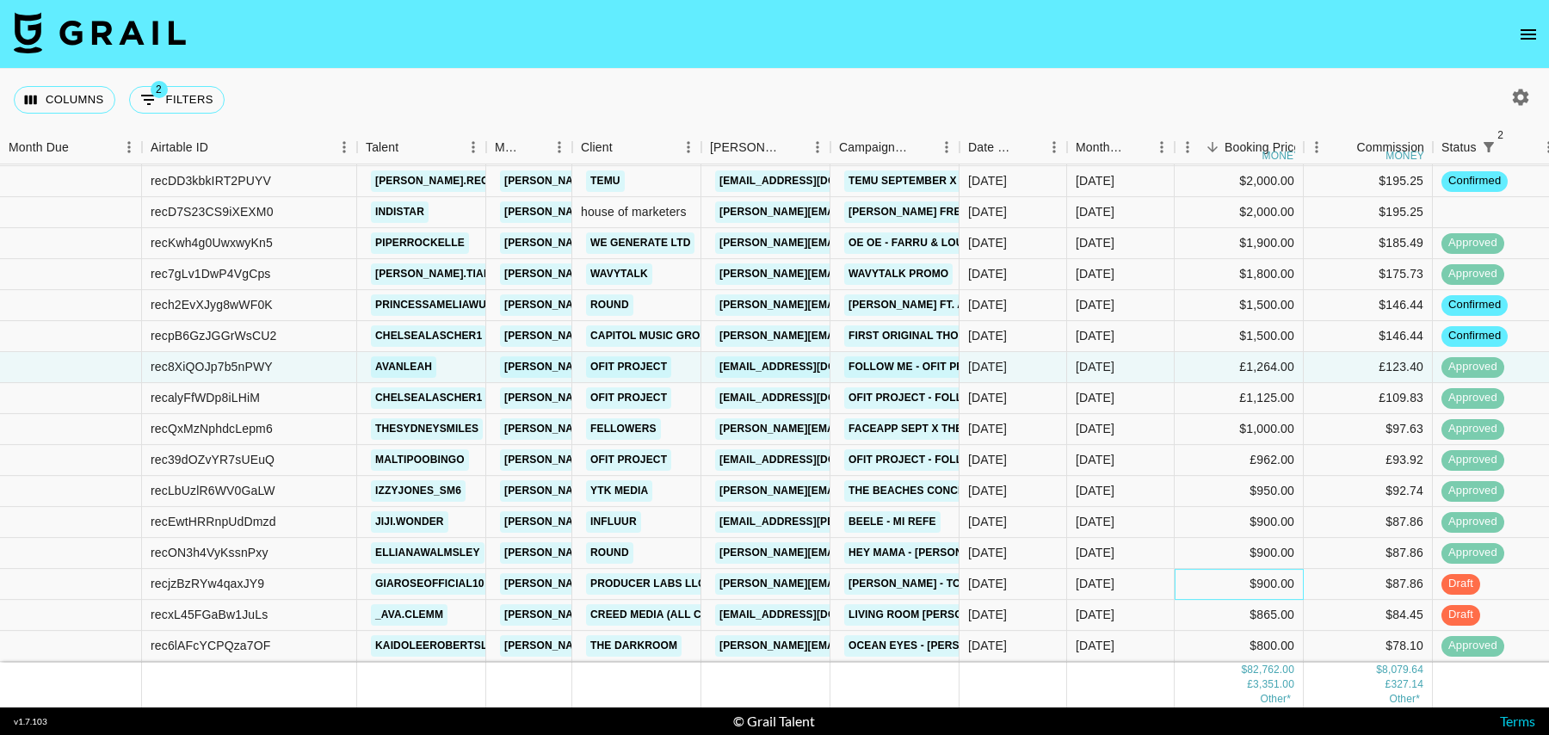
click at [1181, 580] on div "$900.00" at bounding box center [1238, 584] width 129 height 31
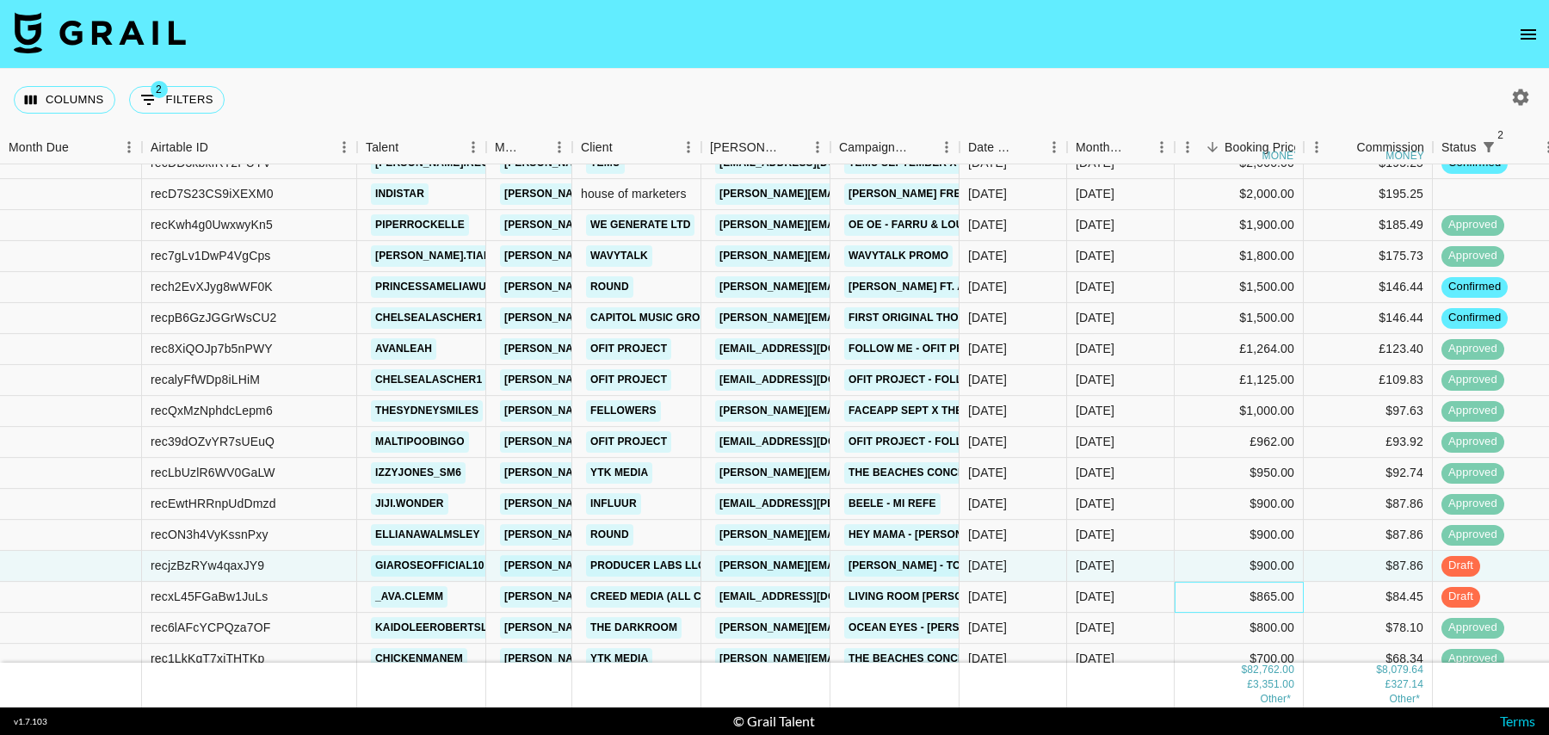
click at [1182, 588] on div "$865.00" at bounding box center [1238, 597] width 129 height 31
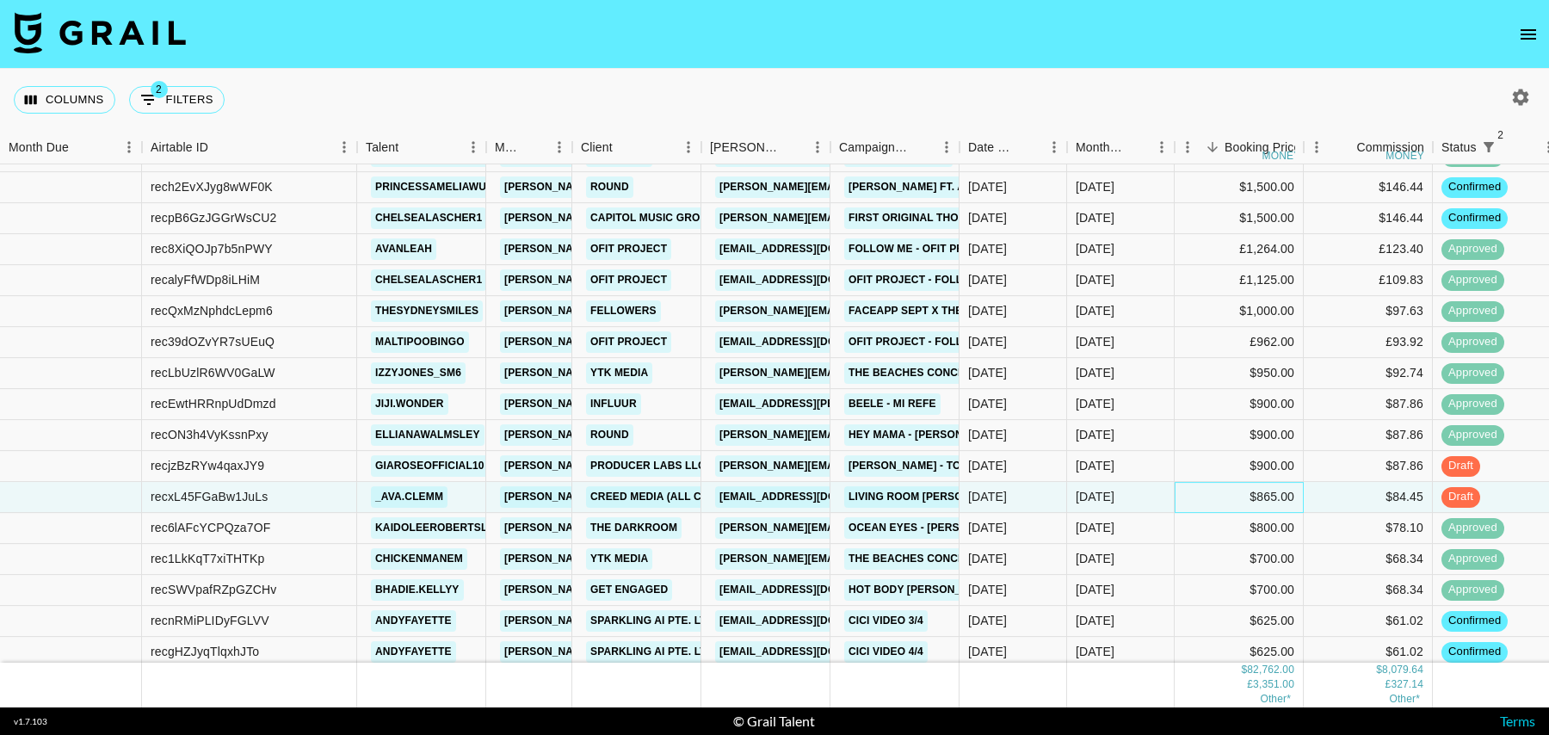
scroll to position [626, 0]
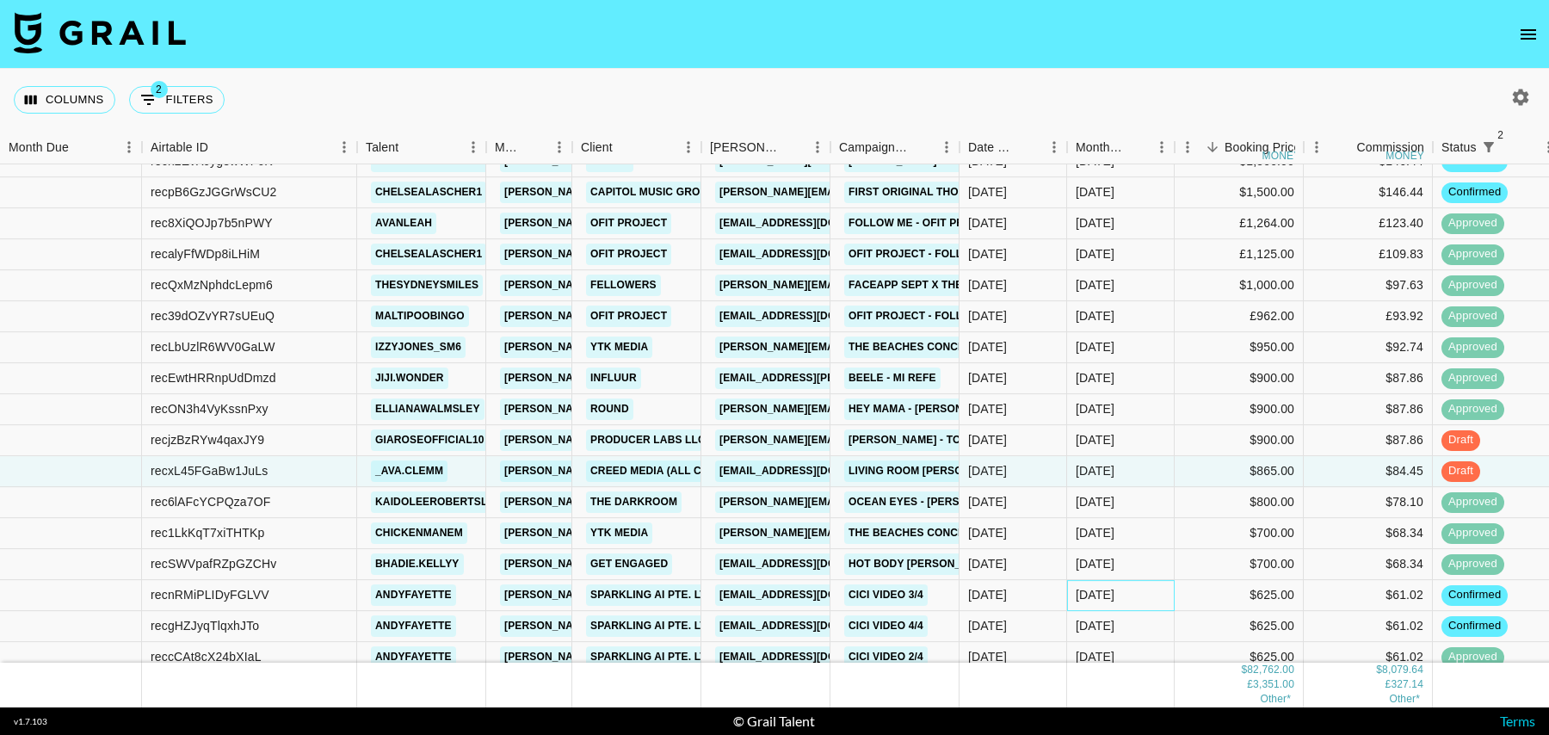
click at [1163, 600] on div "Sep '25" at bounding box center [1121, 595] width 108 height 31
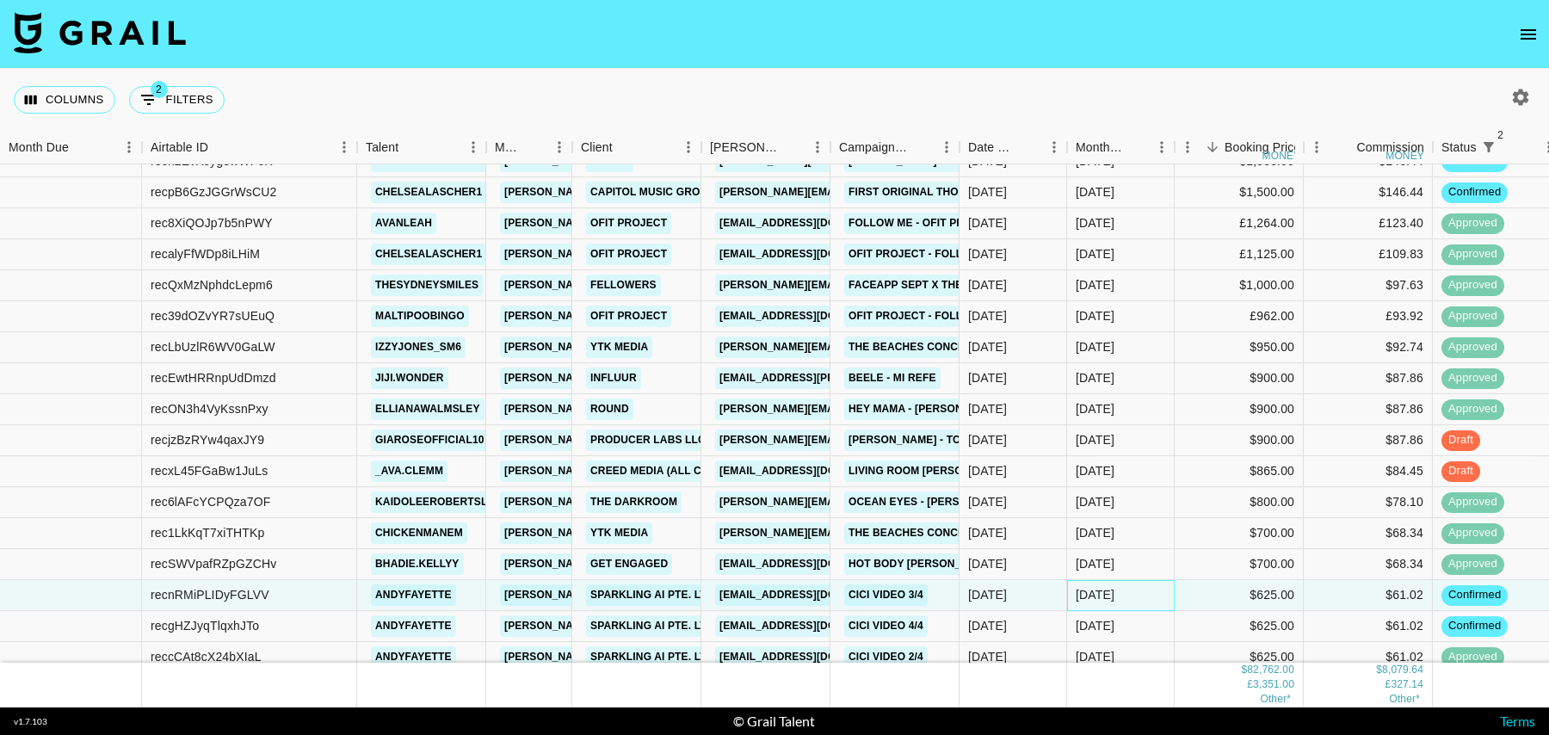
scroll to position [725, 0]
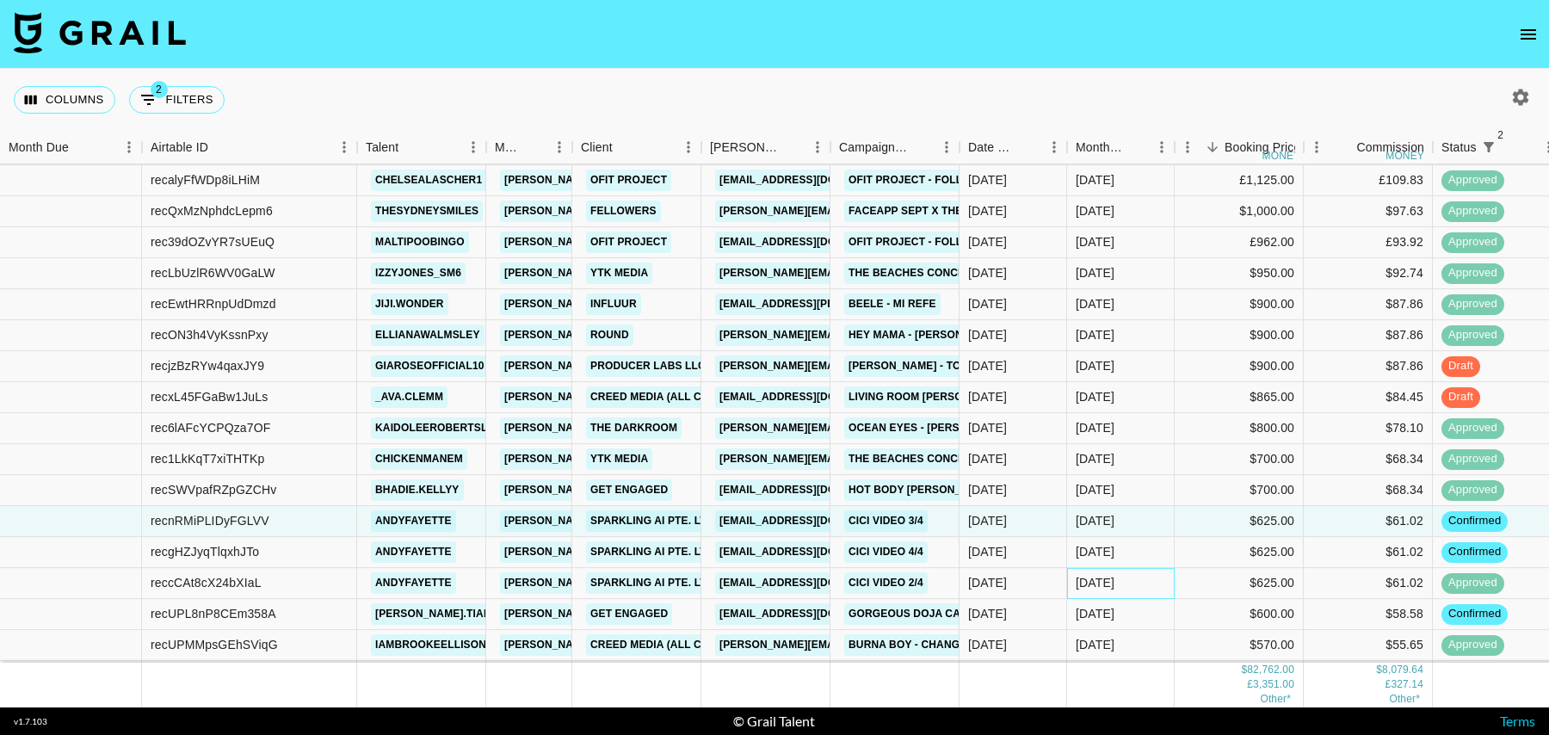
click at [1170, 571] on div "Sep '25" at bounding box center [1121, 583] width 108 height 31
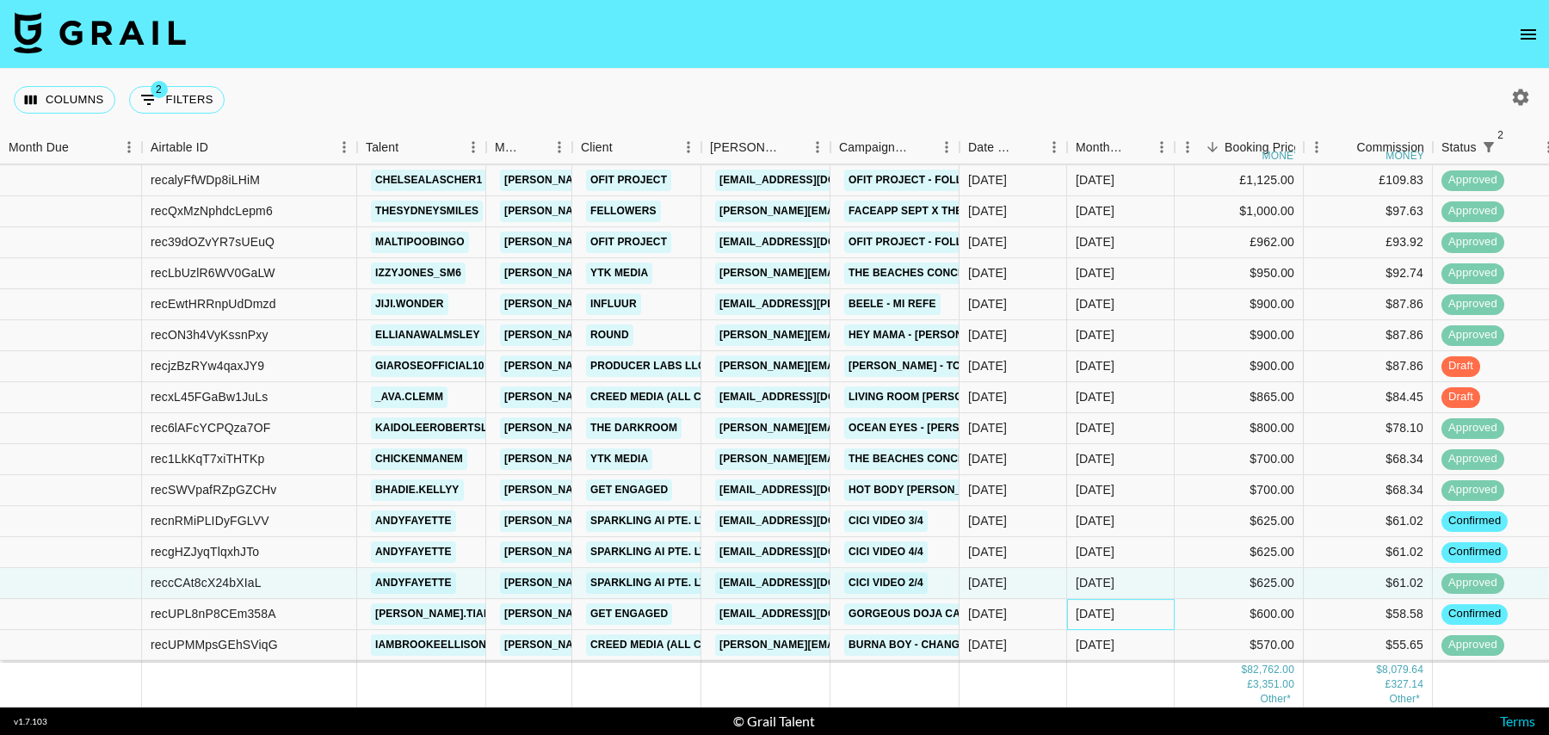
click at [1168, 607] on div "Sep '25" at bounding box center [1121, 614] width 108 height 31
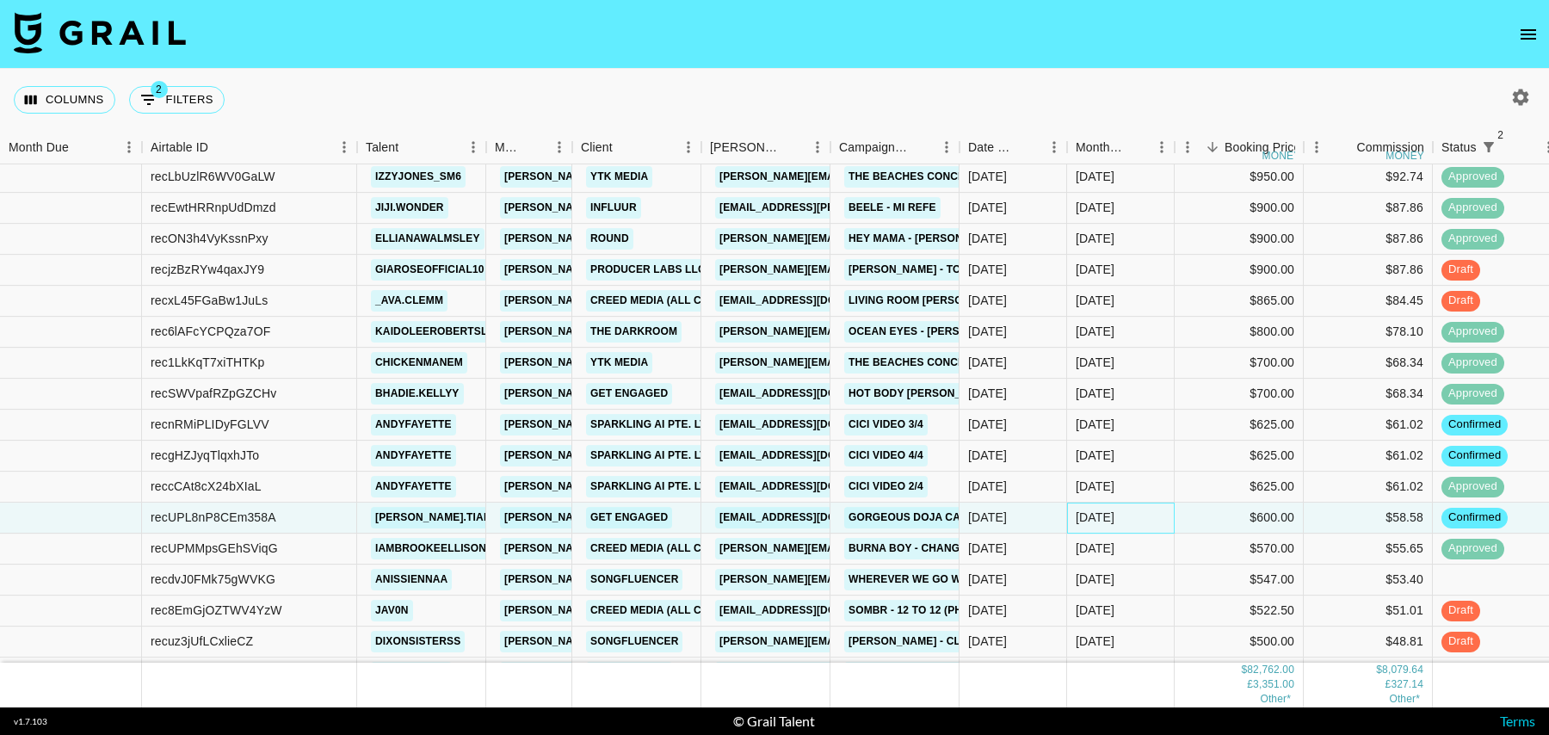
scroll to position [829, 0]
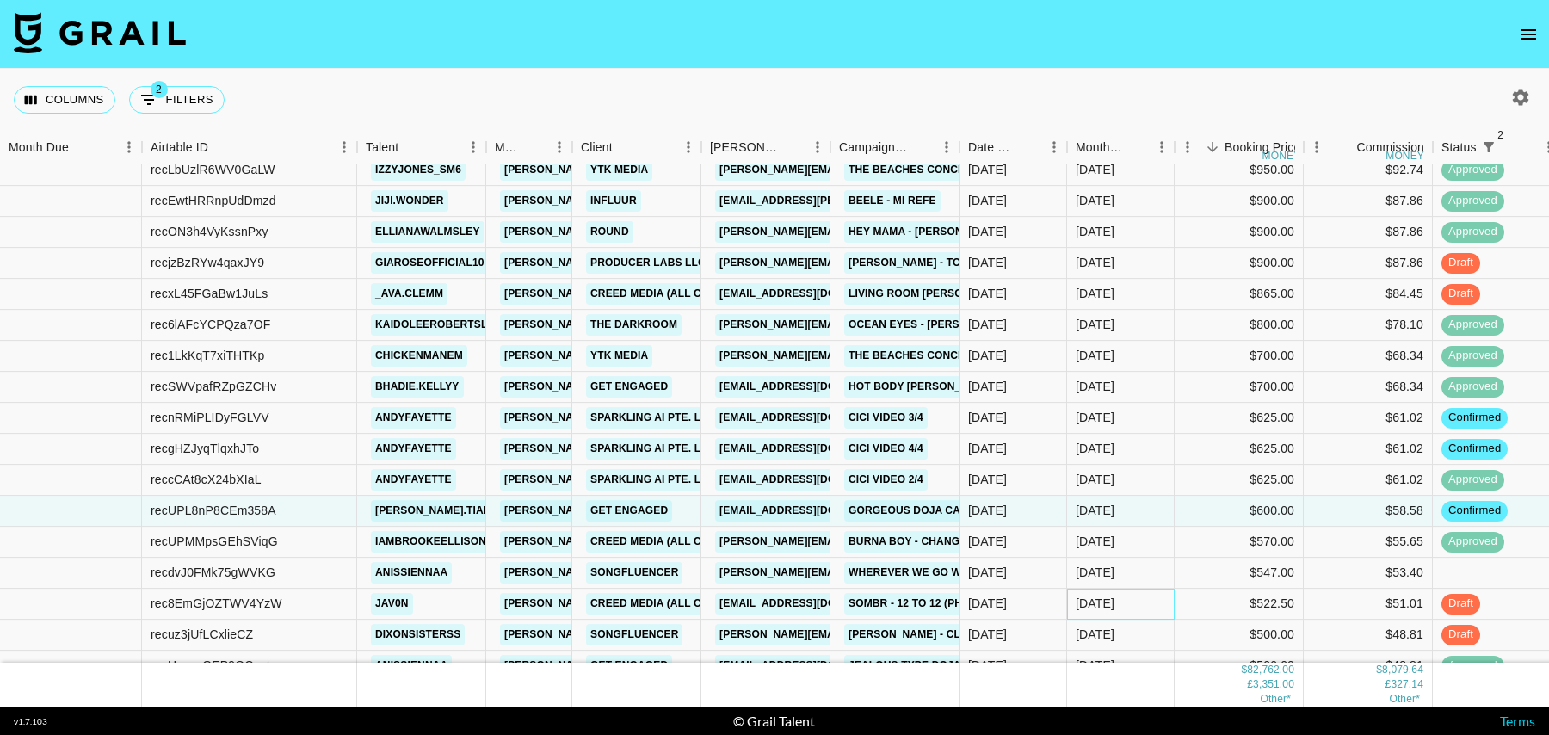
click at [1165, 588] on div "Sep '25" at bounding box center [1121, 603] width 108 height 31
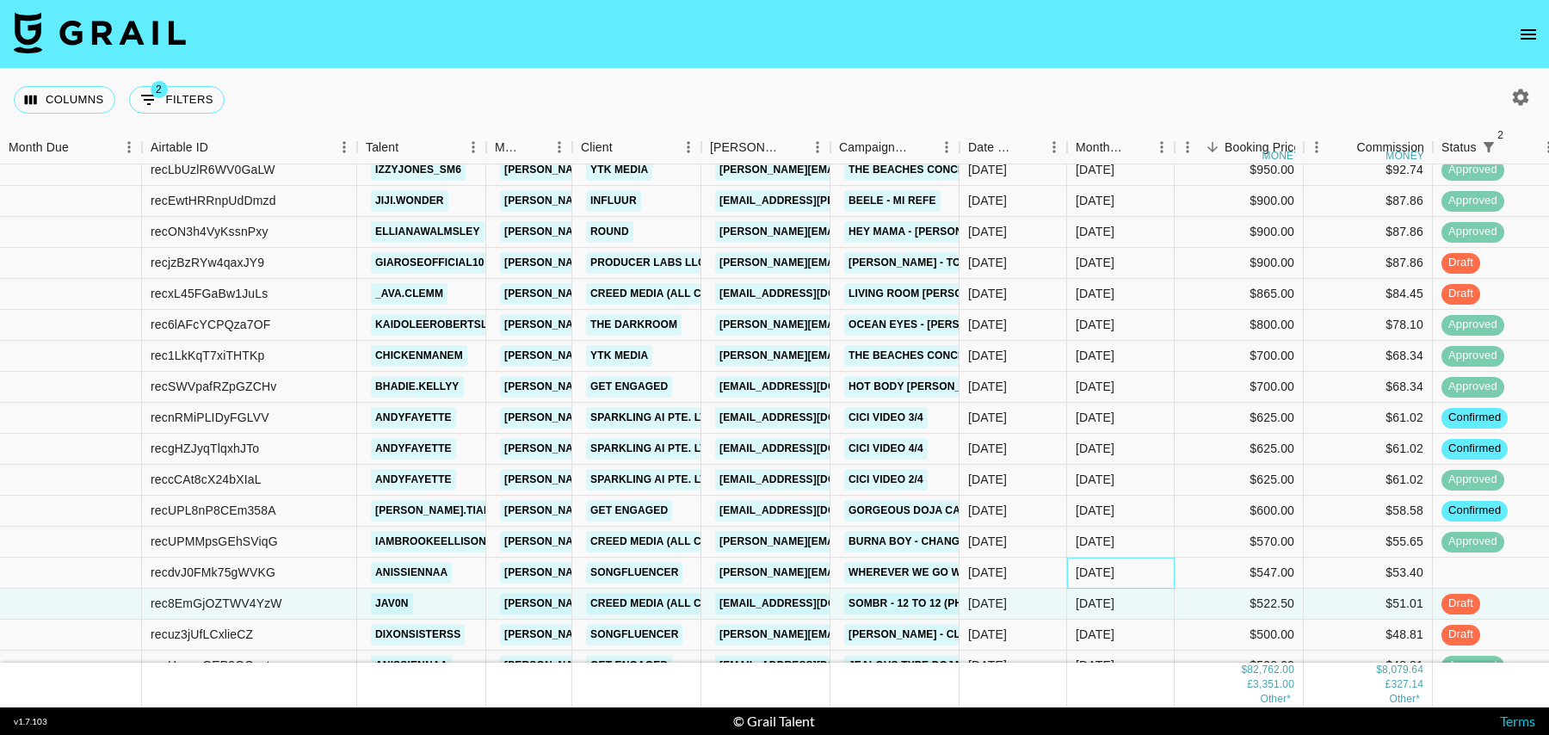
click at [1165, 577] on div "Sep '25" at bounding box center [1121, 573] width 108 height 31
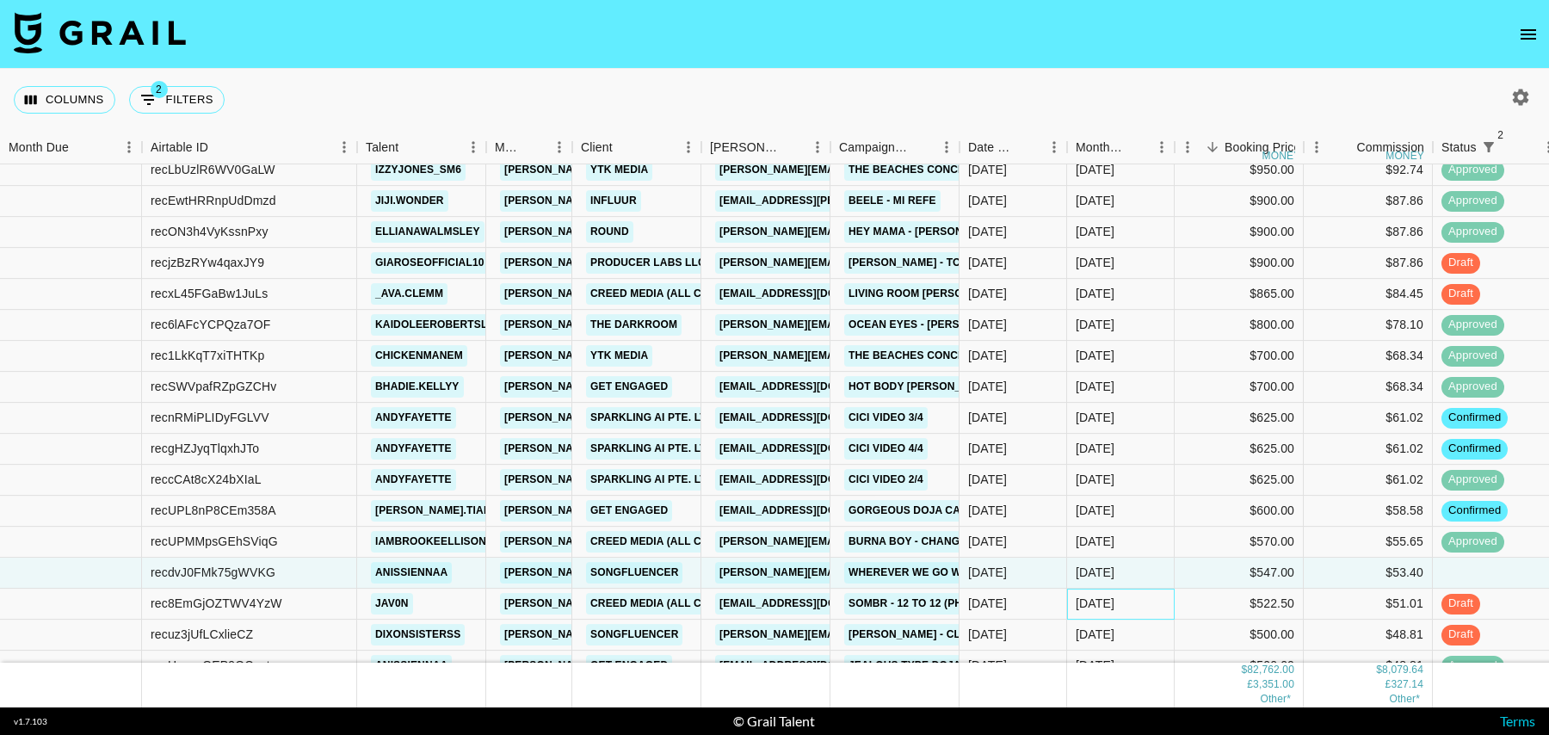
click at [1172, 602] on div "Sep '25" at bounding box center [1121, 603] width 108 height 31
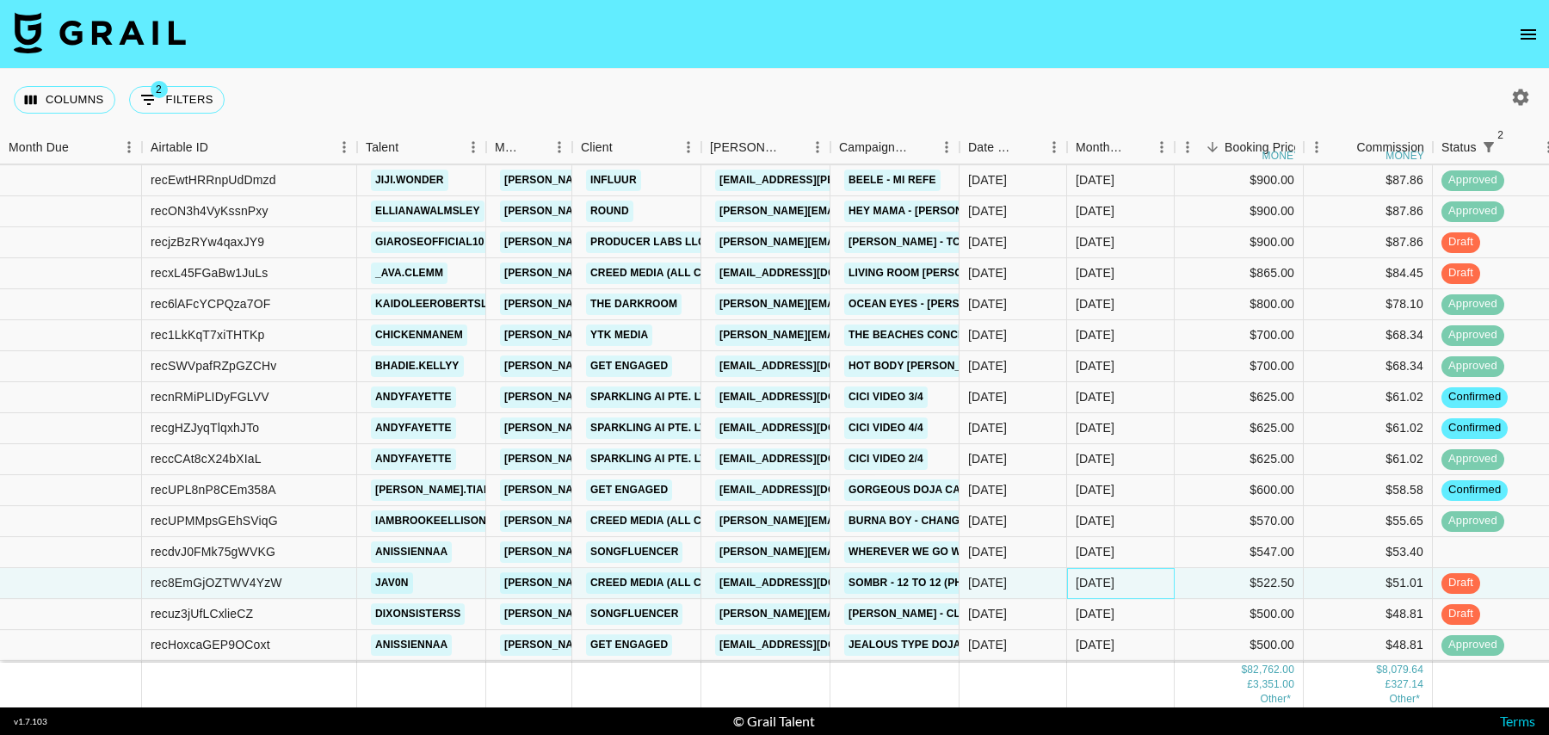
scroll to position [857, 0]
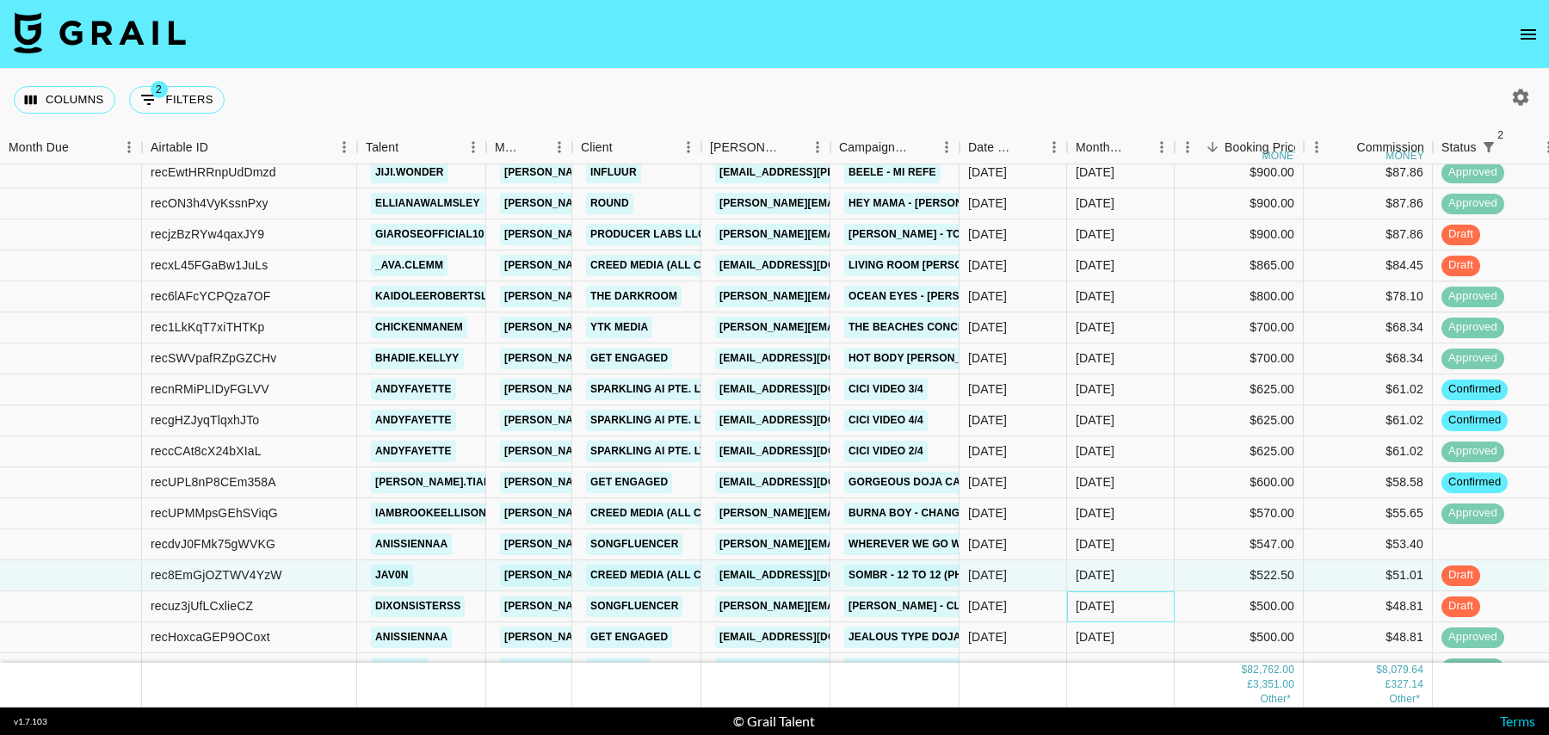
click at [1173, 607] on div "Sep '25" at bounding box center [1121, 606] width 108 height 31
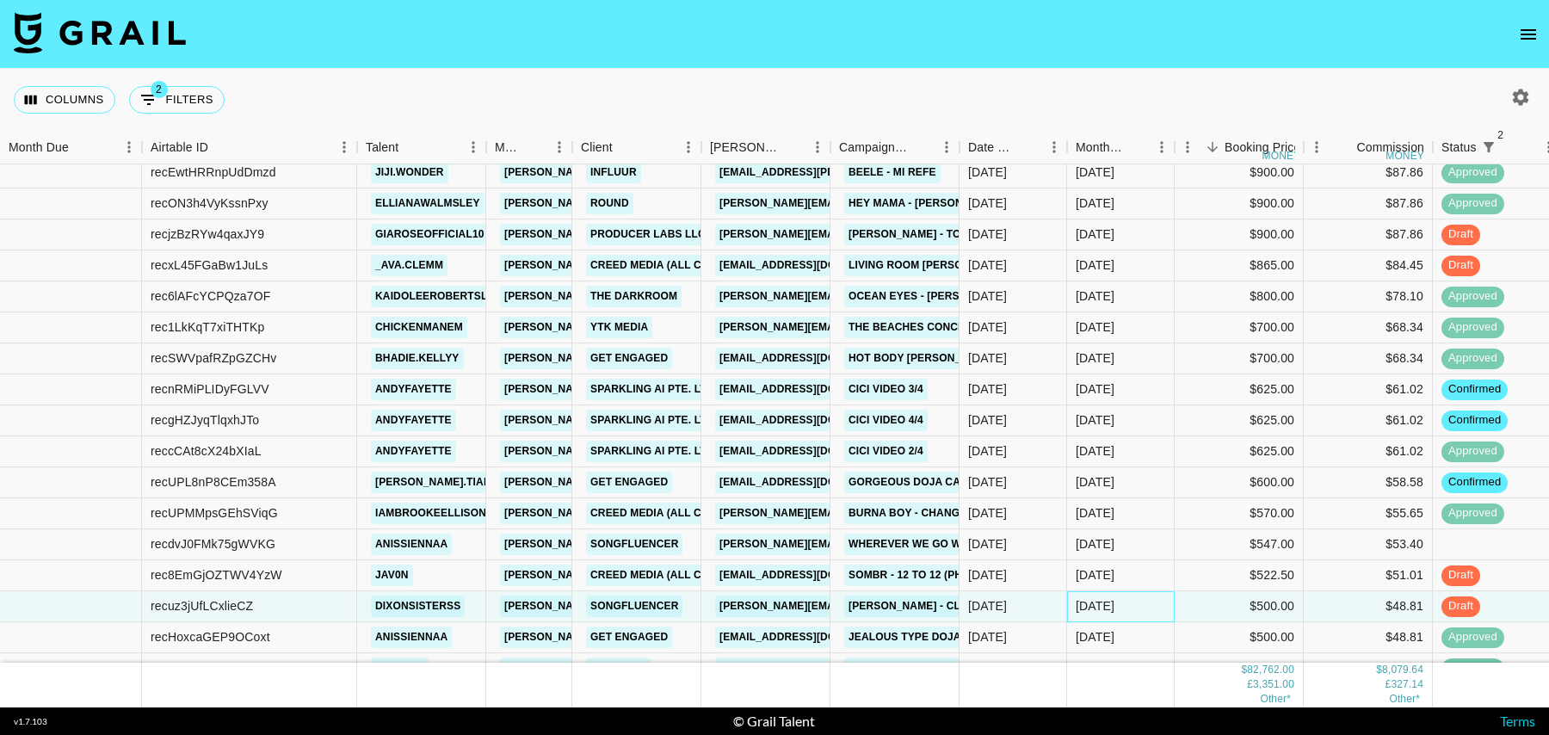
scroll to position [916, 0]
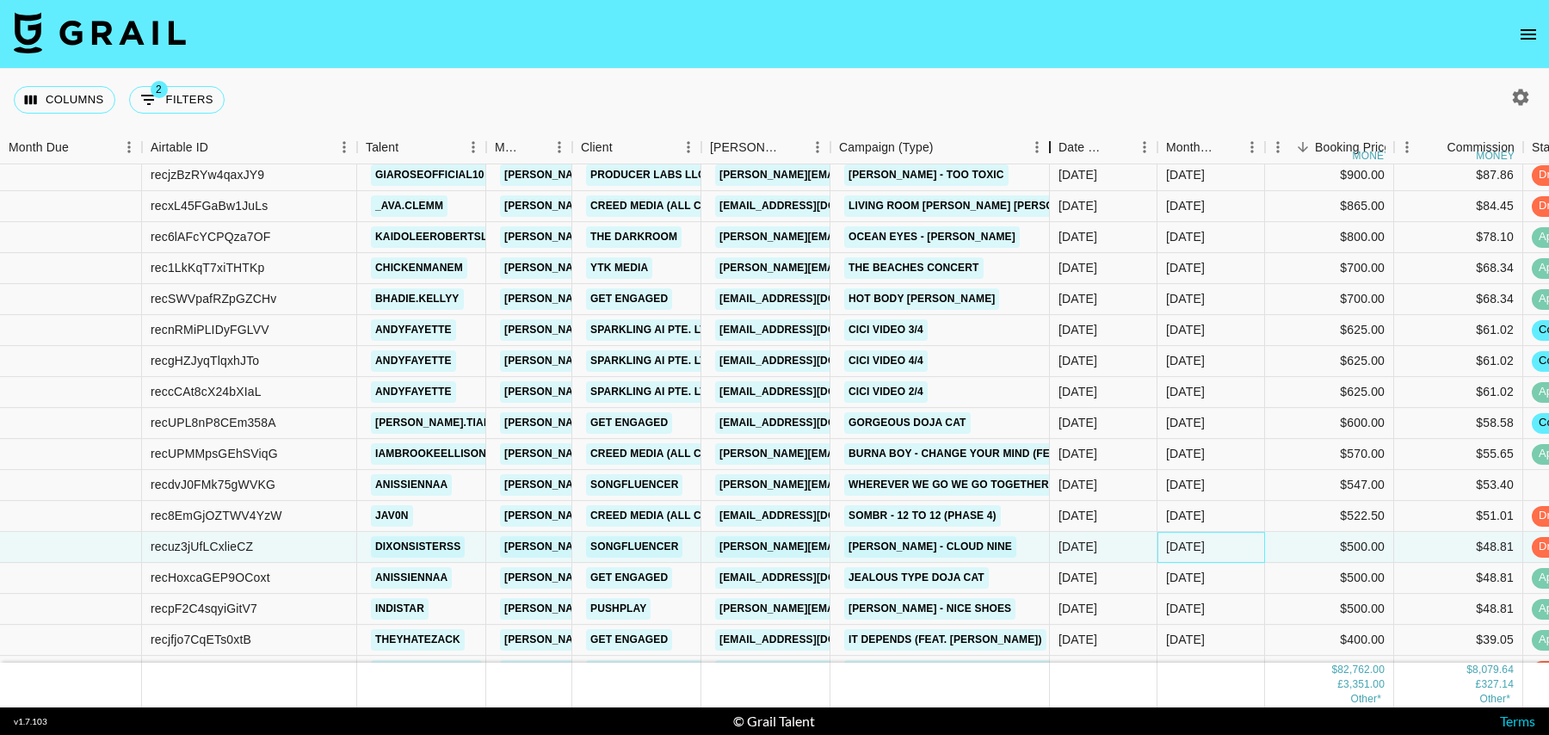
drag, startPoint x: 962, startPoint y: 146, endPoint x: 1050, endPoint y: 154, distance: 89.0
click at [1050, 154] on div "Campaign (Type)" at bounding box center [1049, 148] width 21 height 34
click at [1299, 573] on div "$500.00" at bounding box center [1328, 578] width 129 height 31
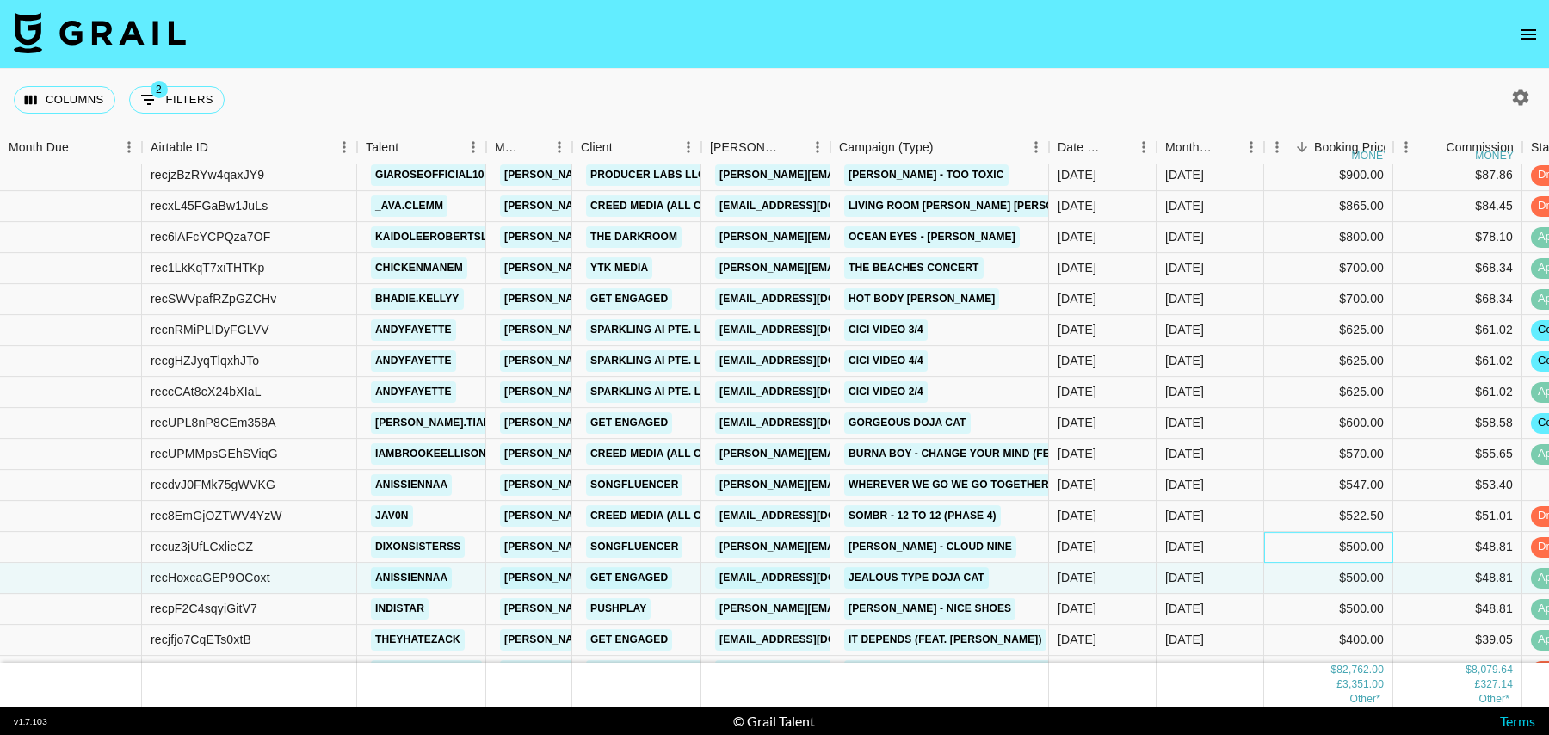
click at [1299, 548] on div "$500.00" at bounding box center [1328, 547] width 129 height 31
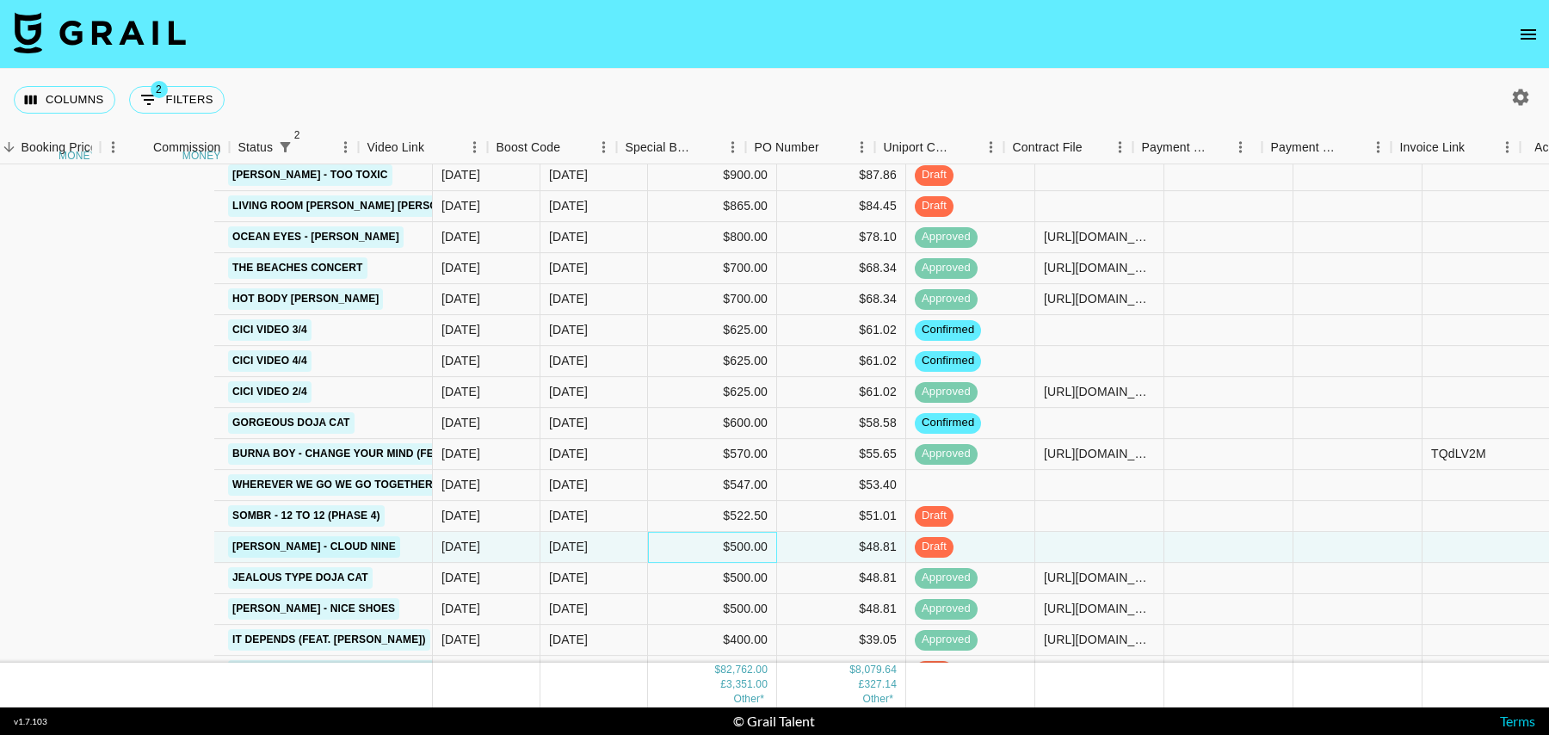
scroll to position [916, 1332]
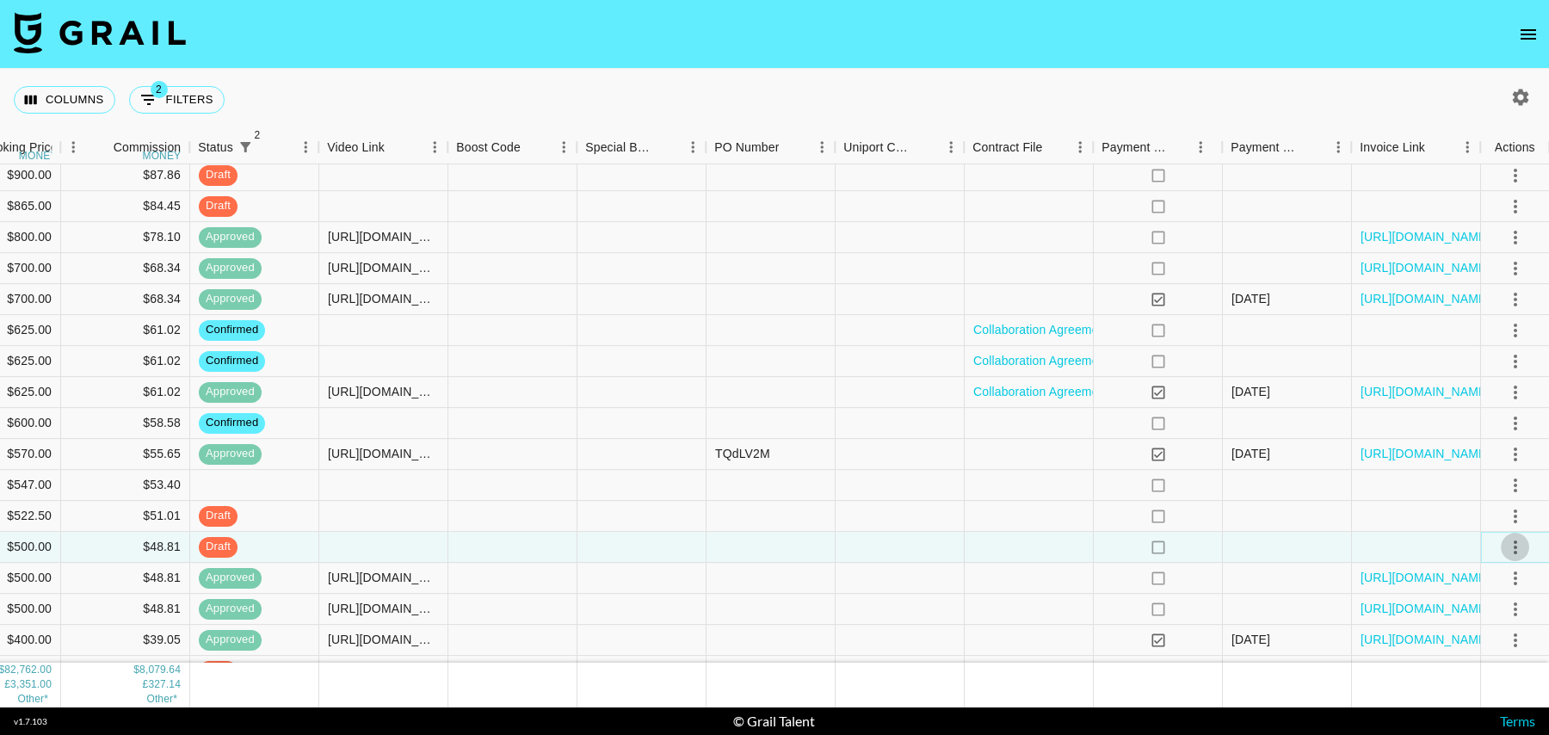
click at [1522, 537] on icon "select merge strategy" at bounding box center [1515, 547] width 21 height 21
click at [1464, 672] on li "Cancel" at bounding box center [1493, 677] width 112 height 31
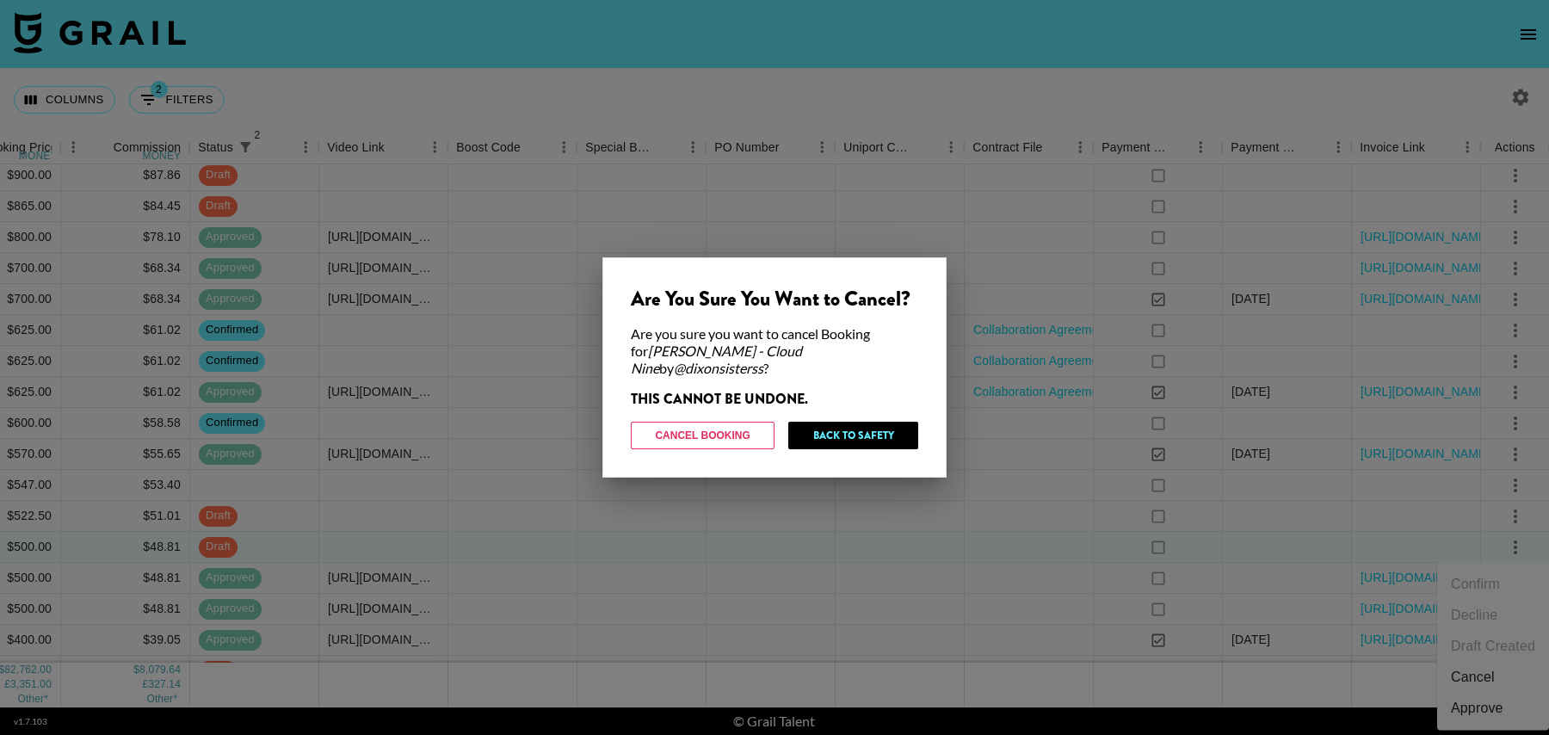
click at [530, 564] on div at bounding box center [774, 367] width 1549 height 735
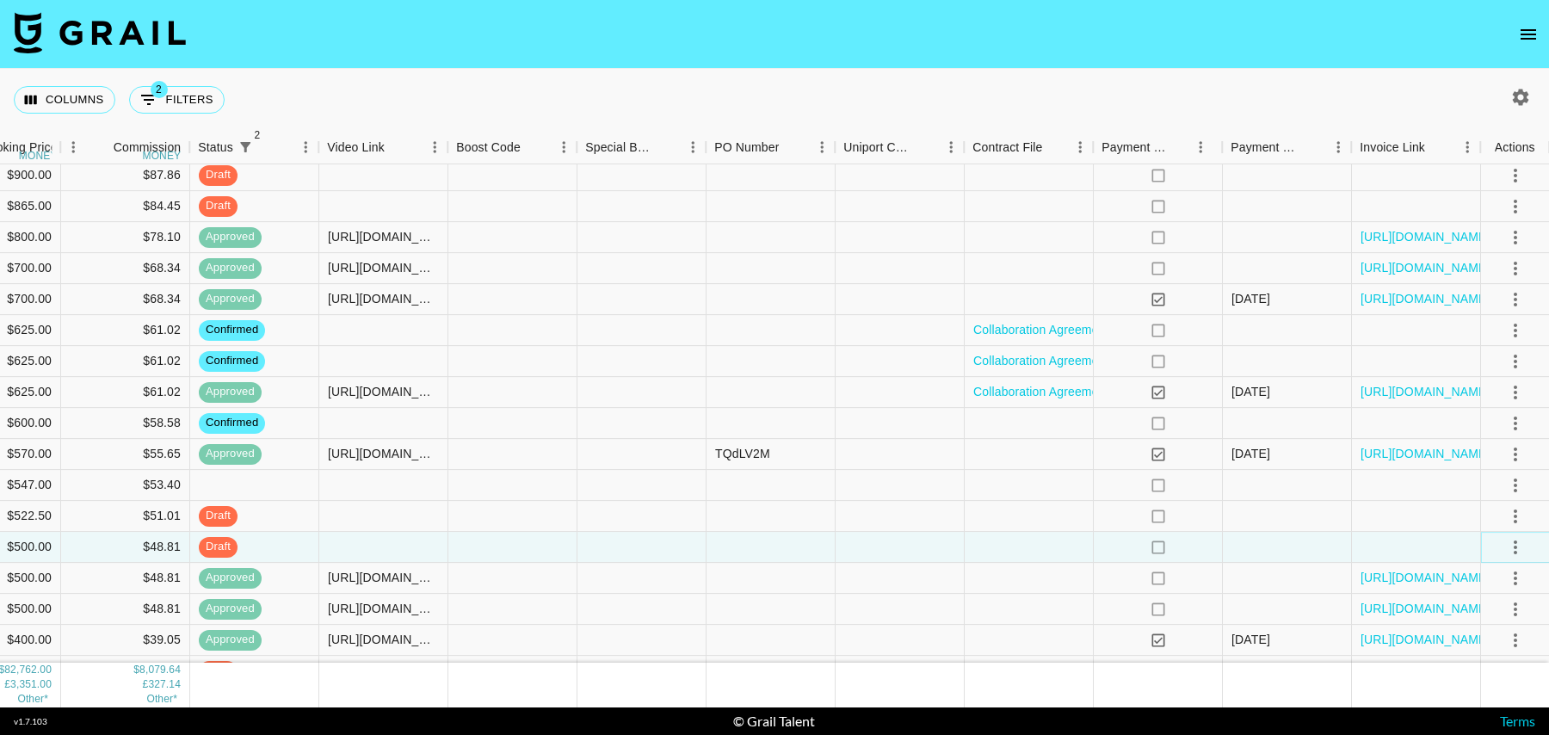
click at [1505, 542] on icon "select merge strategy" at bounding box center [1515, 547] width 21 height 21
click at [1469, 667] on li "Cancel" at bounding box center [1493, 677] width 112 height 31
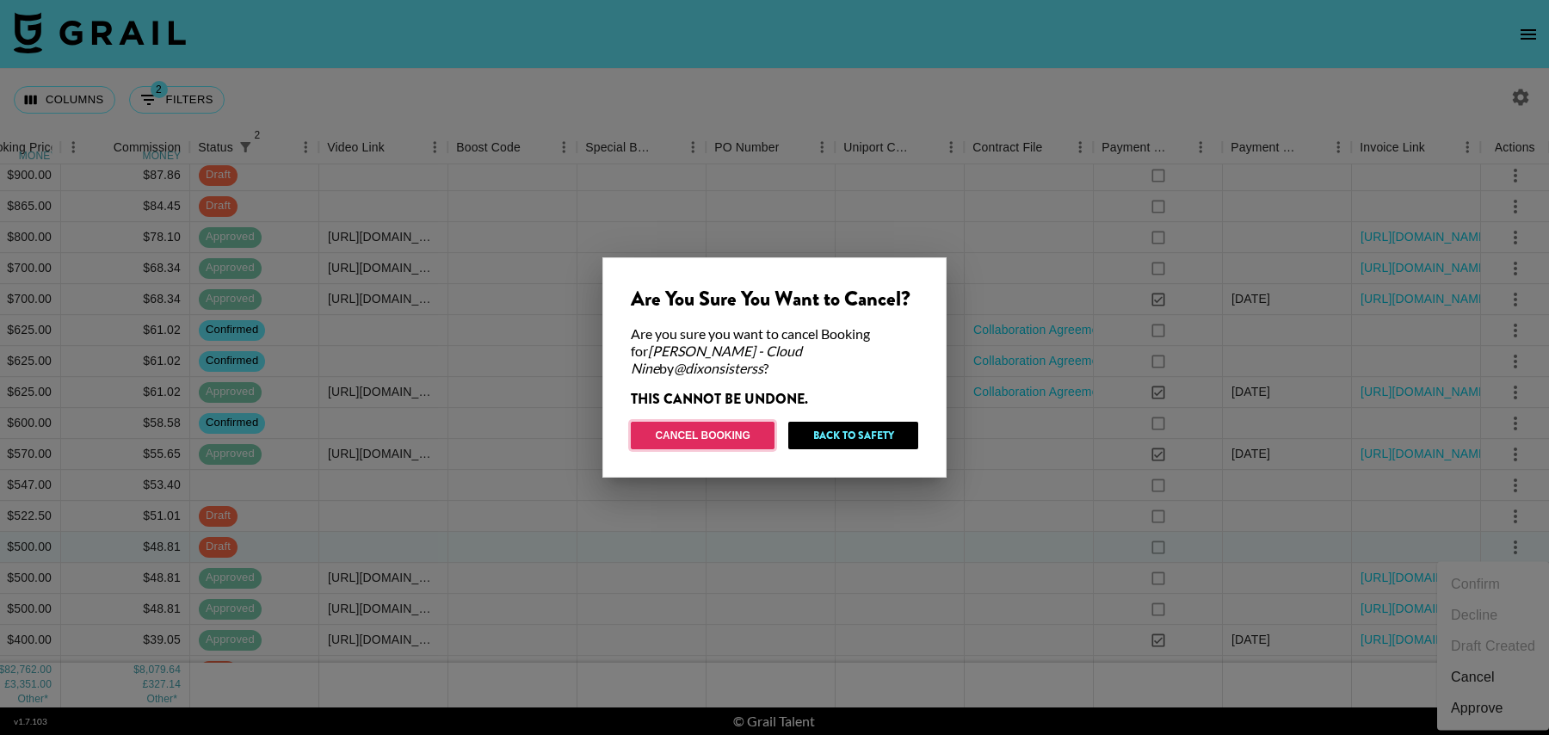
click at [695, 422] on button "Cancel Booking" at bounding box center [703, 436] width 144 height 28
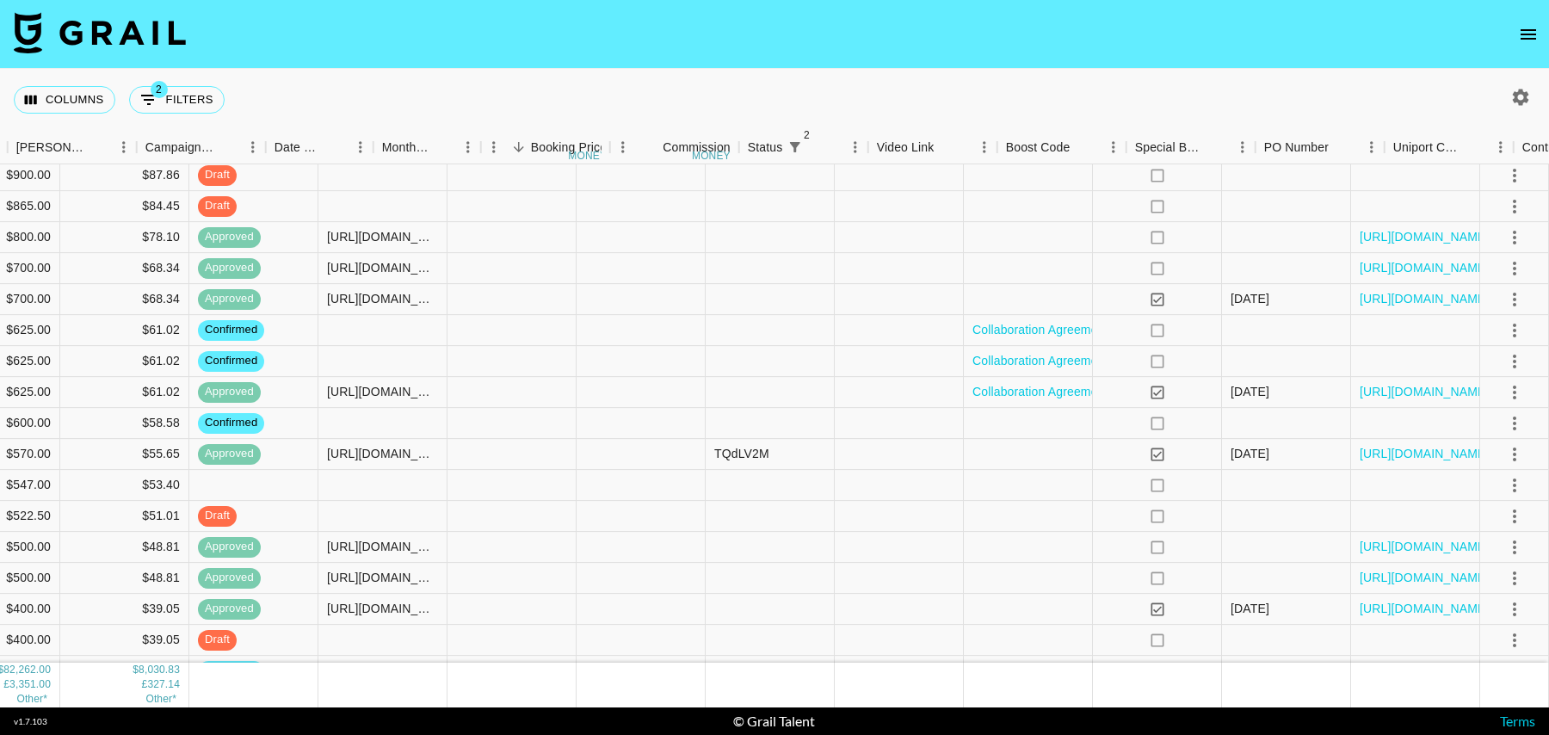
scroll to position [916, 0]
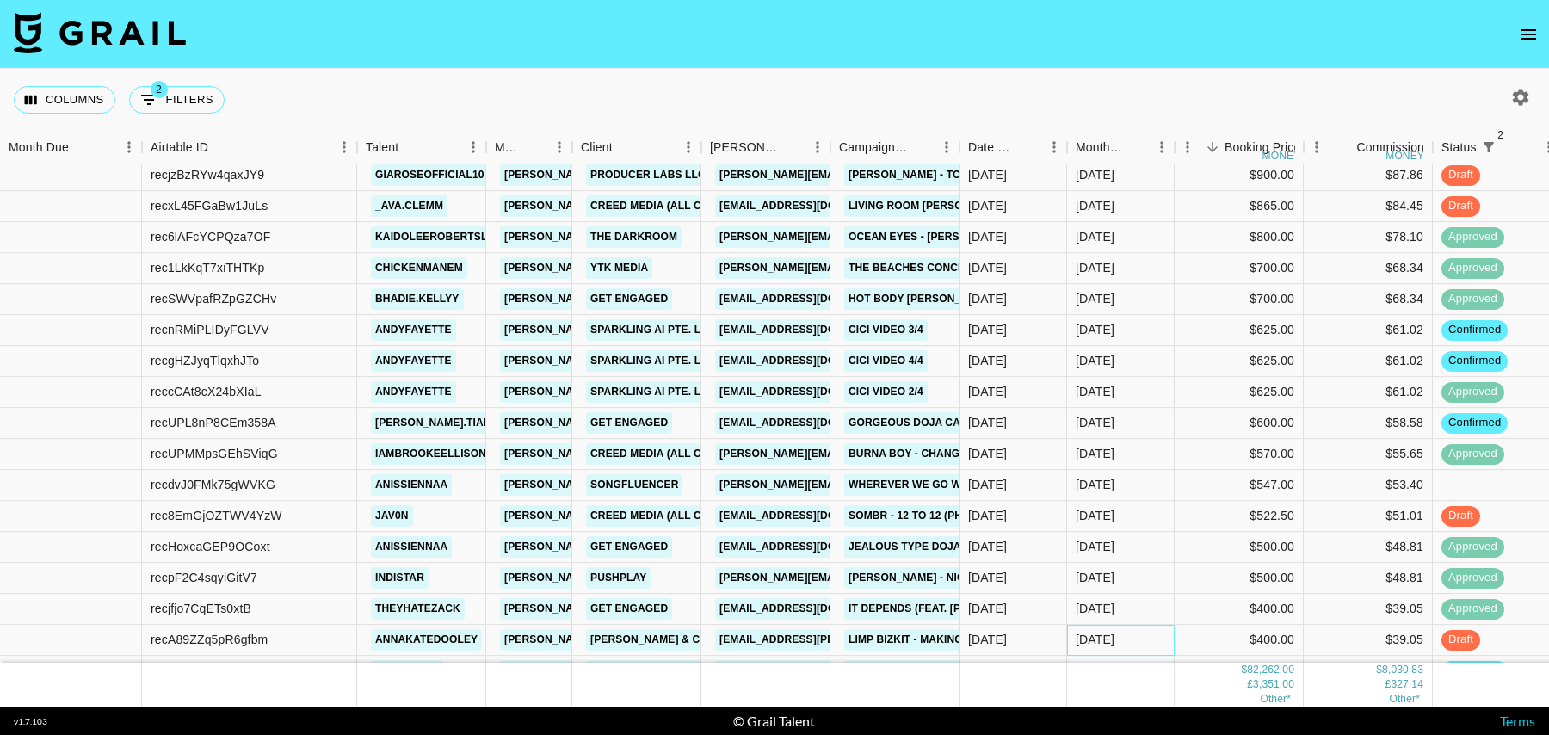
click at [1155, 645] on div "Sep '25" at bounding box center [1121, 640] width 108 height 31
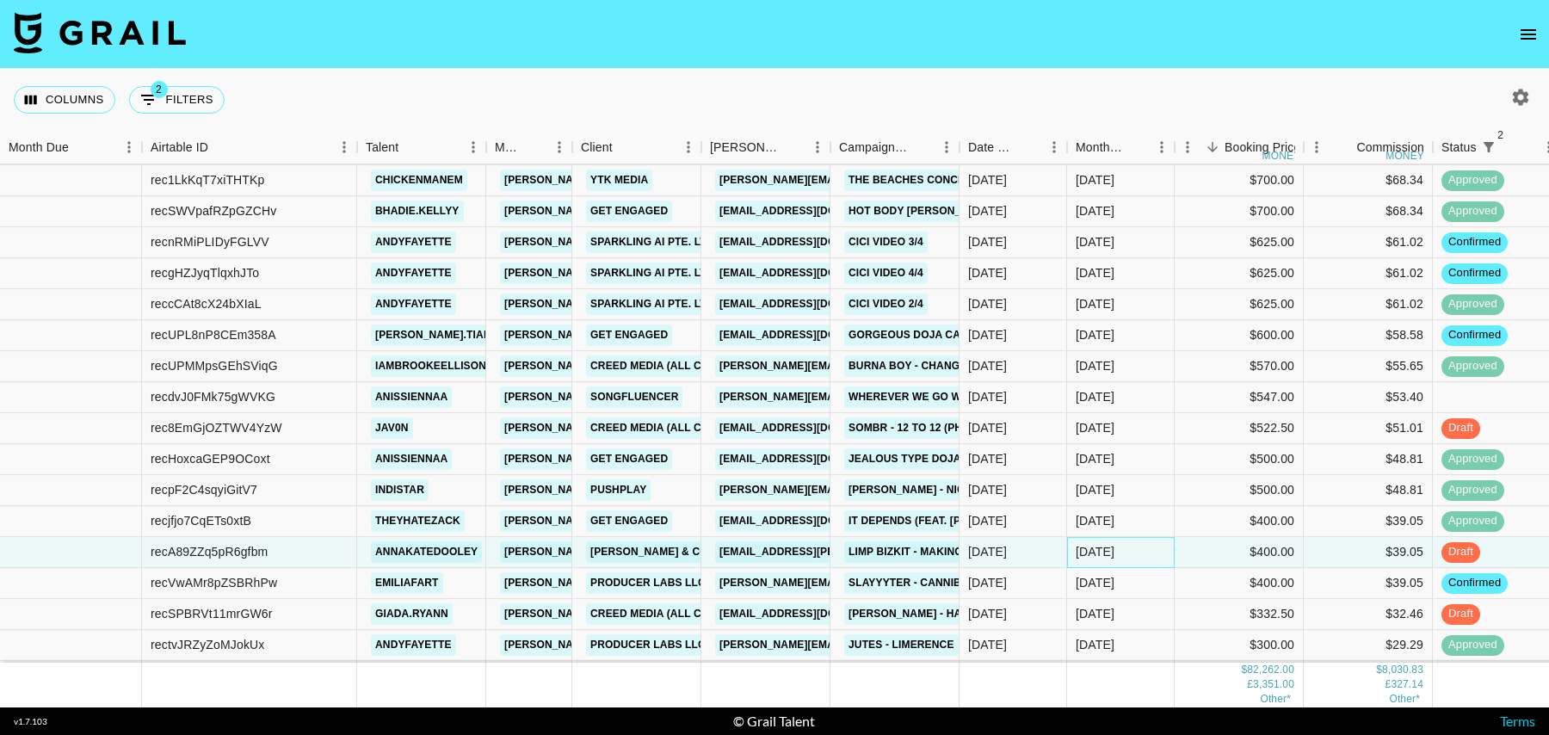
scroll to position [1005, 0]
click at [1179, 579] on div "$400.00" at bounding box center [1238, 582] width 129 height 31
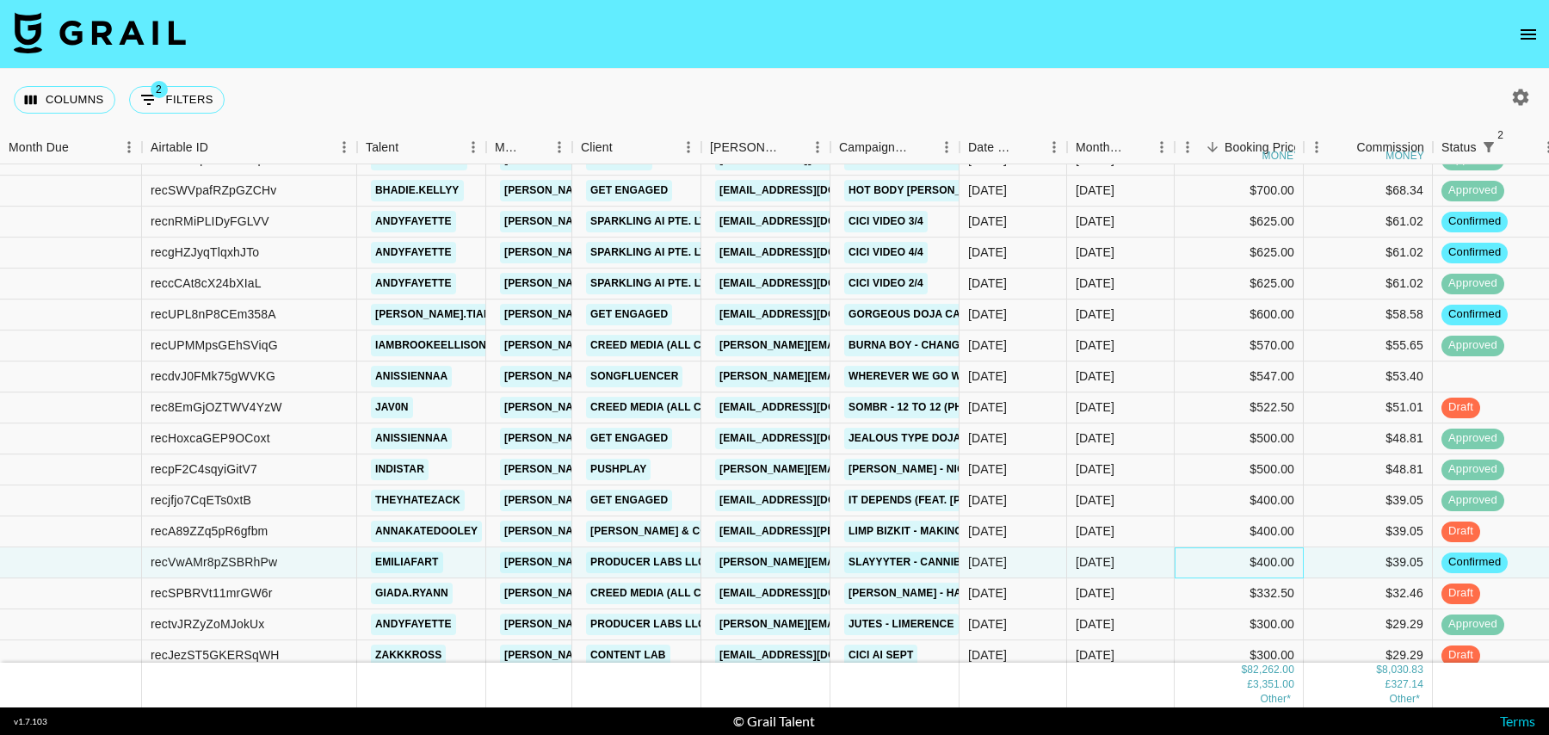
scroll to position [1030, 0]
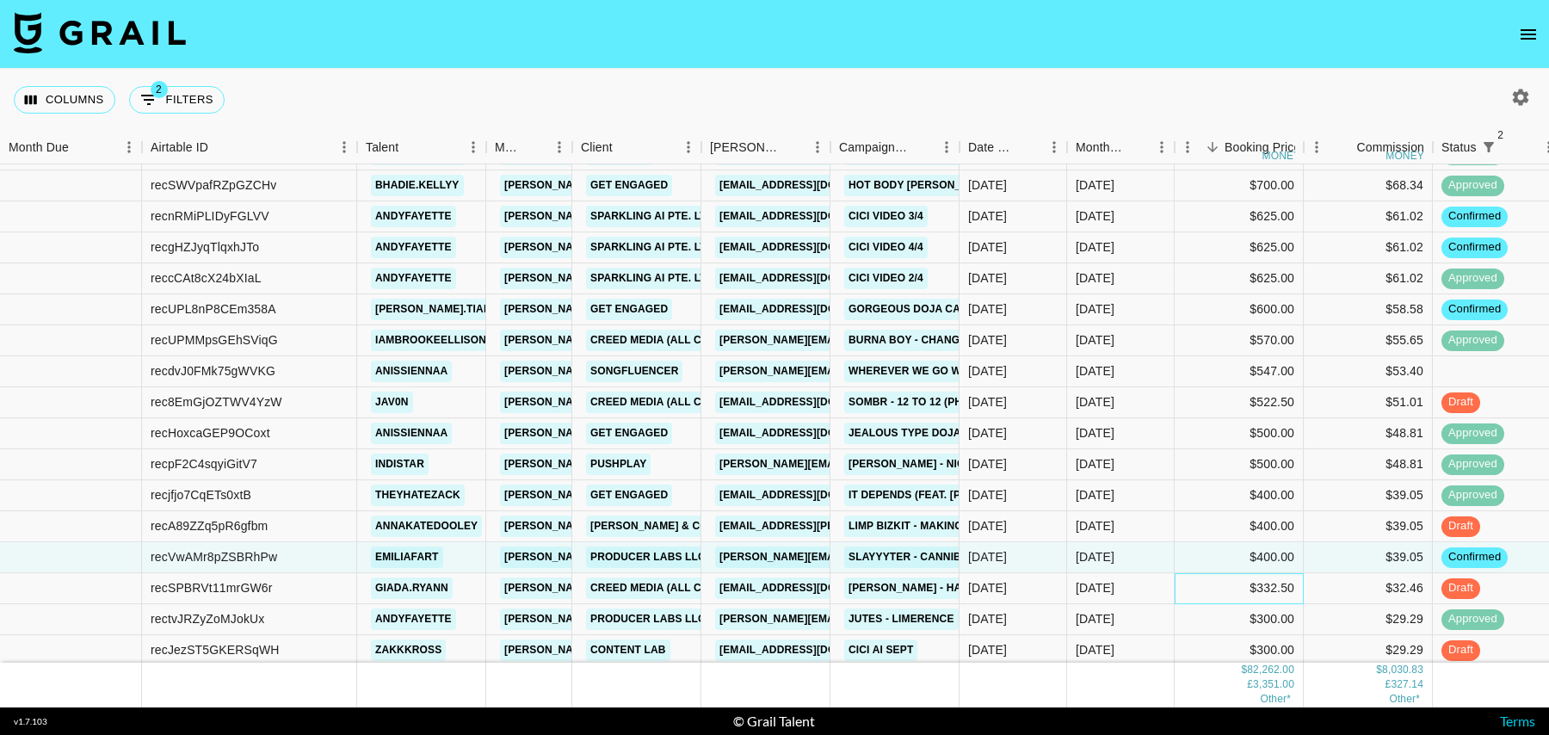
click at [1178, 591] on div "$332.50" at bounding box center [1238, 588] width 129 height 31
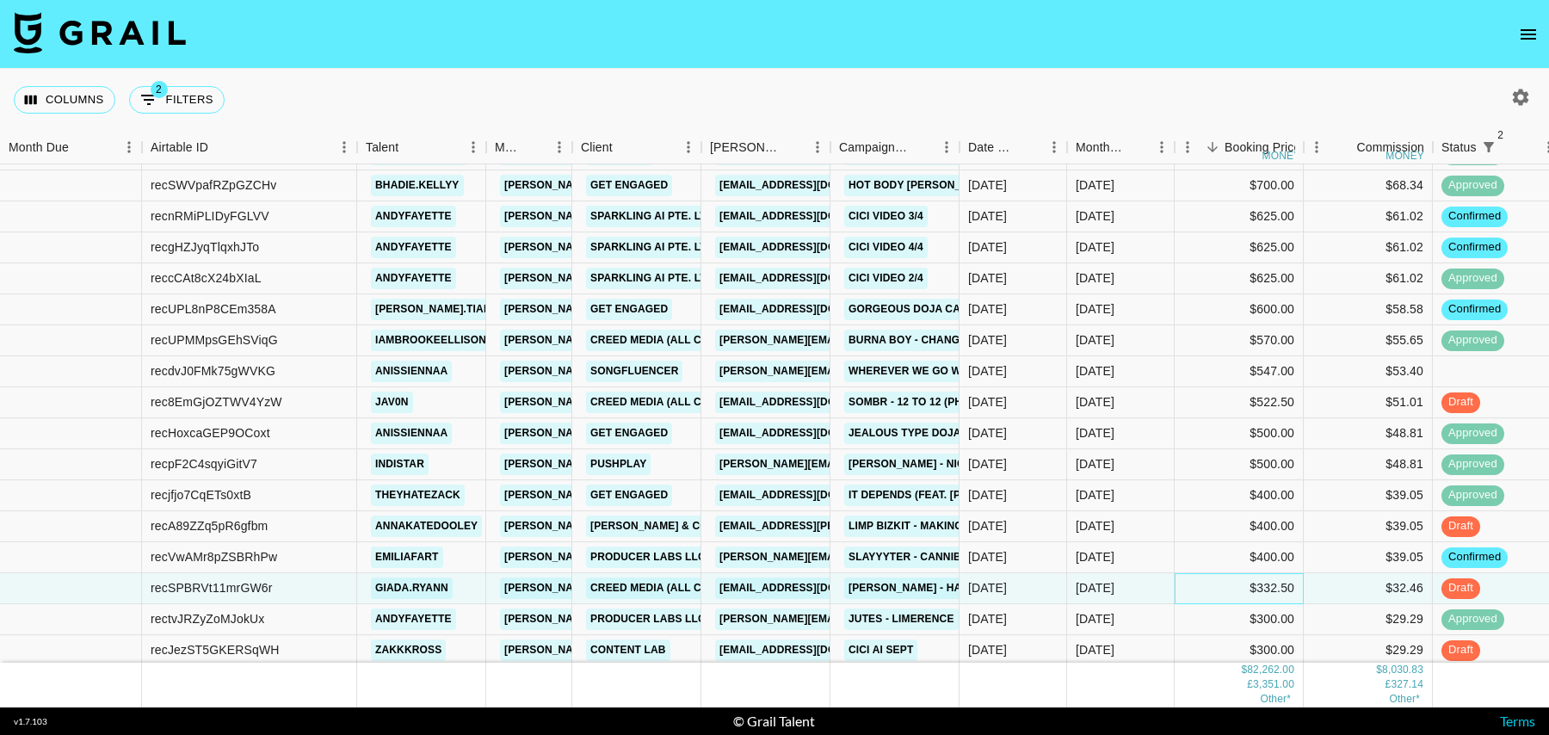
scroll to position [1033, 0]
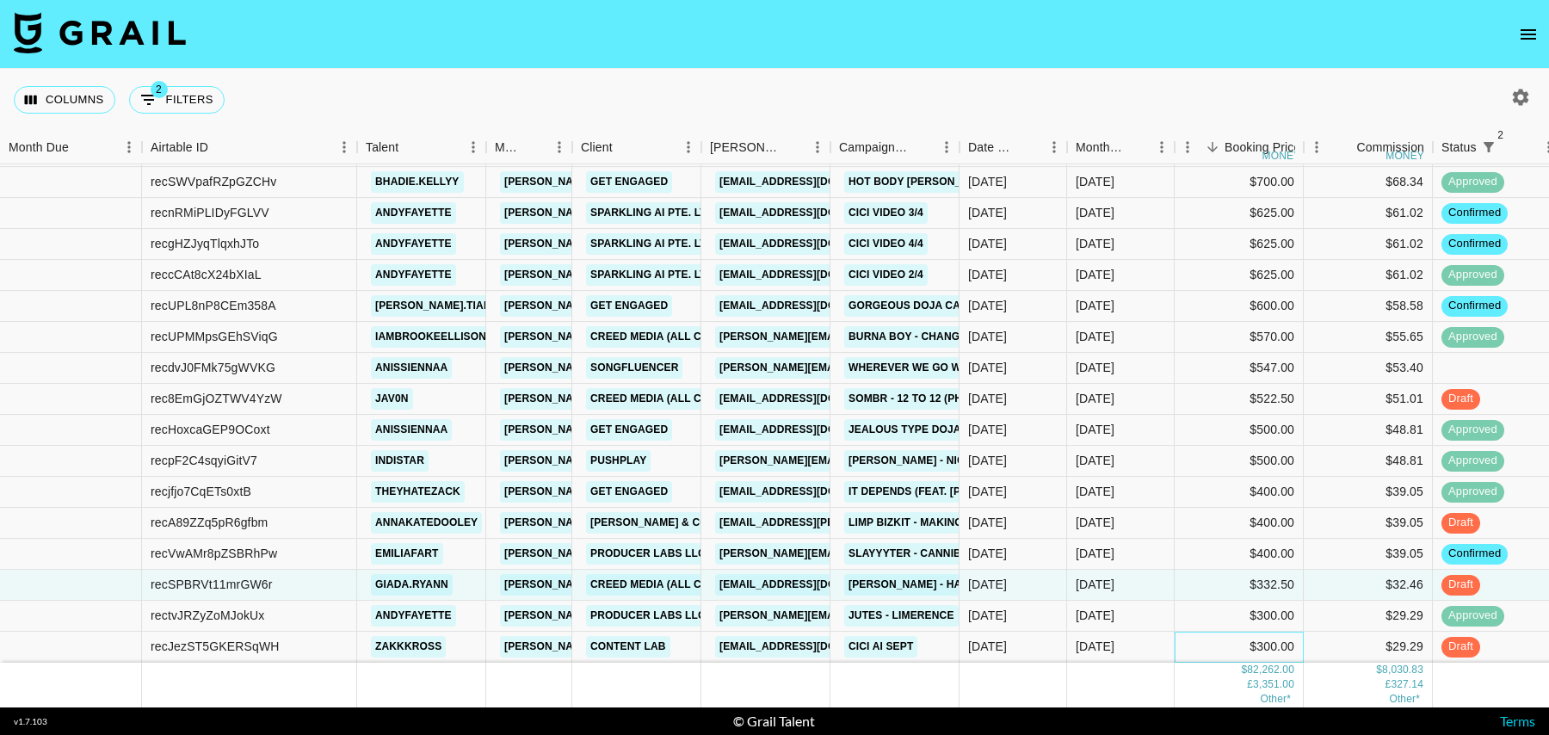
click at [1180, 644] on div "$300.00" at bounding box center [1238, 646] width 129 height 31
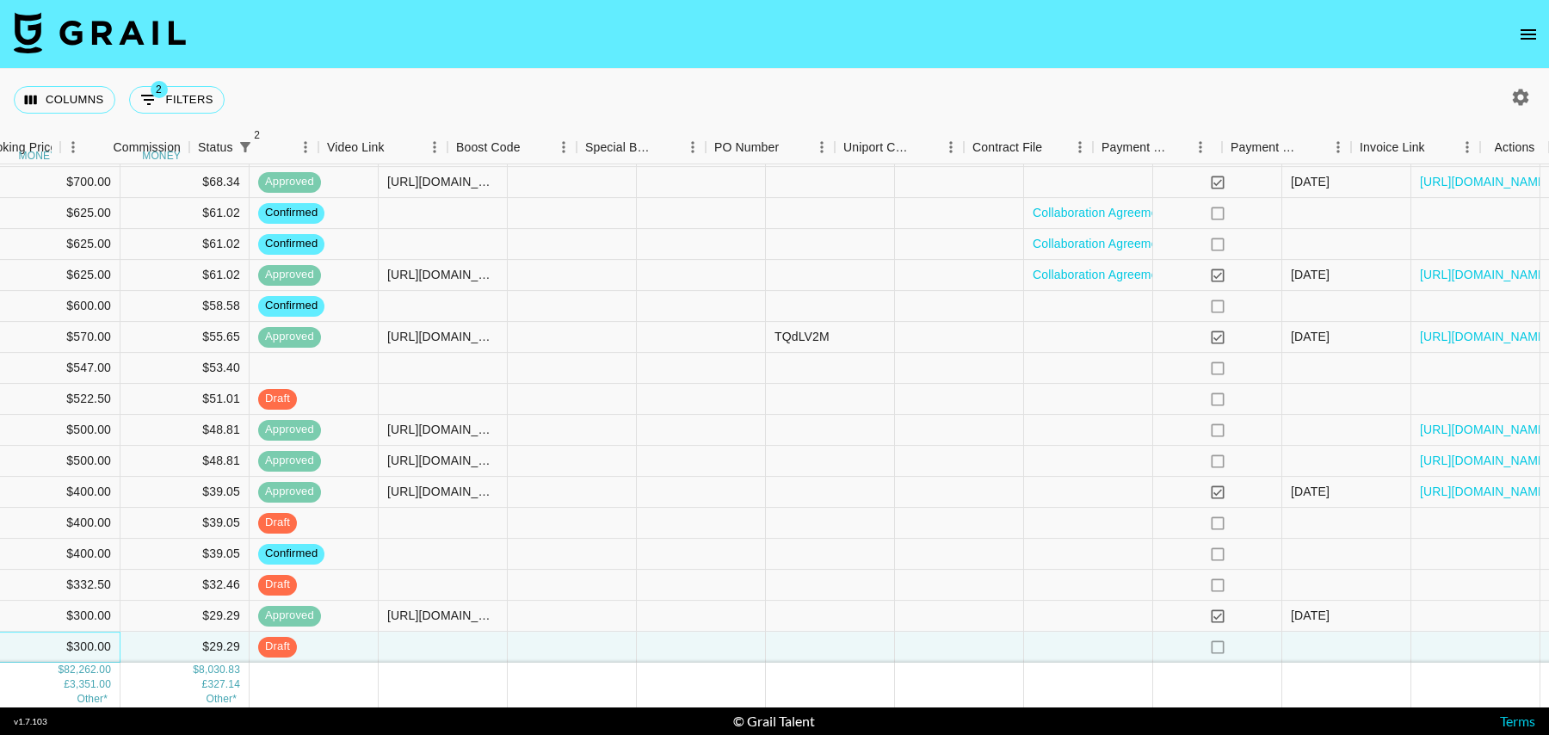
scroll to position [1033, 1243]
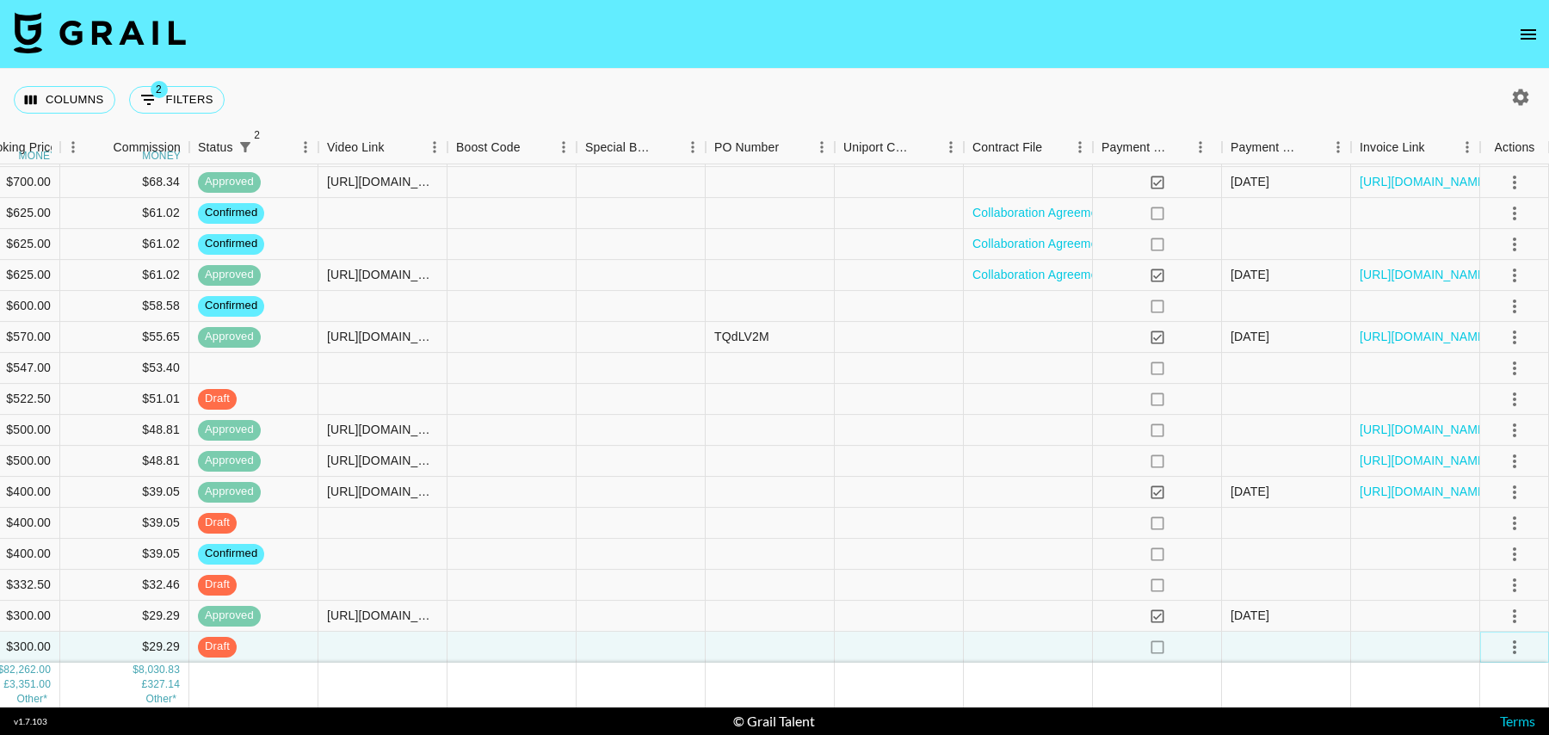
click at [1515, 648] on icon "select merge strategy" at bounding box center [1514, 647] width 21 height 21
click at [1471, 571] on body "Columns 2 Filters + Booking Booker Campaign (Type) Date Created Month Due Booki…" at bounding box center [774, 367] width 1549 height 735
click at [1513, 648] on icon "select merge strategy" at bounding box center [1514, 647] width 21 height 21
click at [1456, 581] on li "Cancel" at bounding box center [1493, 579] width 112 height 31
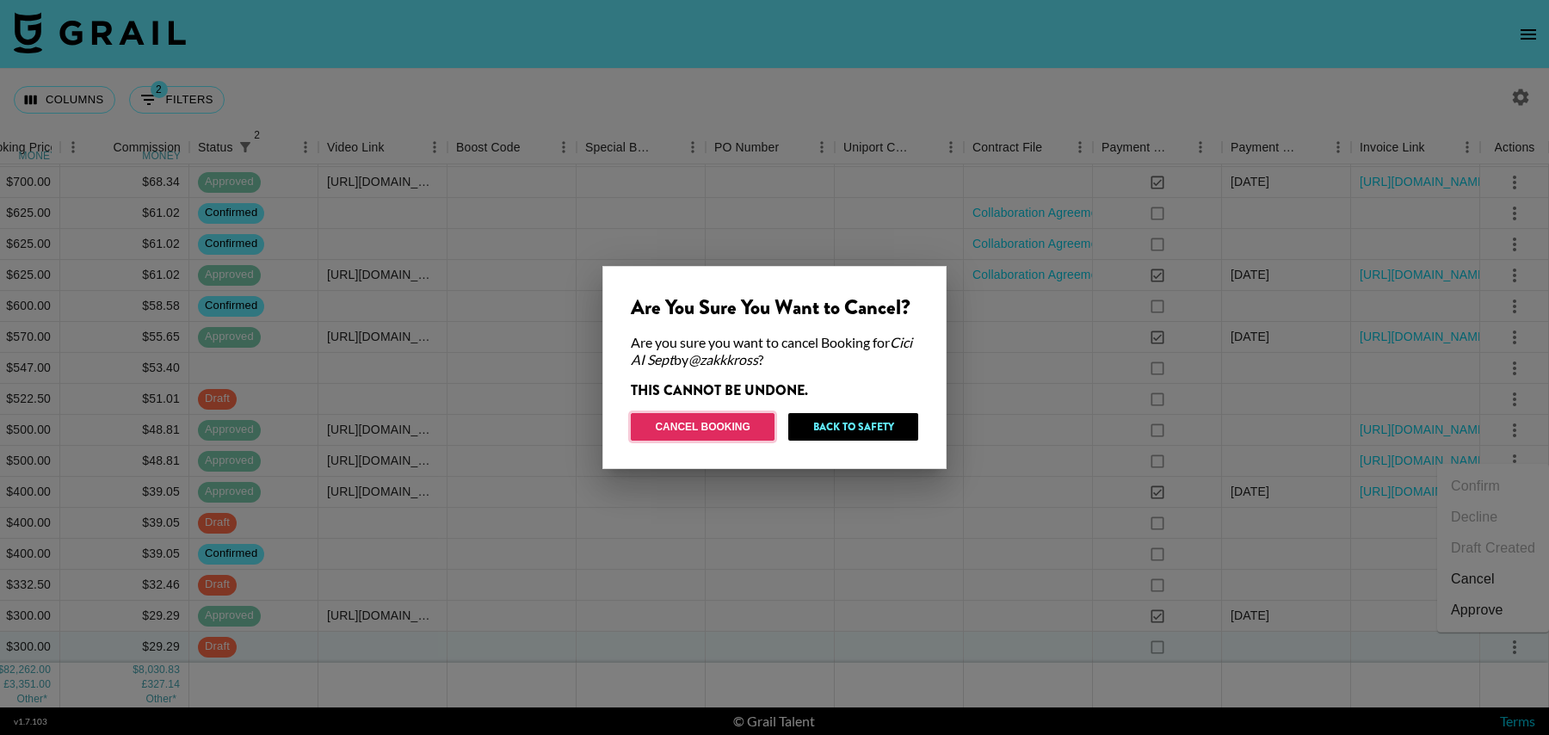
click at [728, 424] on button "Cancel Booking" at bounding box center [703, 427] width 144 height 28
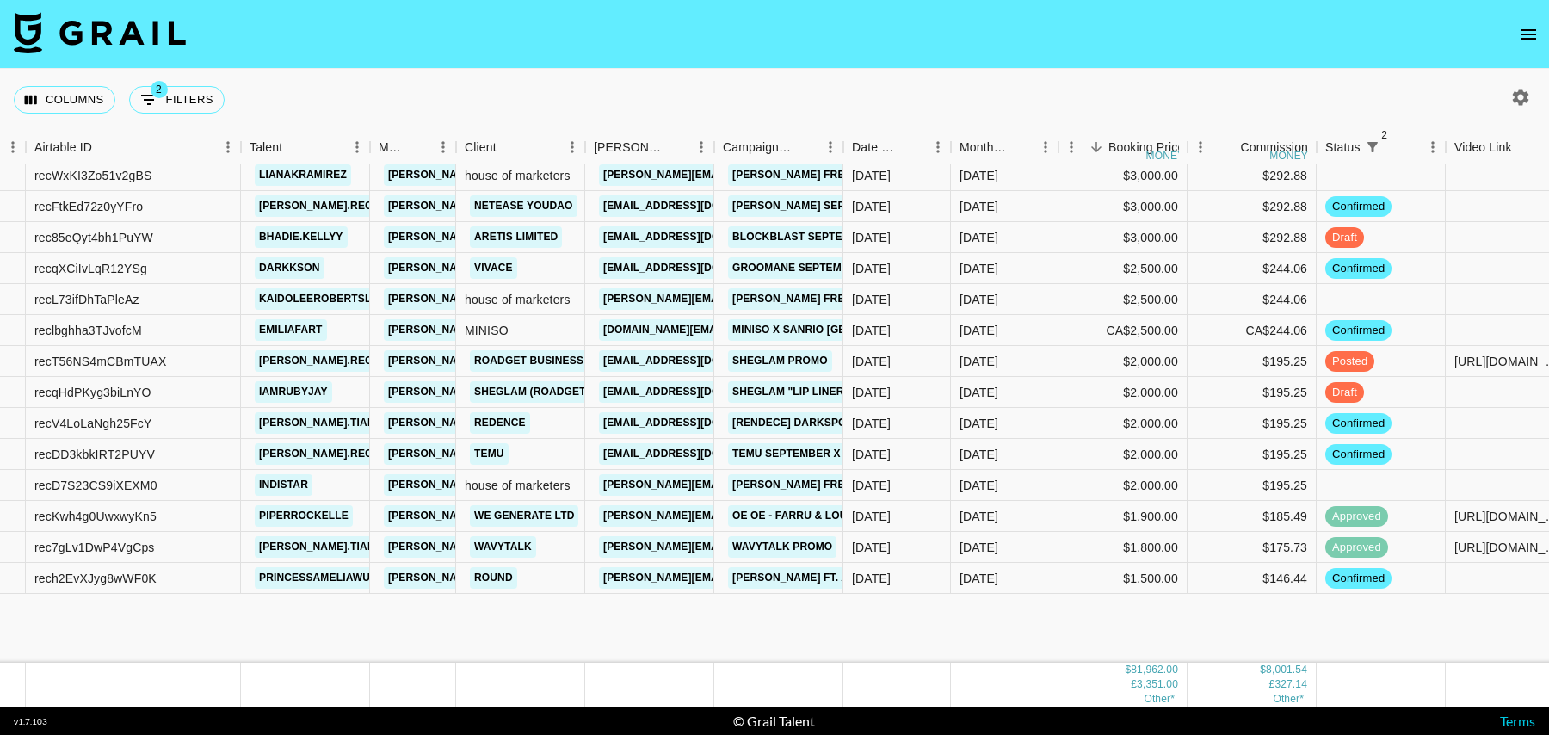
scroll to position [0, 116]
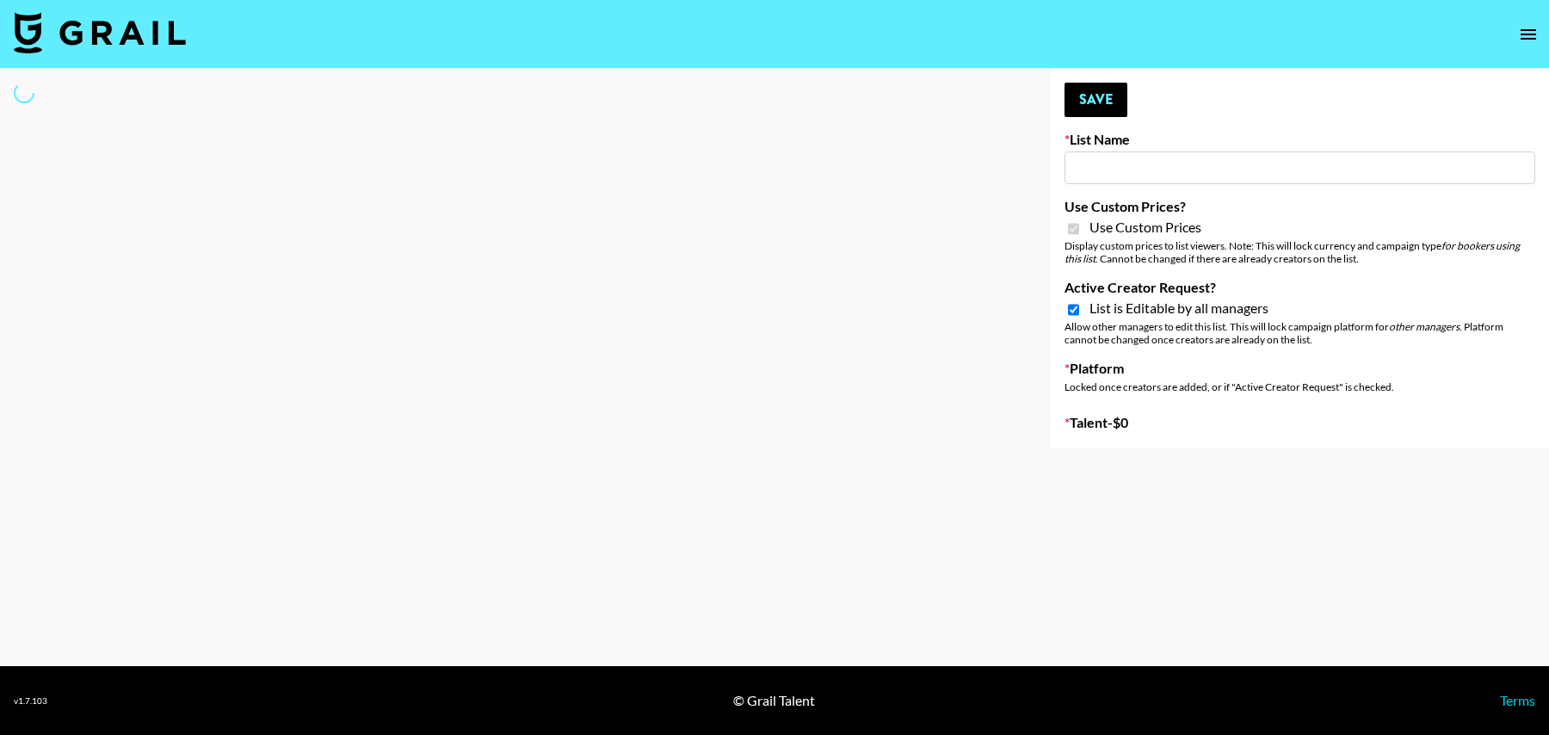
type input "Ladder (23rd Sept) IG"
checkbox input "true"
select select "Song"
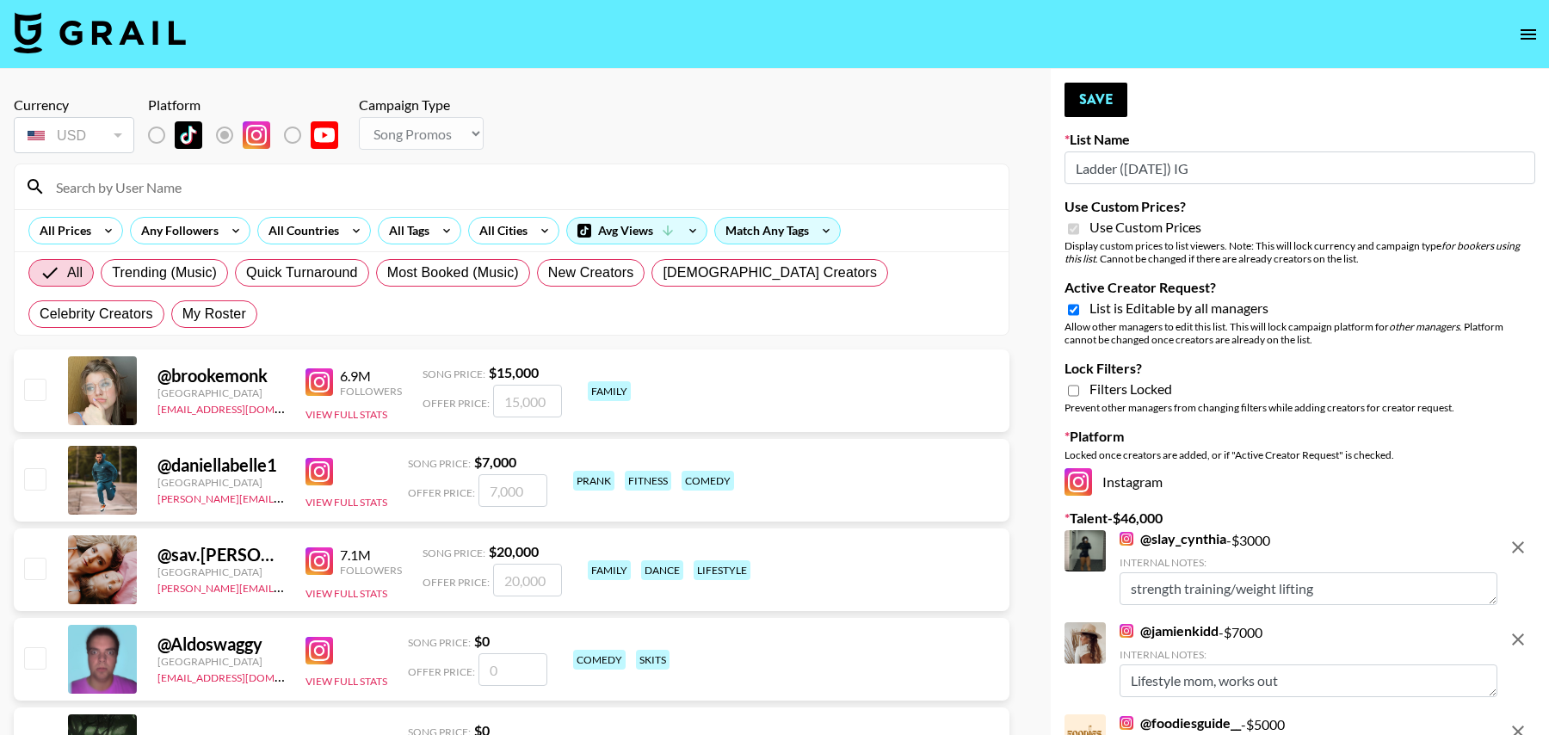
click at [139, 186] on input at bounding box center [522, 187] width 952 height 28
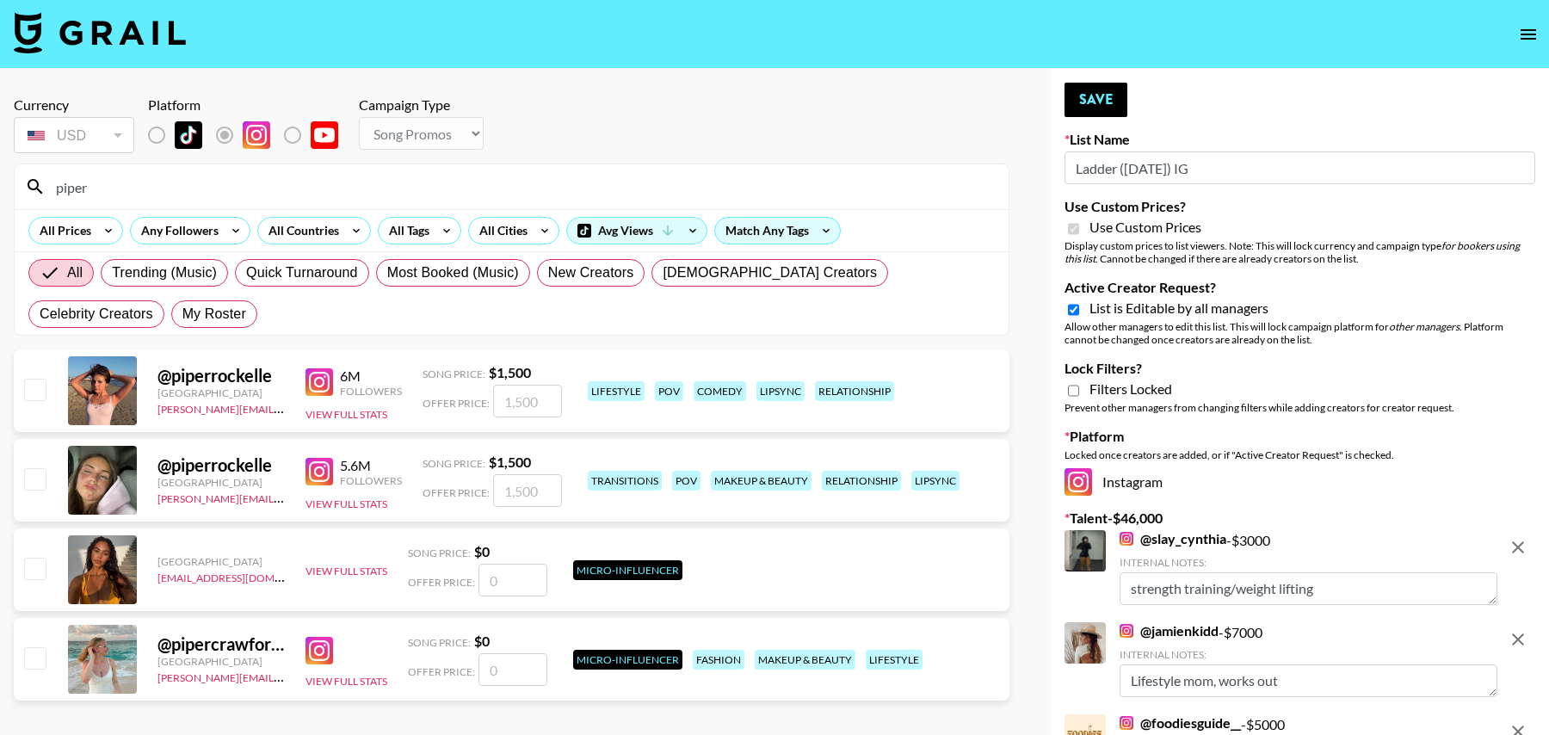
type input "piper"
click at [508, 408] on input "number" at bounding box center [527, 401] width 69 height 33
checkbox input "true"
type input "5500"
click at [1102, 93] on button "Save" at bounding box center [1095, 100] width 63 height 34
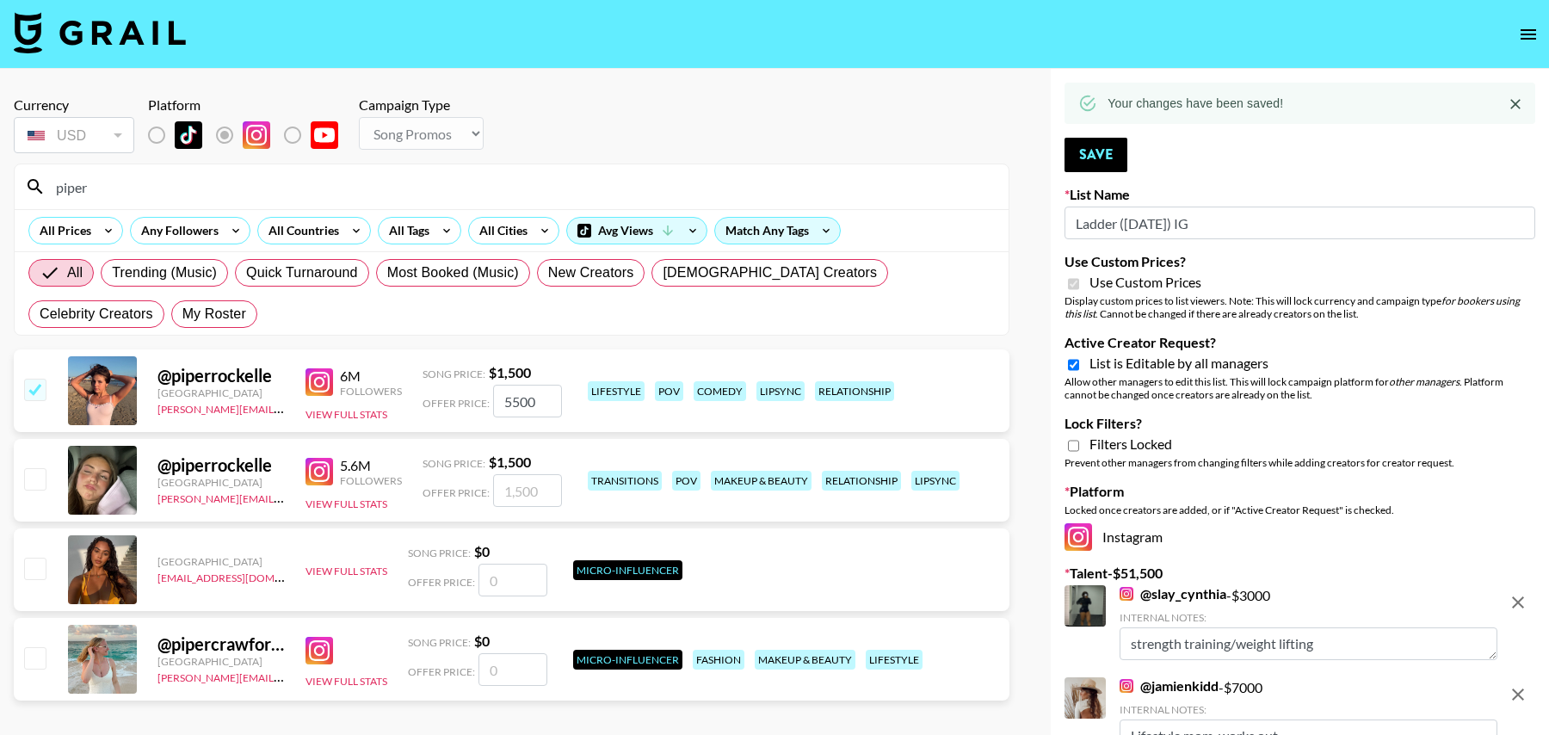
click at [1091, 94] on icon at bounding box center [1087, 103] width 19 height 19
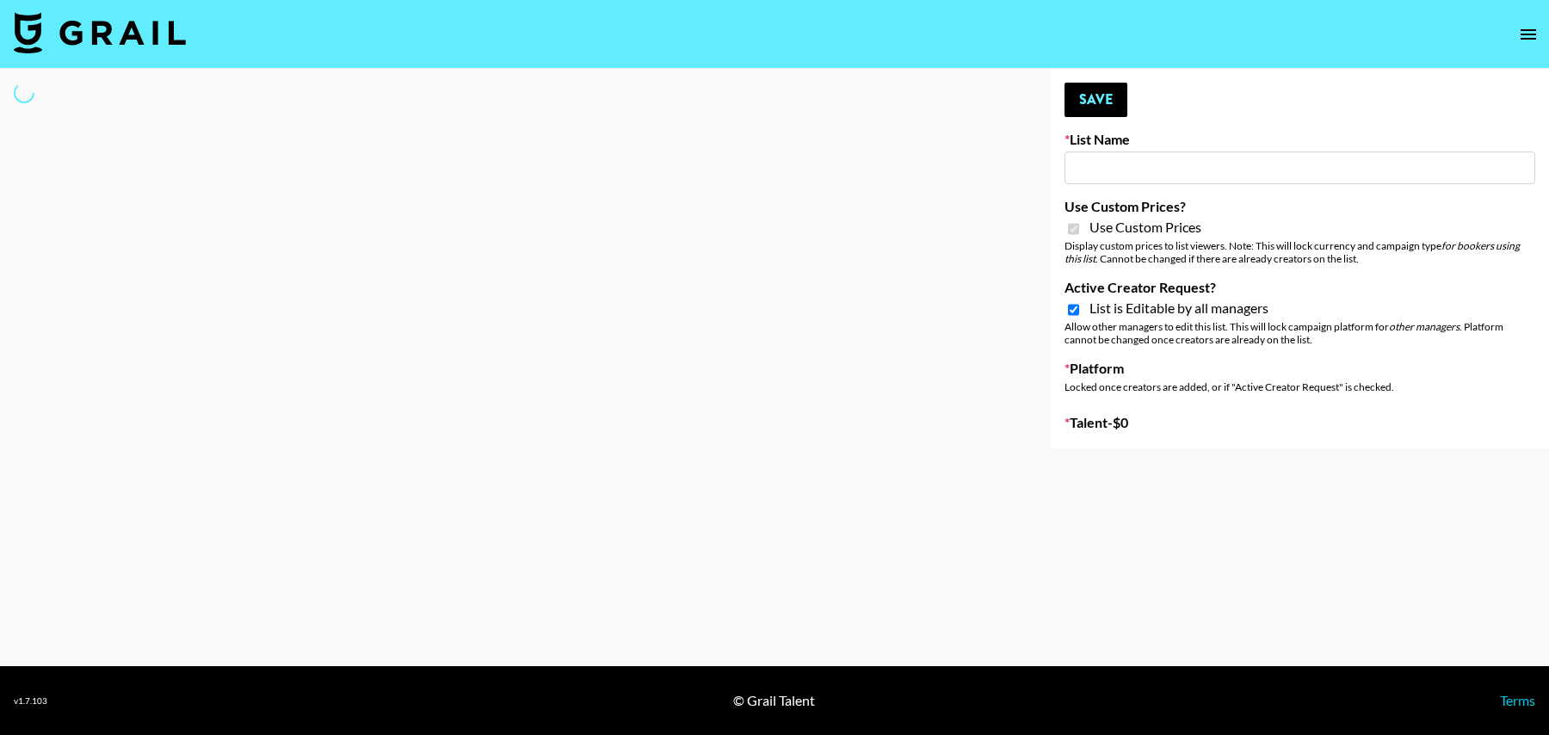
type input "Ladder ([DATE])"
checkbox input "true"
select select "Brand"
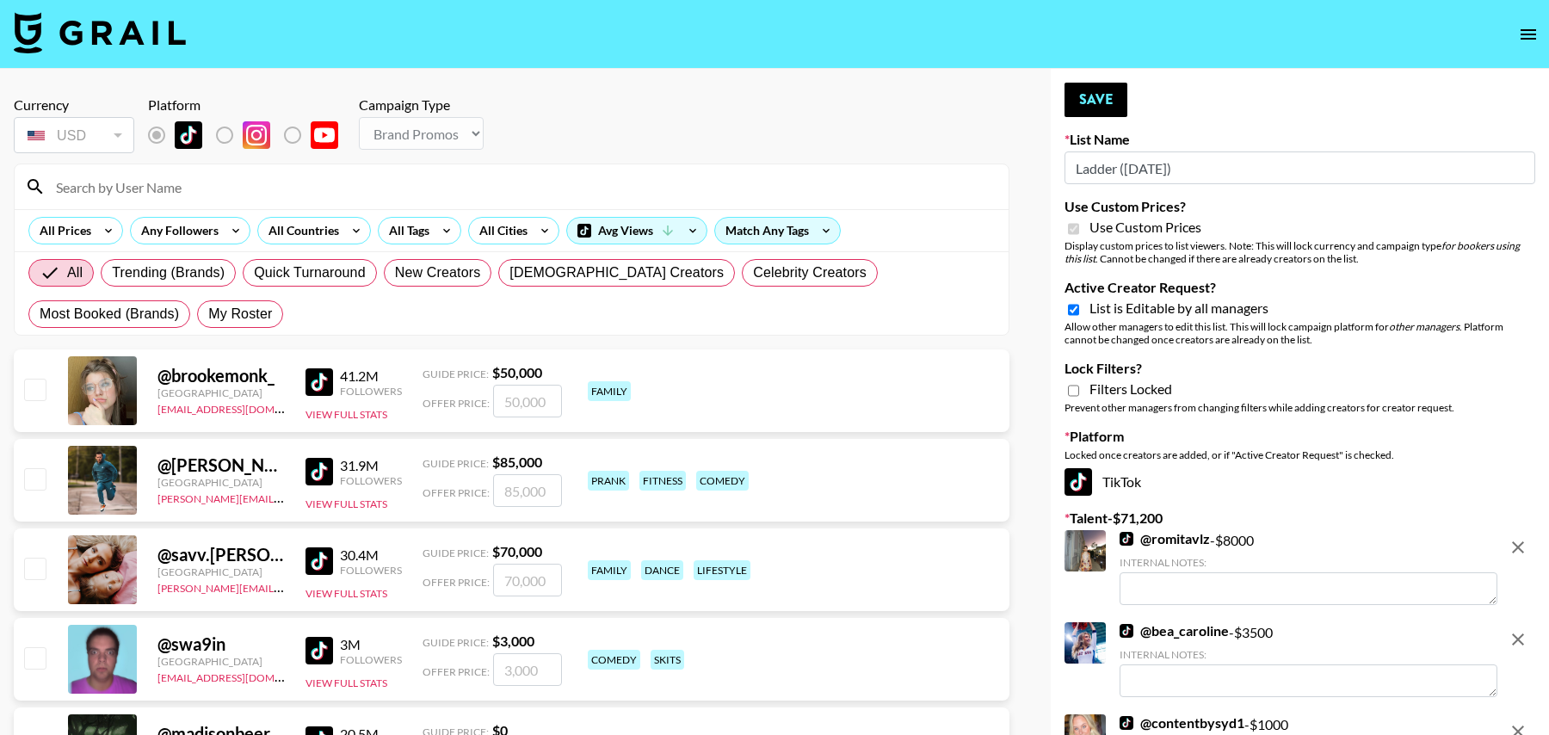
click at [166, 187] on input at bounding box center [522, 187] width 952 height 28
type input "o"
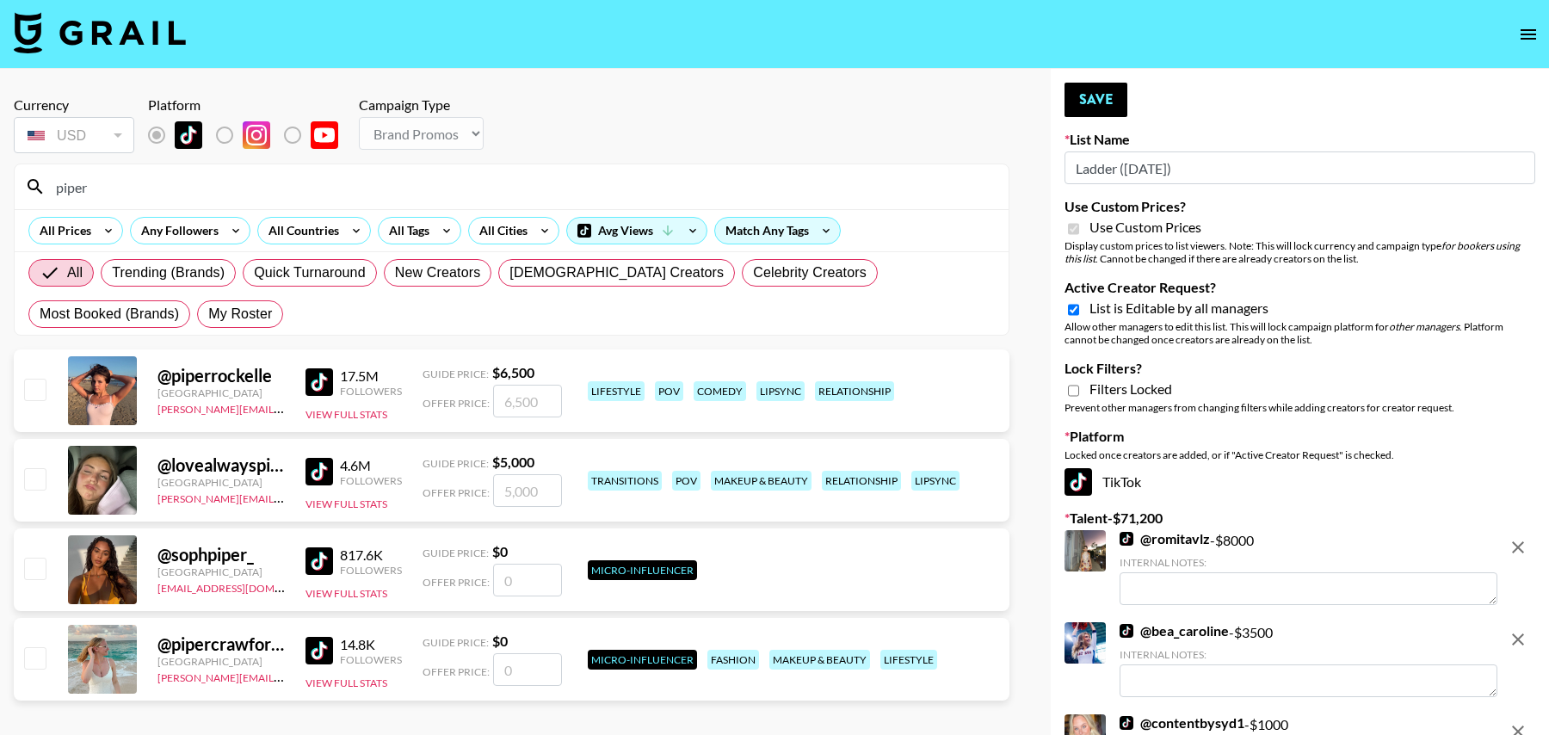
type input "piper"
click at [39, 391] on input "checkbox" at bounding box center [34, 389] width 21 height 21
checkbox input "true"
type input "6500"
click at [1078, 99] on button "Save" at bounding box center [1095, 100] width 63 height 34
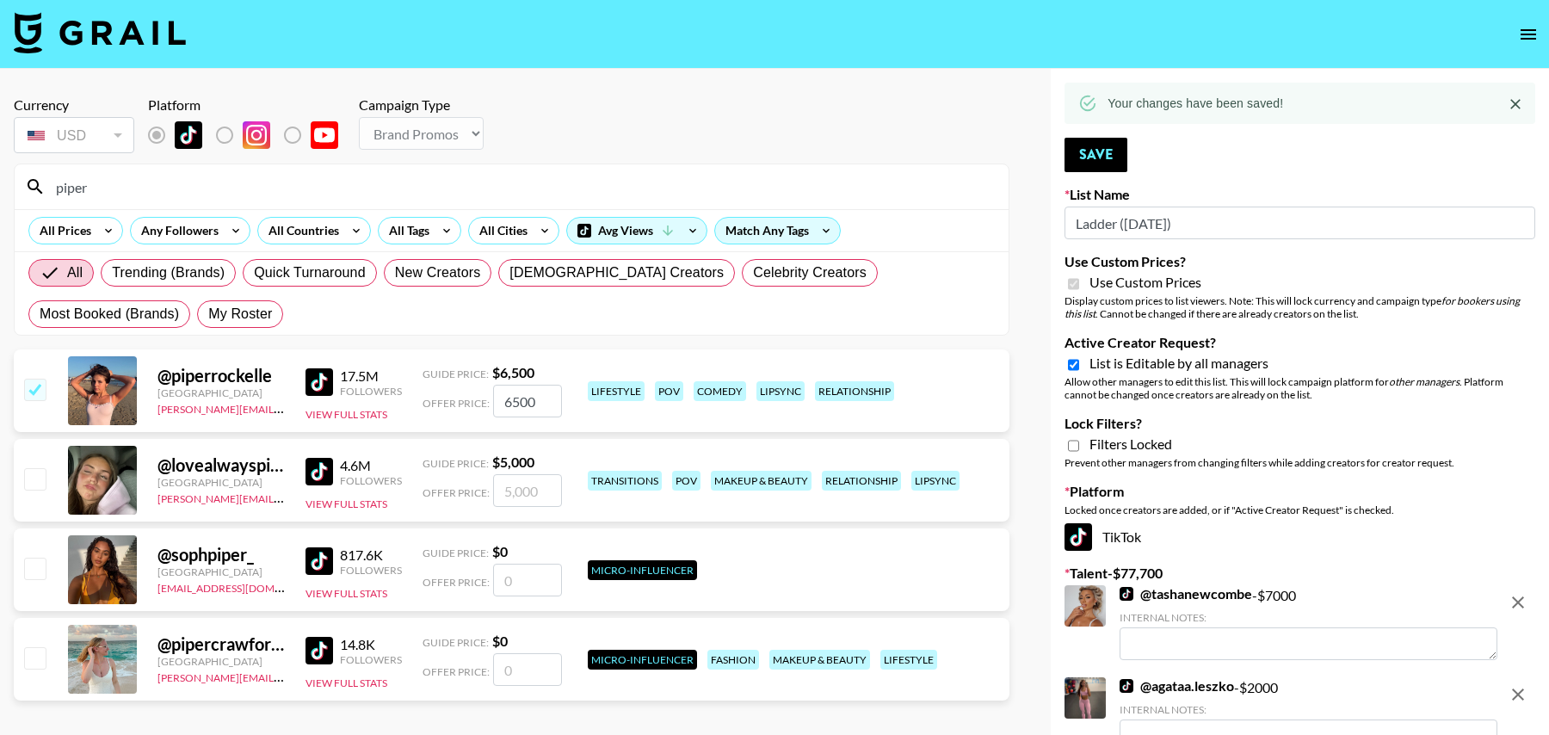
click at [40, 478] on input "checkbox" at bounding box center [34, 478] width 21 height 21
checkbox input "true"
type input "5000"
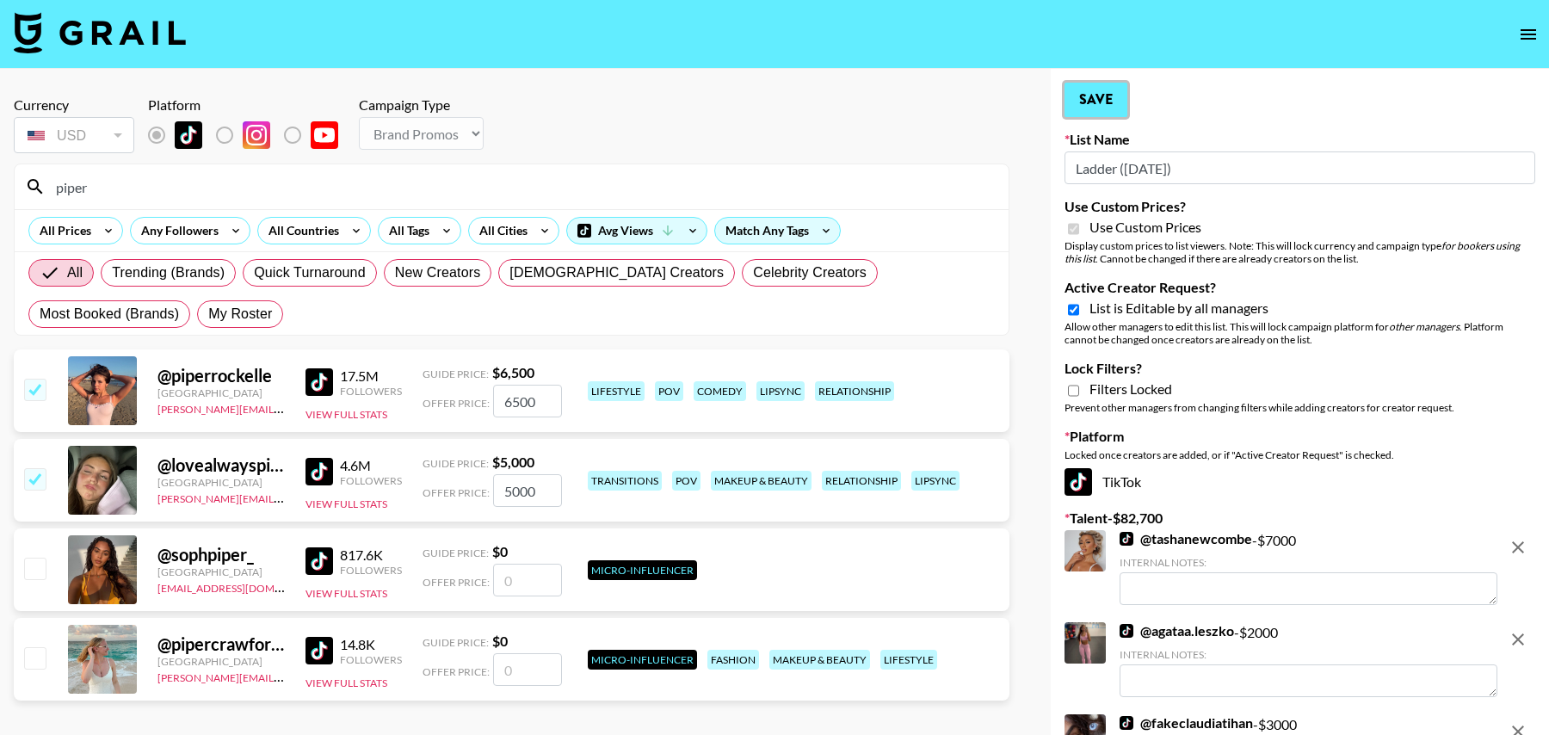
click at [1090, 106] on button "Save" at bounding box center [1095, 100] width 63 height 34
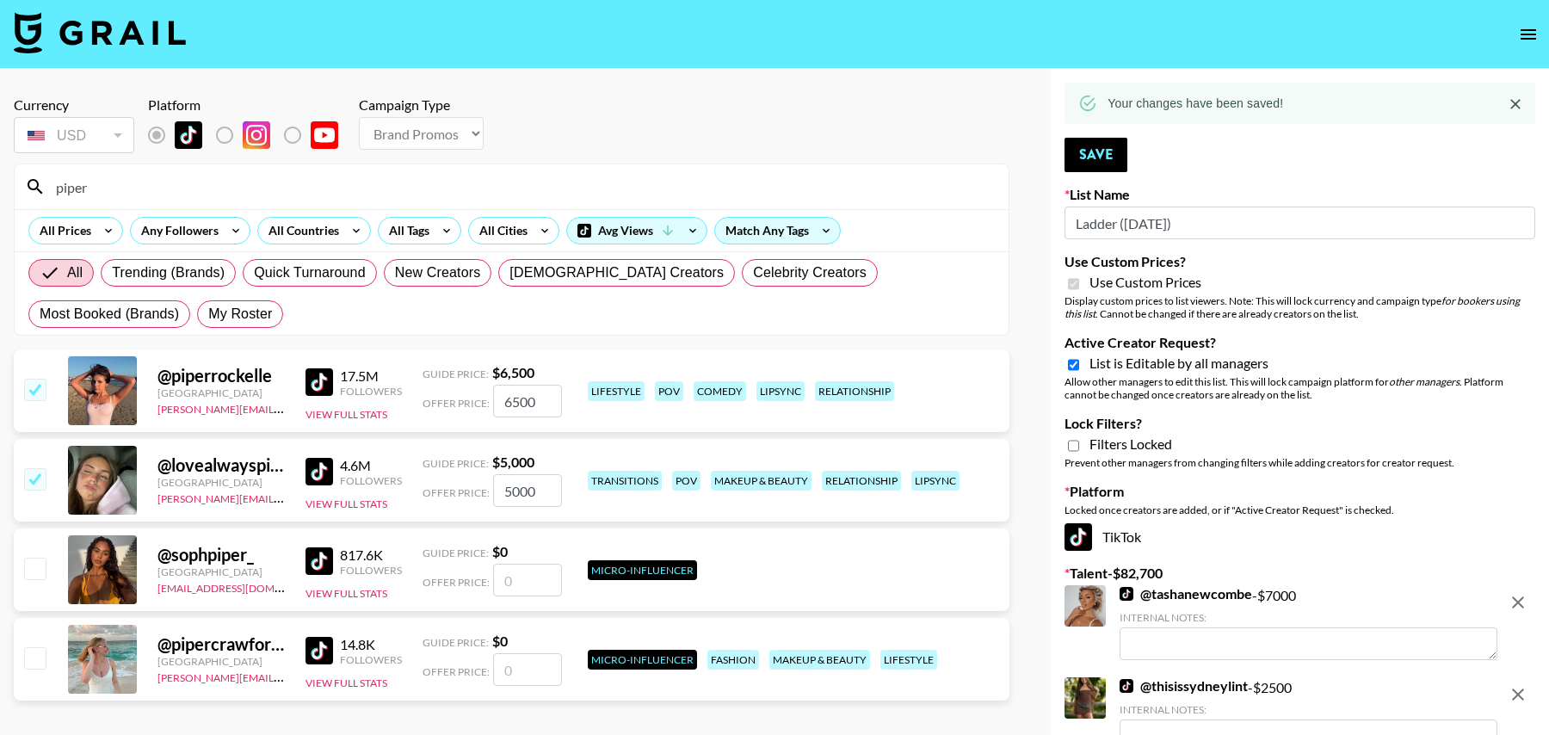
click at [1090, 96] on icon at bounding box center [1087, 103] width 19 height 19
